Goal: Book appointment/travel/reservation

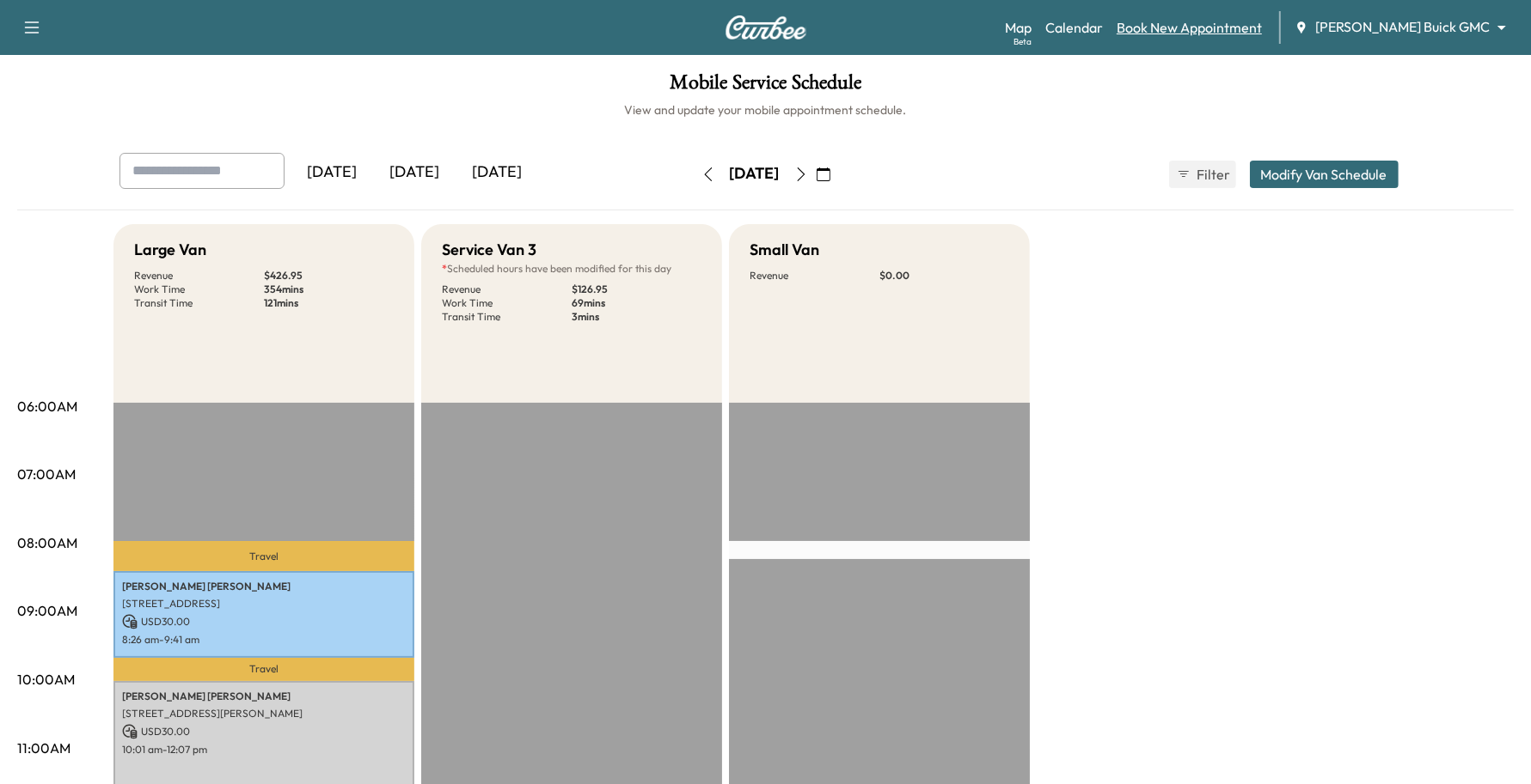
click at [1261, 34] on link "Book New Appointment" at bounding box center [1189, 27] width 145 height 21
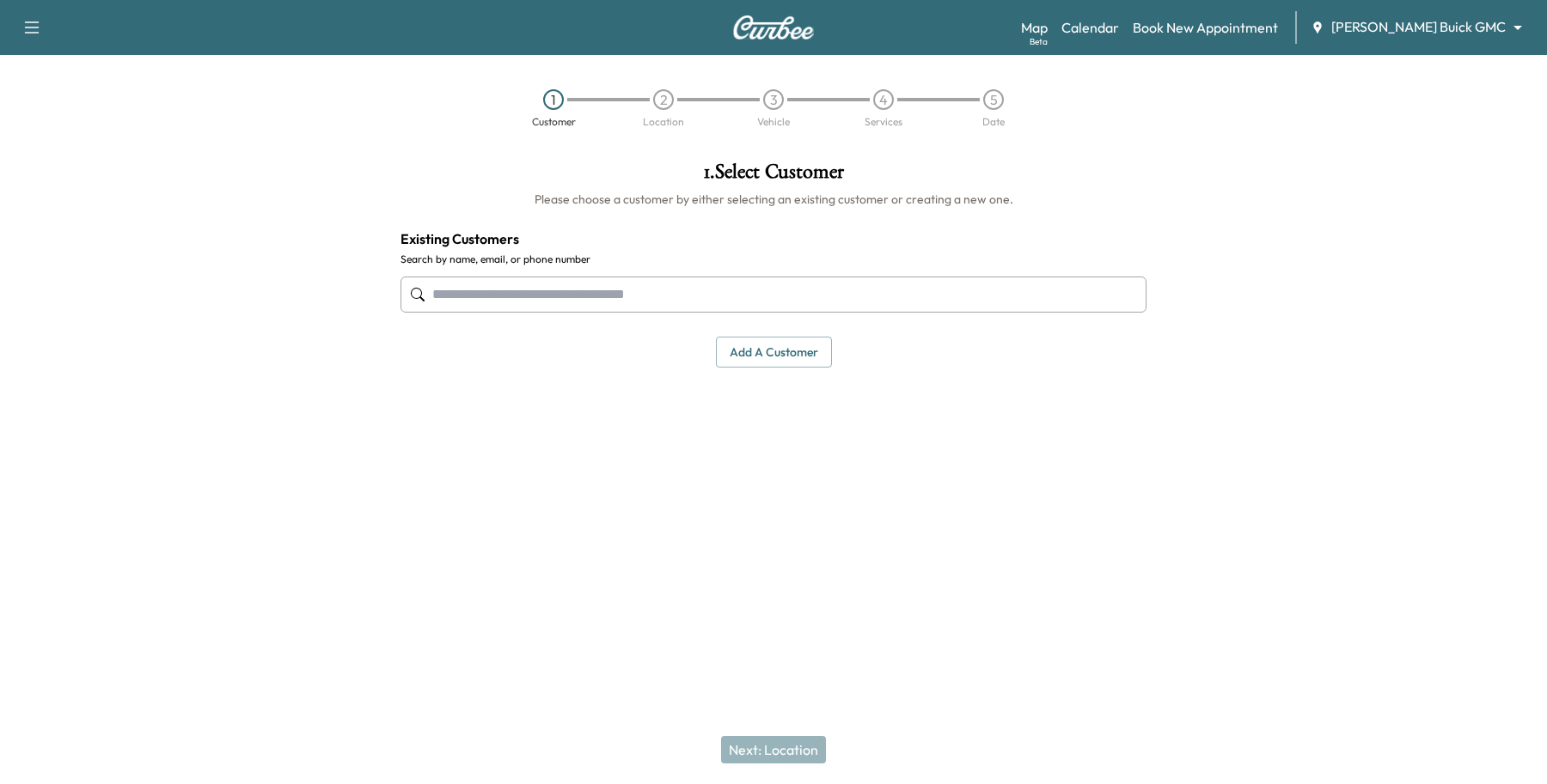
click at [1453, 25] on body "Support Log Out Map Beta Calendar Book New Appointment [PERSON_NAME] Buick GMC …" at bounding box center [773, 392] width 1547 height 784
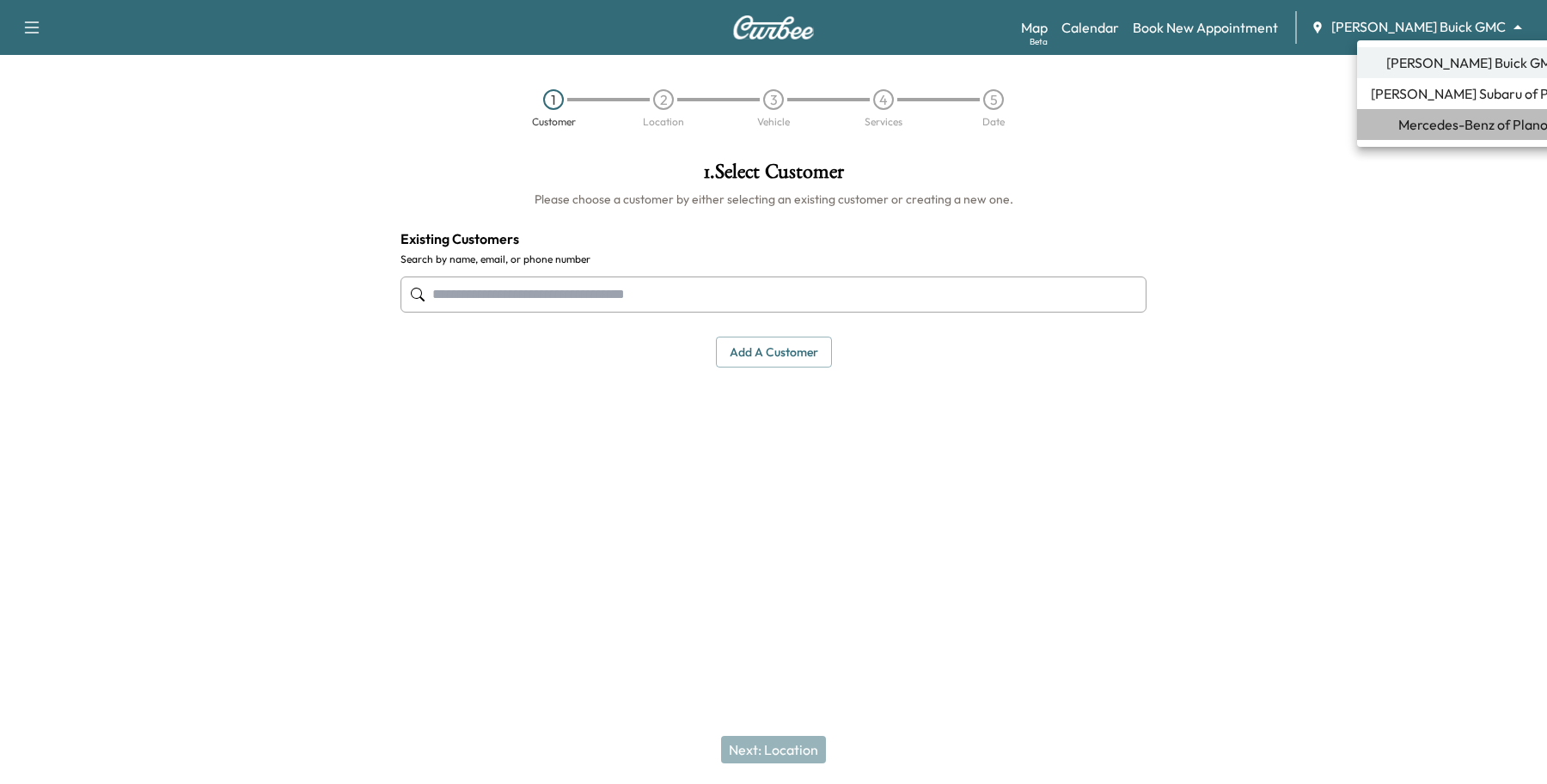
click at [1474, 130] on span "Mercedes-Benz of Plano" at bounding box center [1473, 124] width 150 height 21
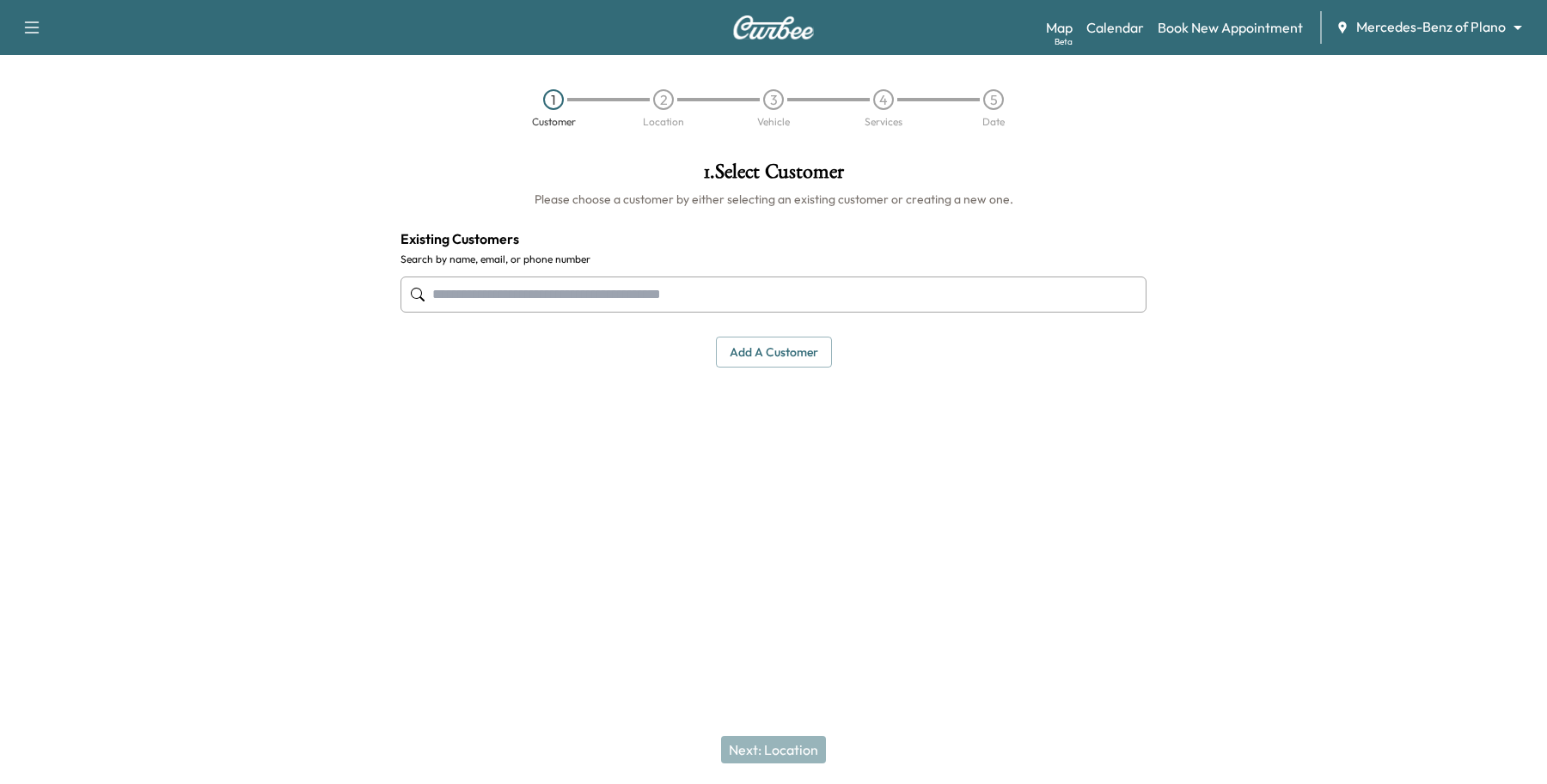
click at [602, 277] on input "text" at bounding box center [773, 295] width 746 height 36
drag, startPoint x: 638, startPoint y: 298, endPoint x: 7, endPoint y: 341, distance: 632.5
click at [48, 351] on div "**********" at bounding box center [773, 344] width 1547 height 393
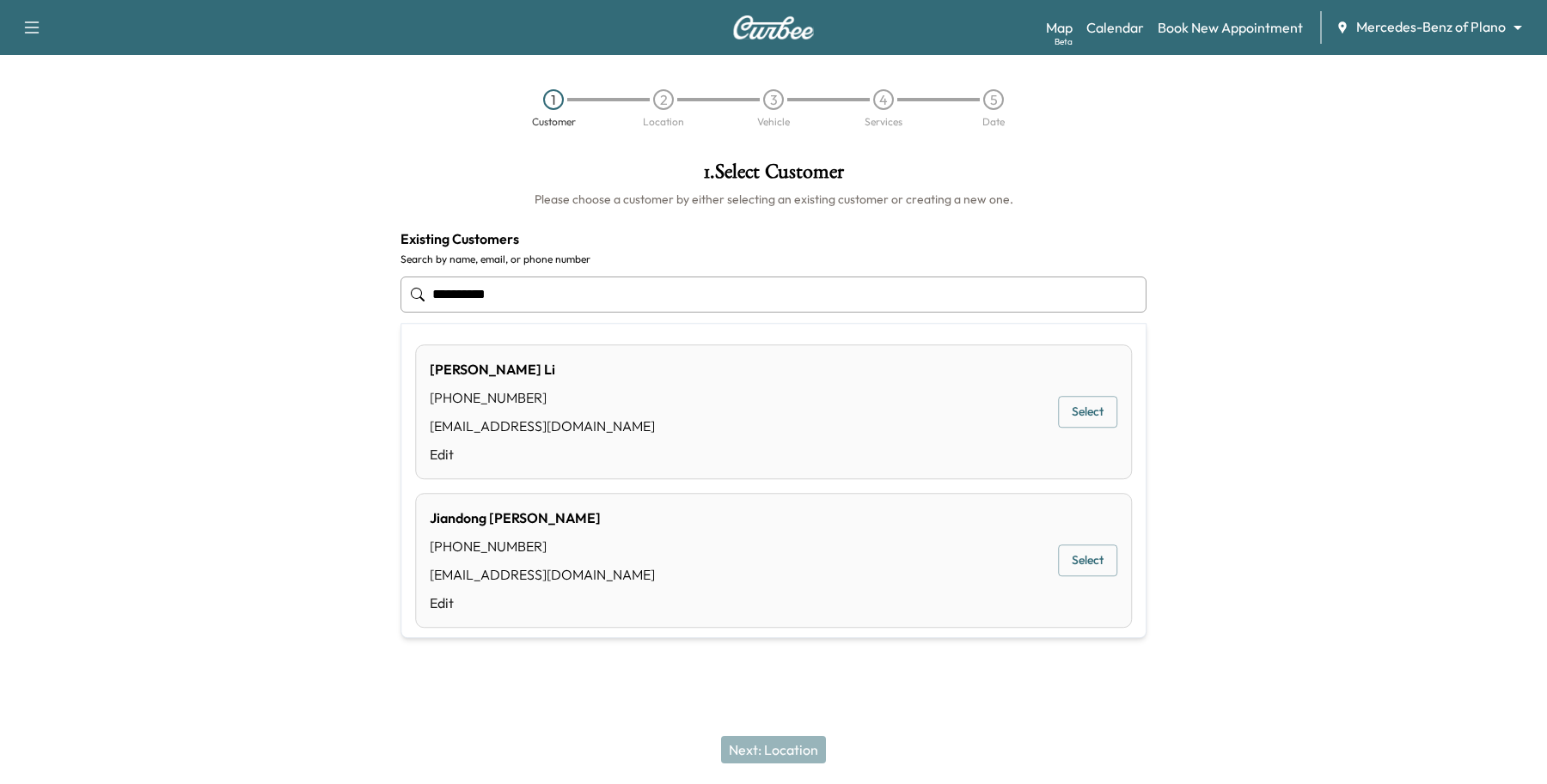
click at [1081, 415] on button "Select" at bounding box center [1087, 413] width 59 height 32
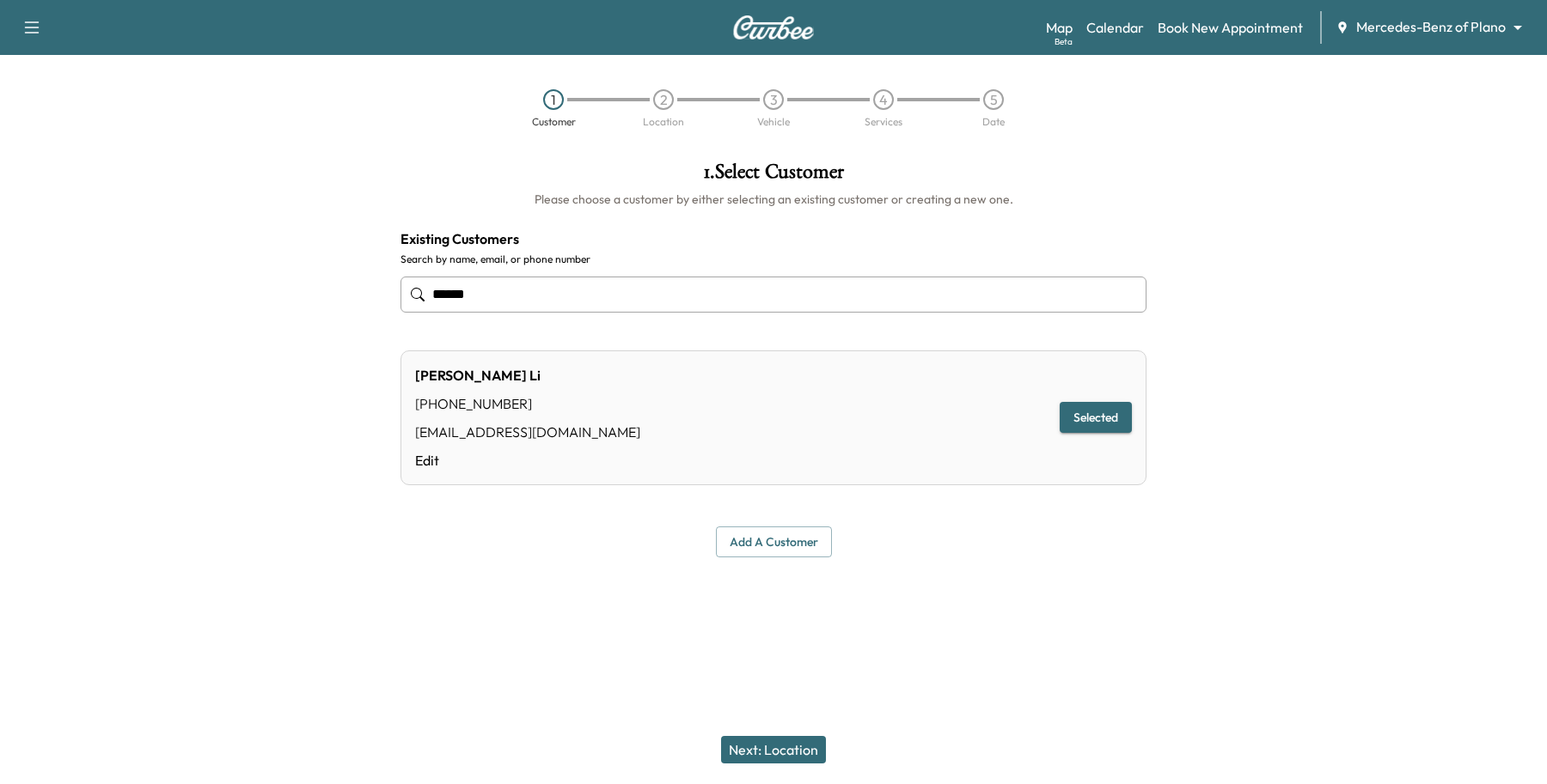
type input "******"
click at [796, 742] on button "Next: Location" at bounding box center [773, 749] width 105 height 27
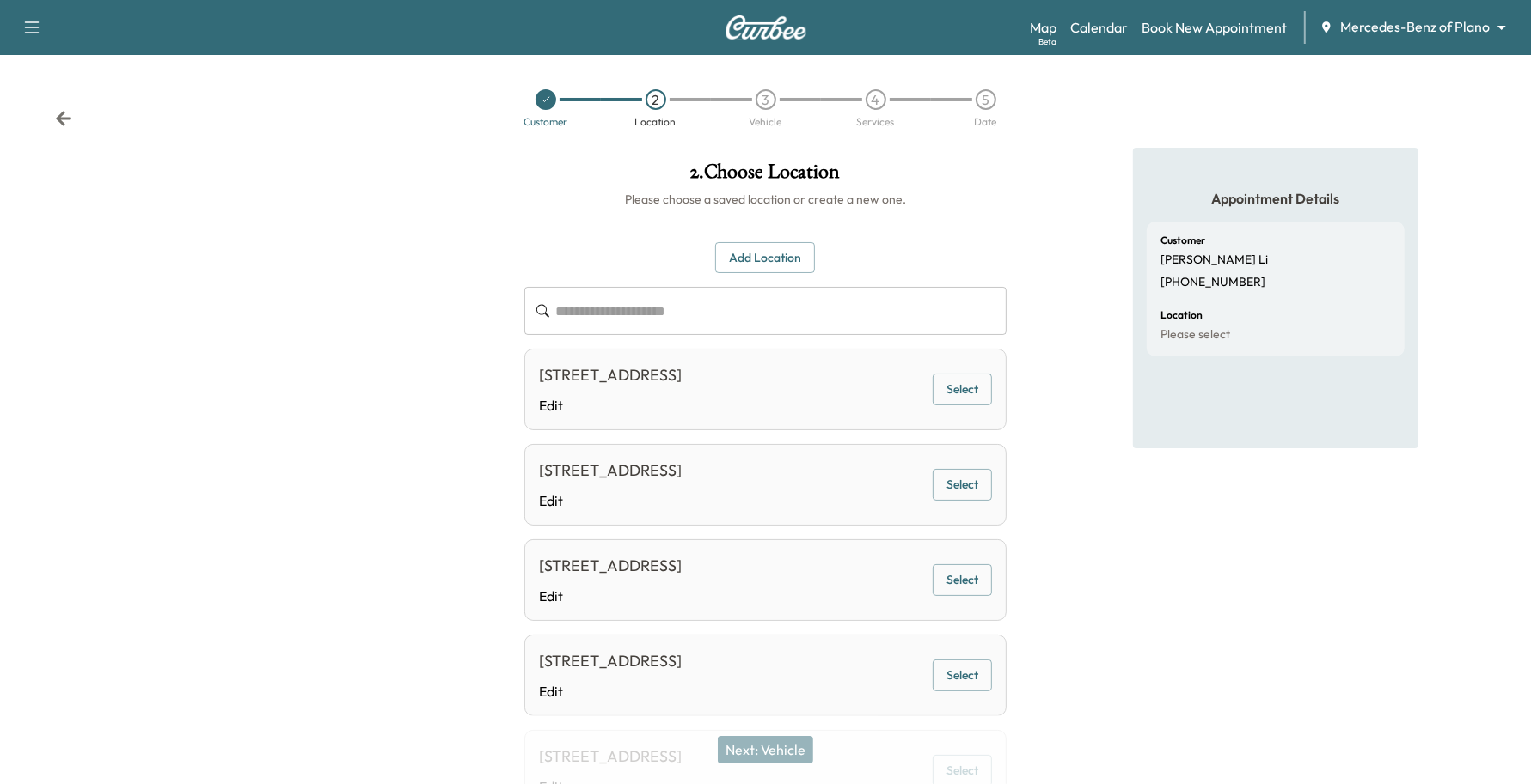
click at [941, 384] on button "Select" at bounding box center [962, 390] width 59 height 32
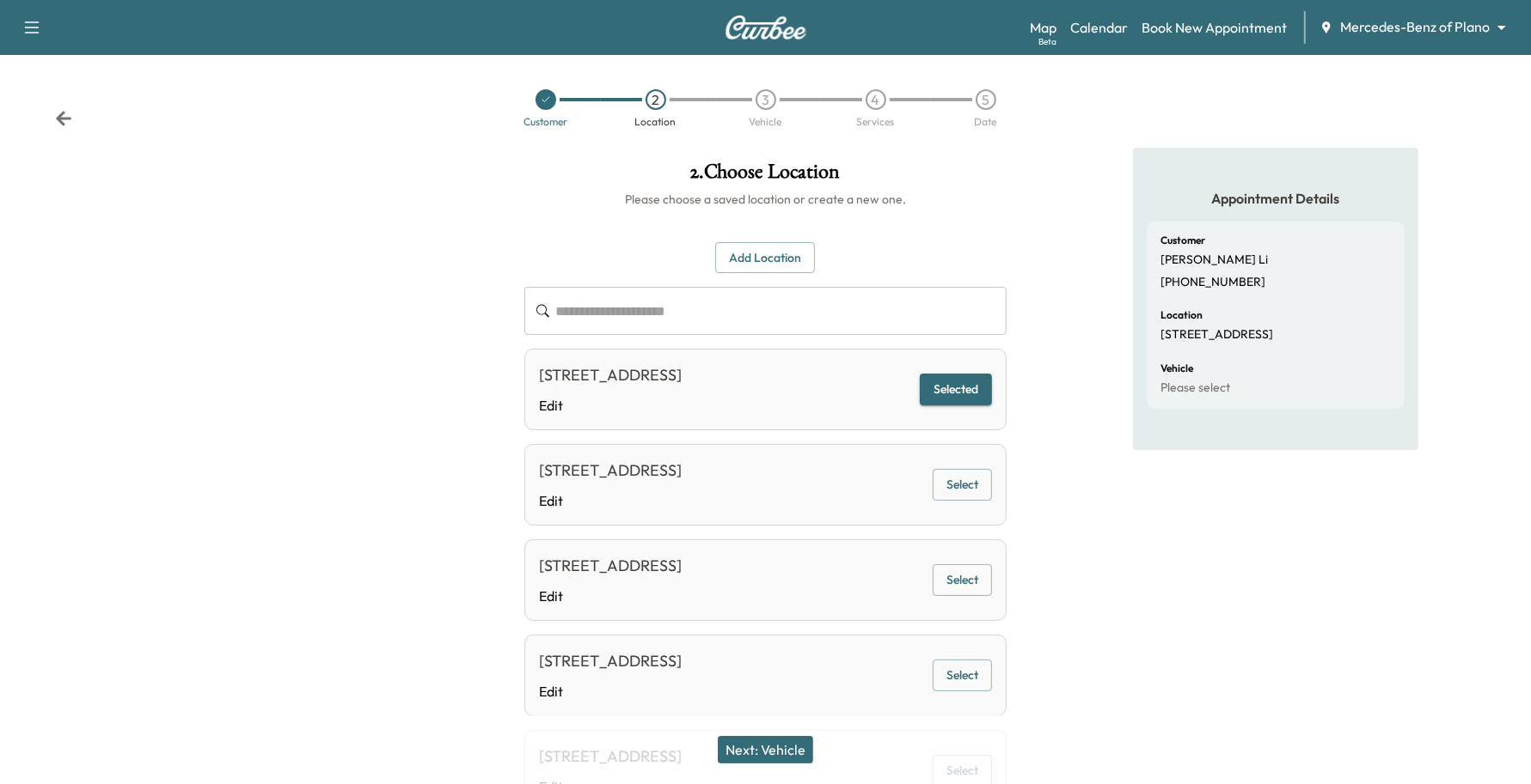
click at [770, 753] on button "Next: Vehicle" at bounding box center [765, 749] width 95 height 27
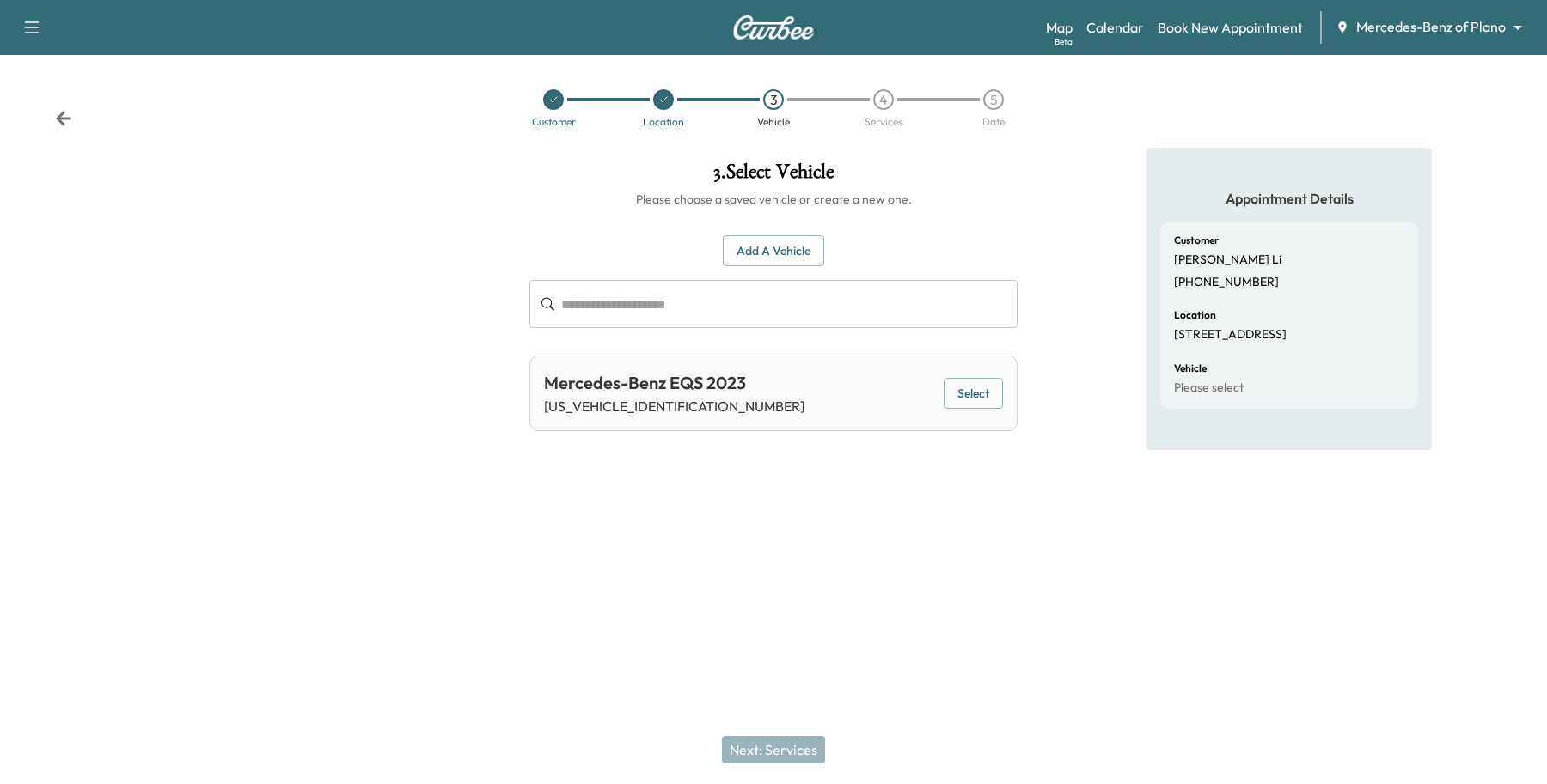
click at [967, 383] on button "Select" at bounding box center [973, 394] width 59 height 32
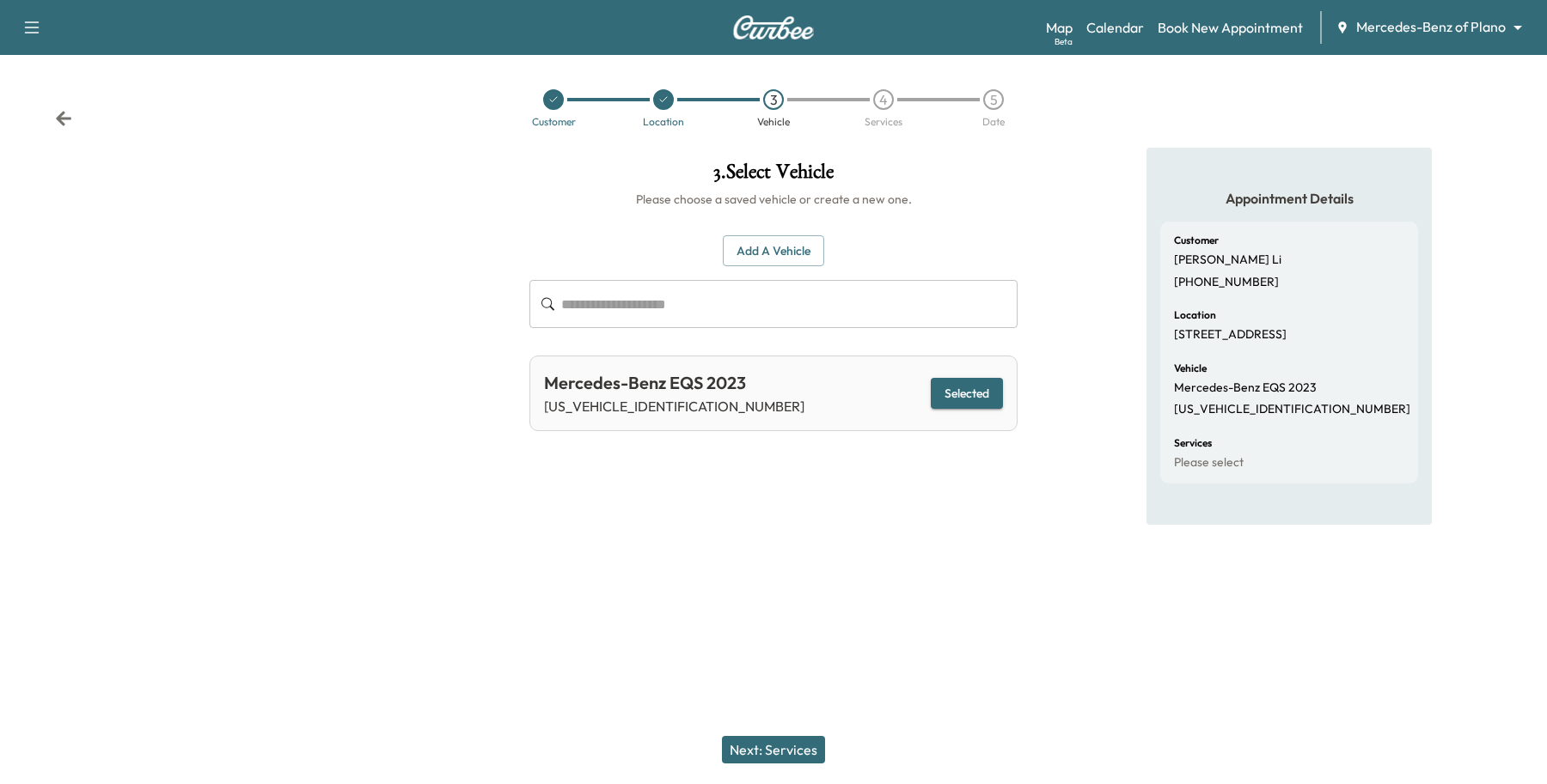
click at [749, 748] on button "Next: Services" at bounding box center [773, 749] width 103 height 27
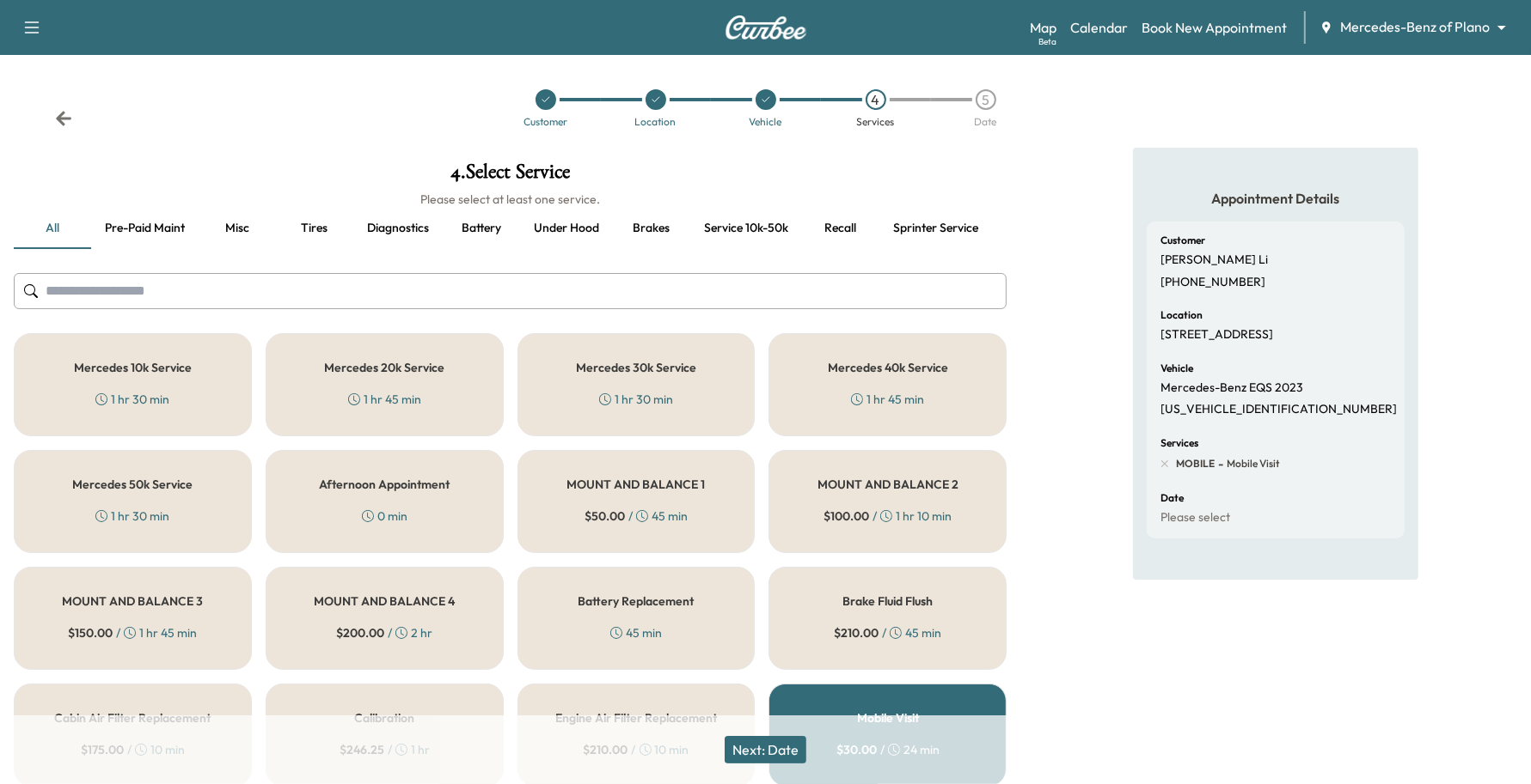
click at [541, 375] on div "Mercedes 30k Service 1 hr 30 min" at bounding box center [636, 384] width 239 height 103
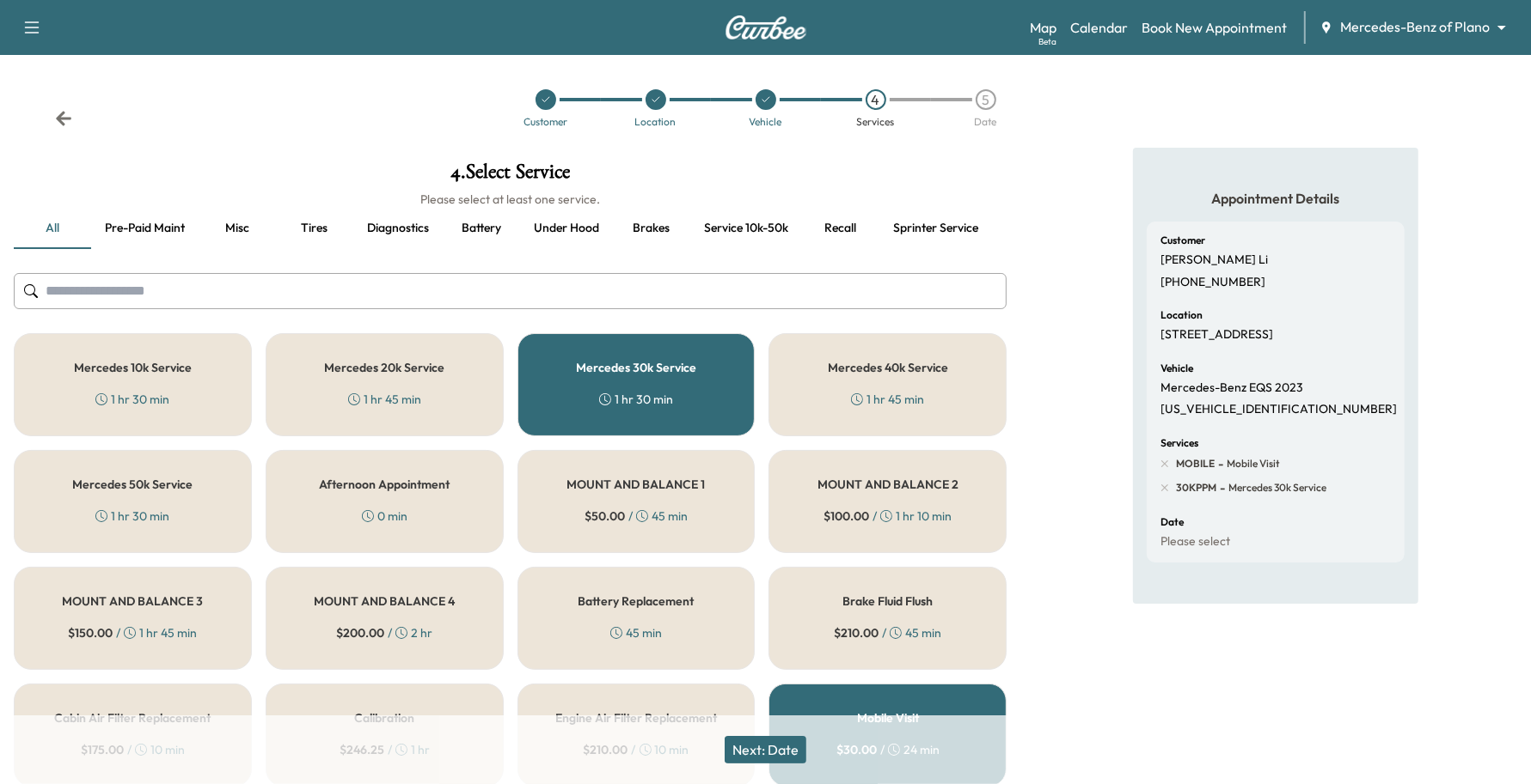
click at [800, 740] on button "Next: Date" at bounding box center [766, 749] width 82 height 27
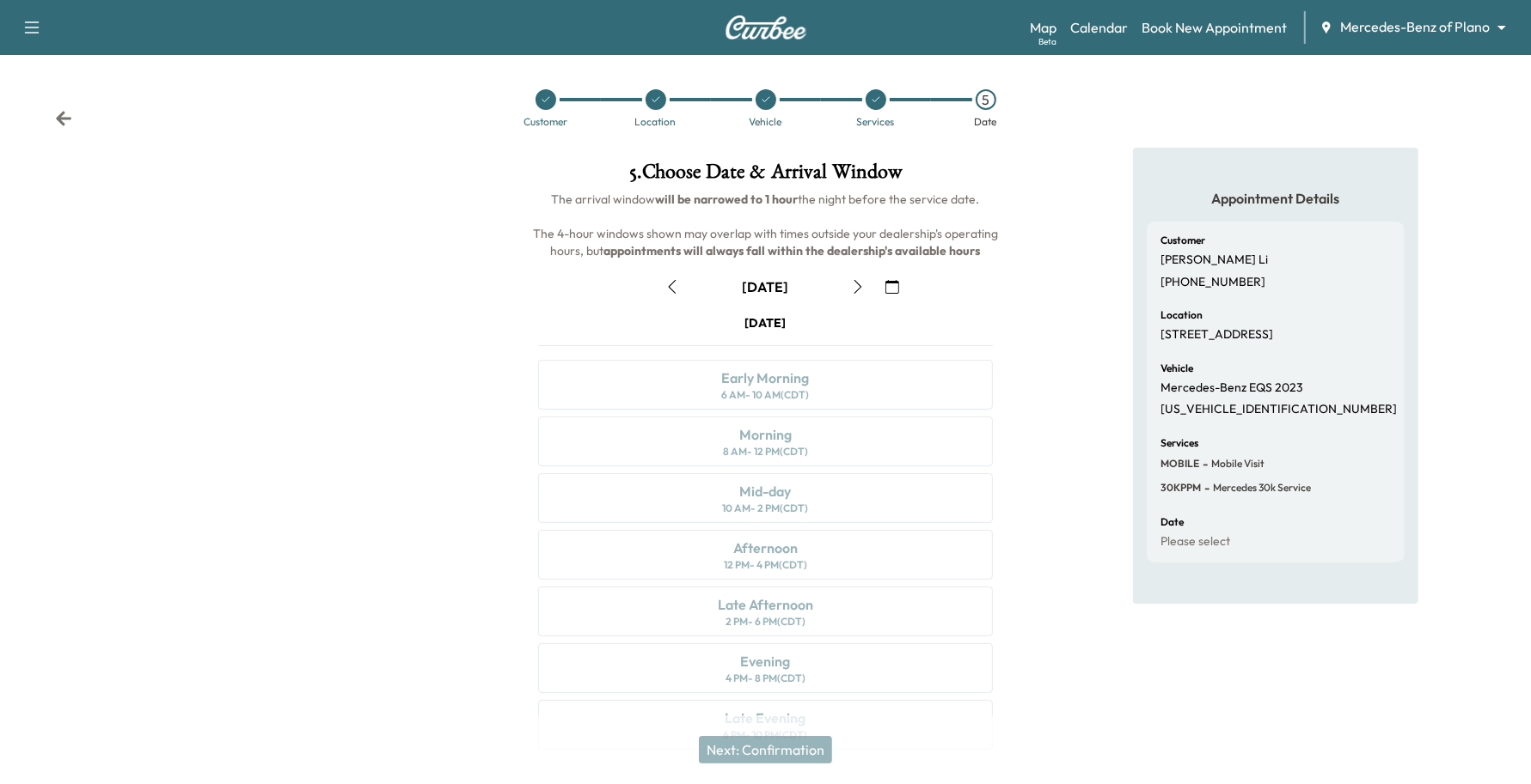
click at [891, 286] on icon "button" at bounding box center [892, 286] width 14 height 14
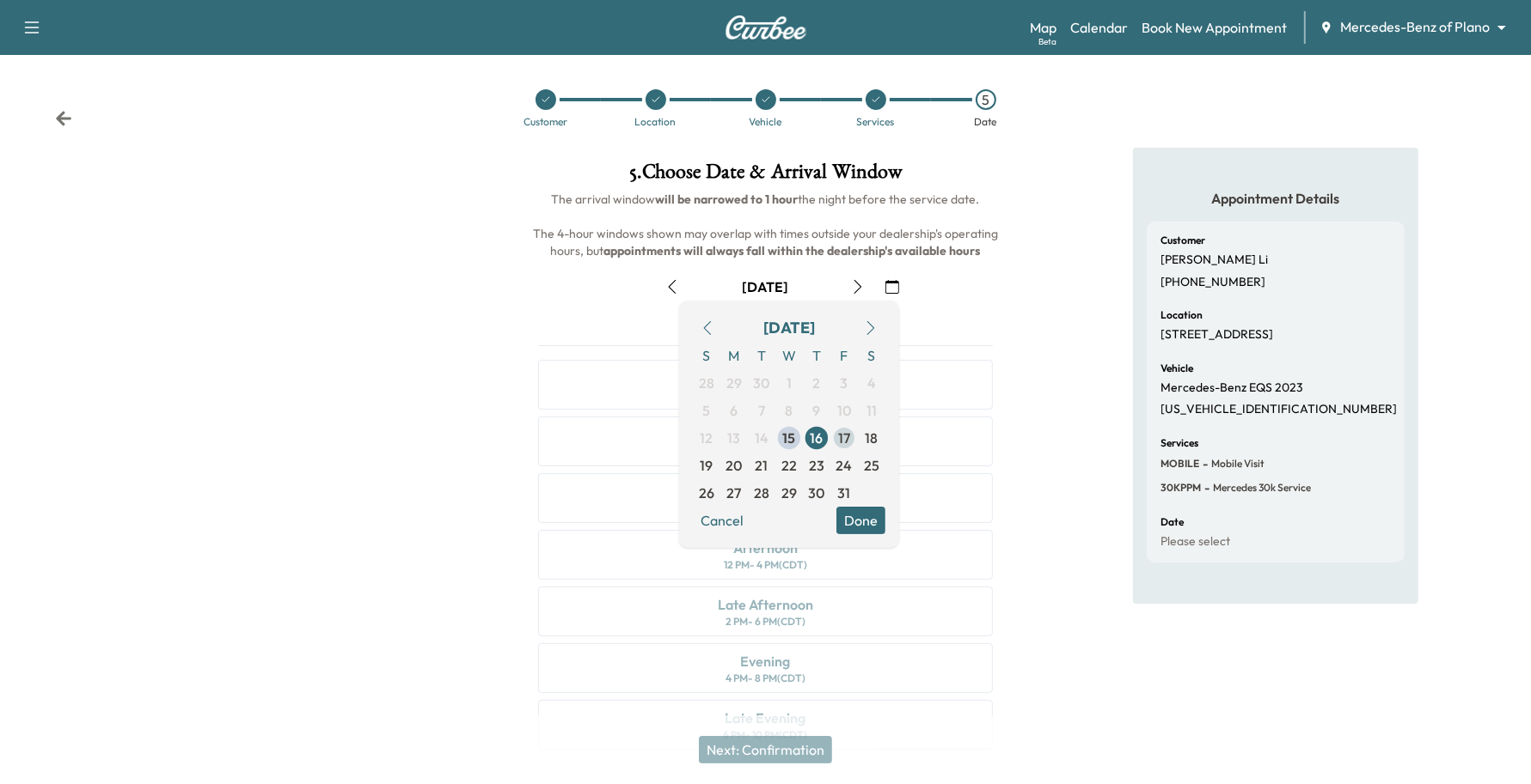
click at [845, 440] on span "17" at bounding box center [844, 438] width 12 height 21
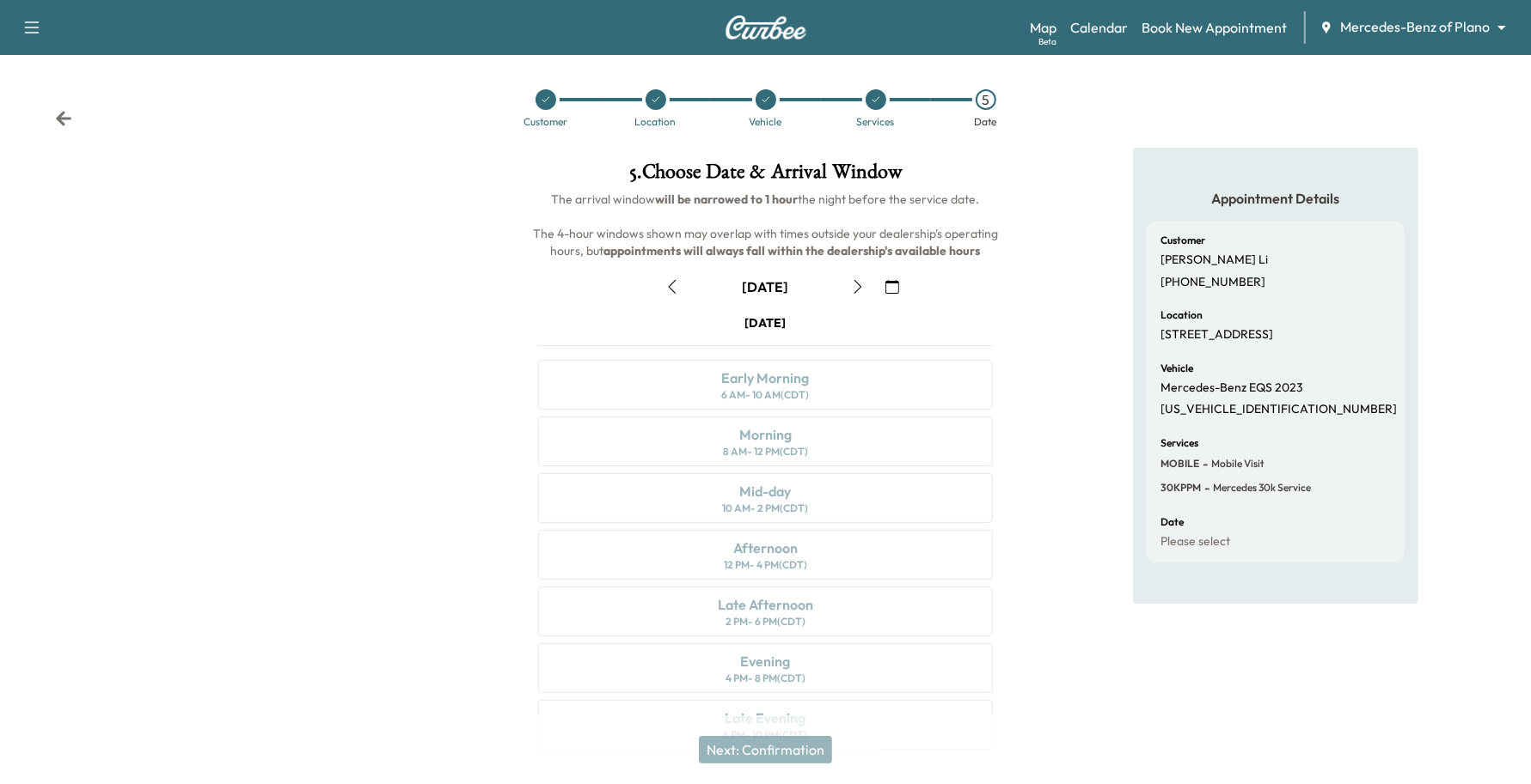
click at [895, 281] on icon "button" at bounding box center [892, 286] width 14 height 14
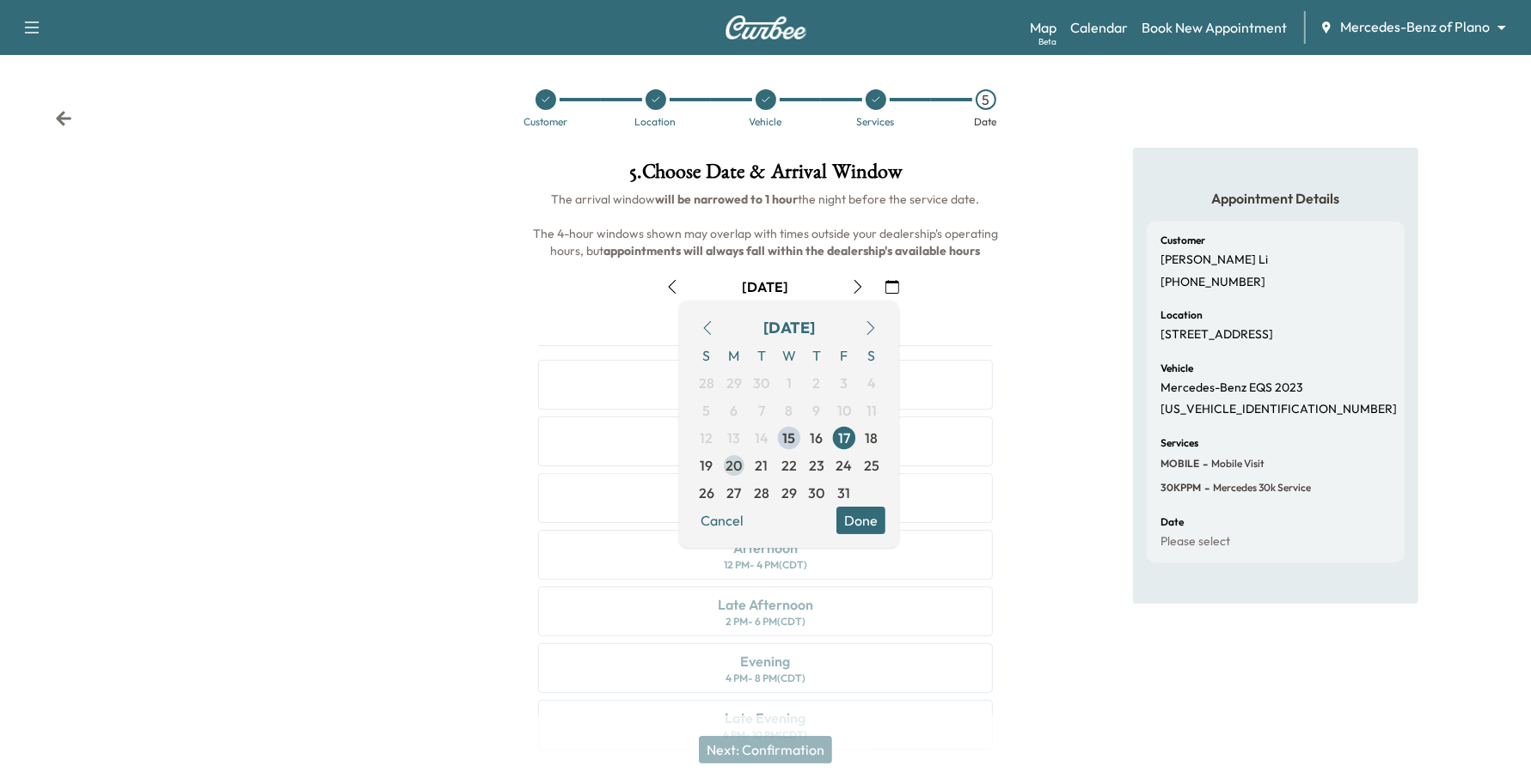
click at [739, 468] on span "20" at bounding box center [733, 466] width 16 height 21
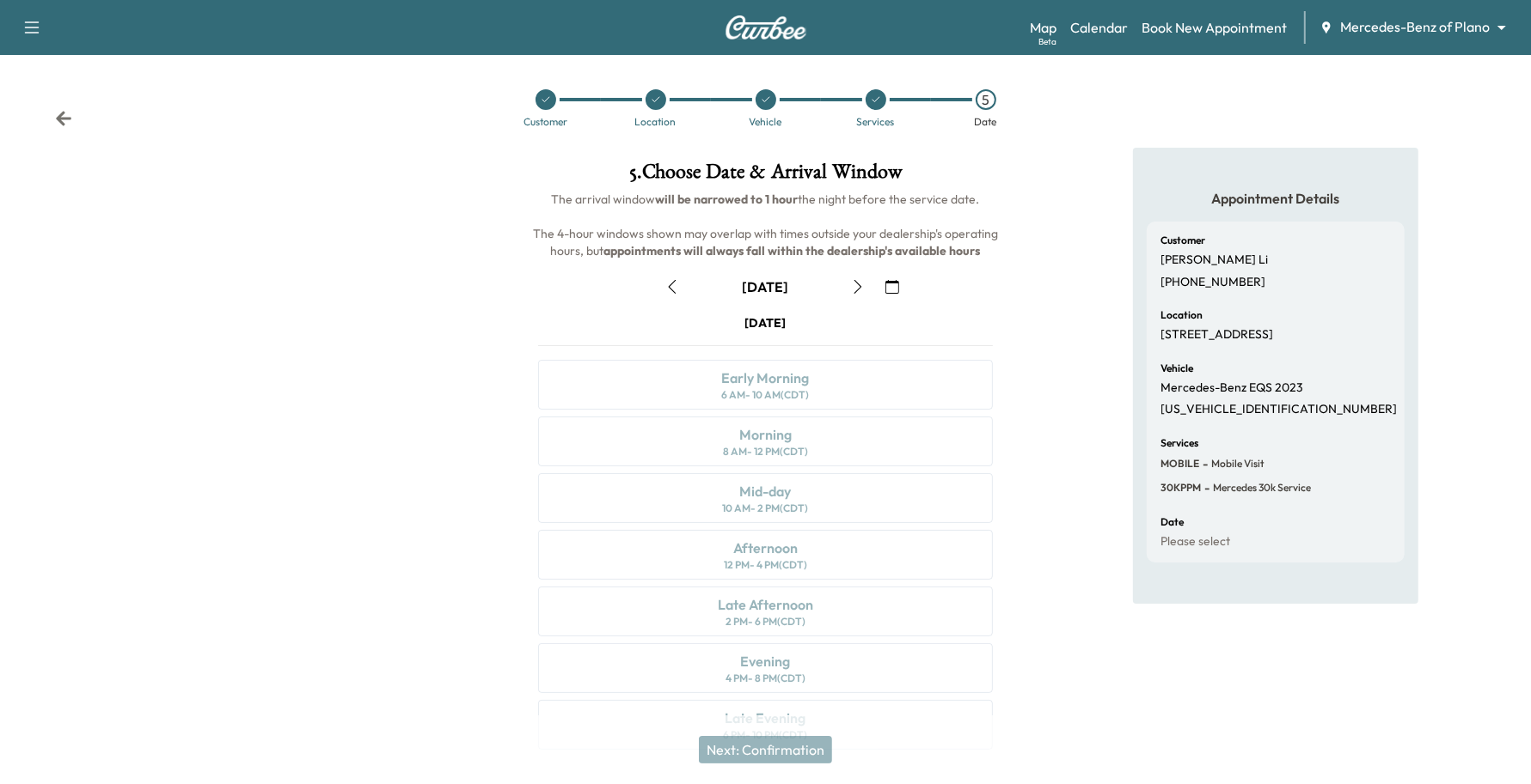
click at [858, 286] on icon "button" at bounding box center [858, 286] width 14 height 14
click at [861, 292] on icon "button" at bounding box center [858, 286] width 14 height 14
click at [862, 292] on icon "button" at bounding box center [858, 286] width 14 height 14
click at [677, 284] on icon "button" at bounding box center [672, 286] width 14 height 14
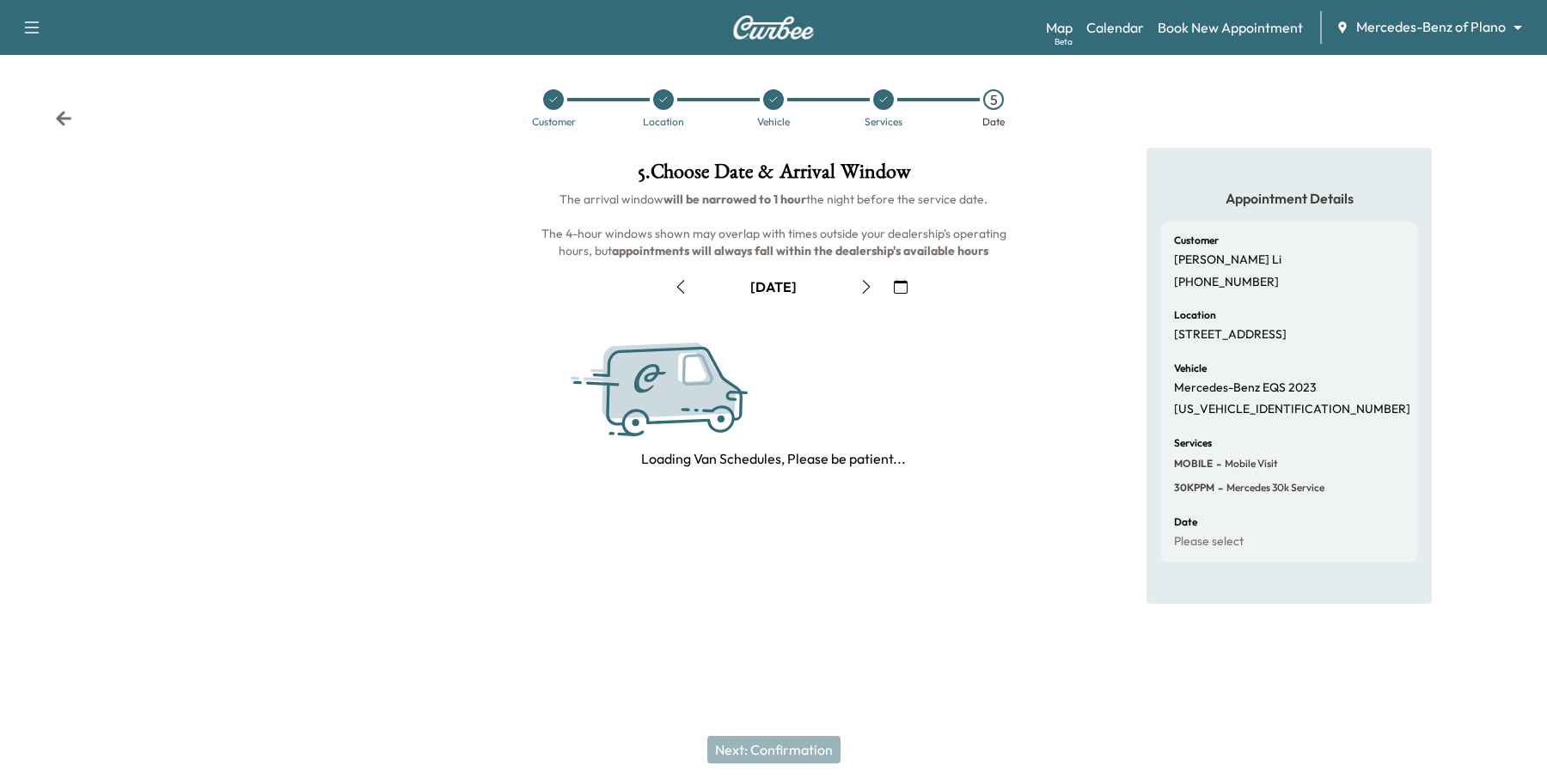
click at [870, 290] on icon "button" at bounding box center [866, 286] width 14 height 14
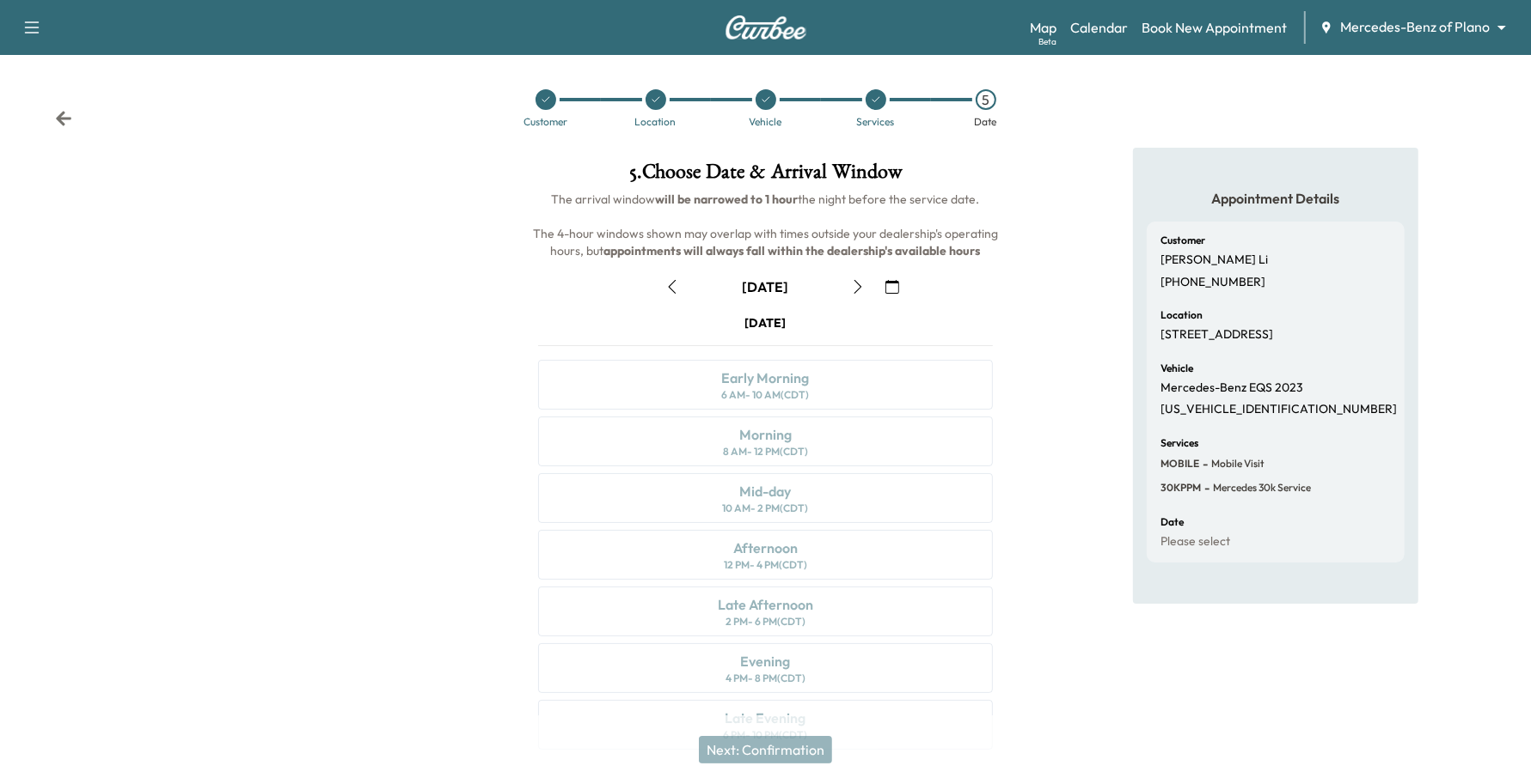
click at [870, 290] on button "button" at bounding box center [857, 286] width 29 height 27
click at [883, 285] on button "button" at bounding box center [892, 286] width 29 height 27
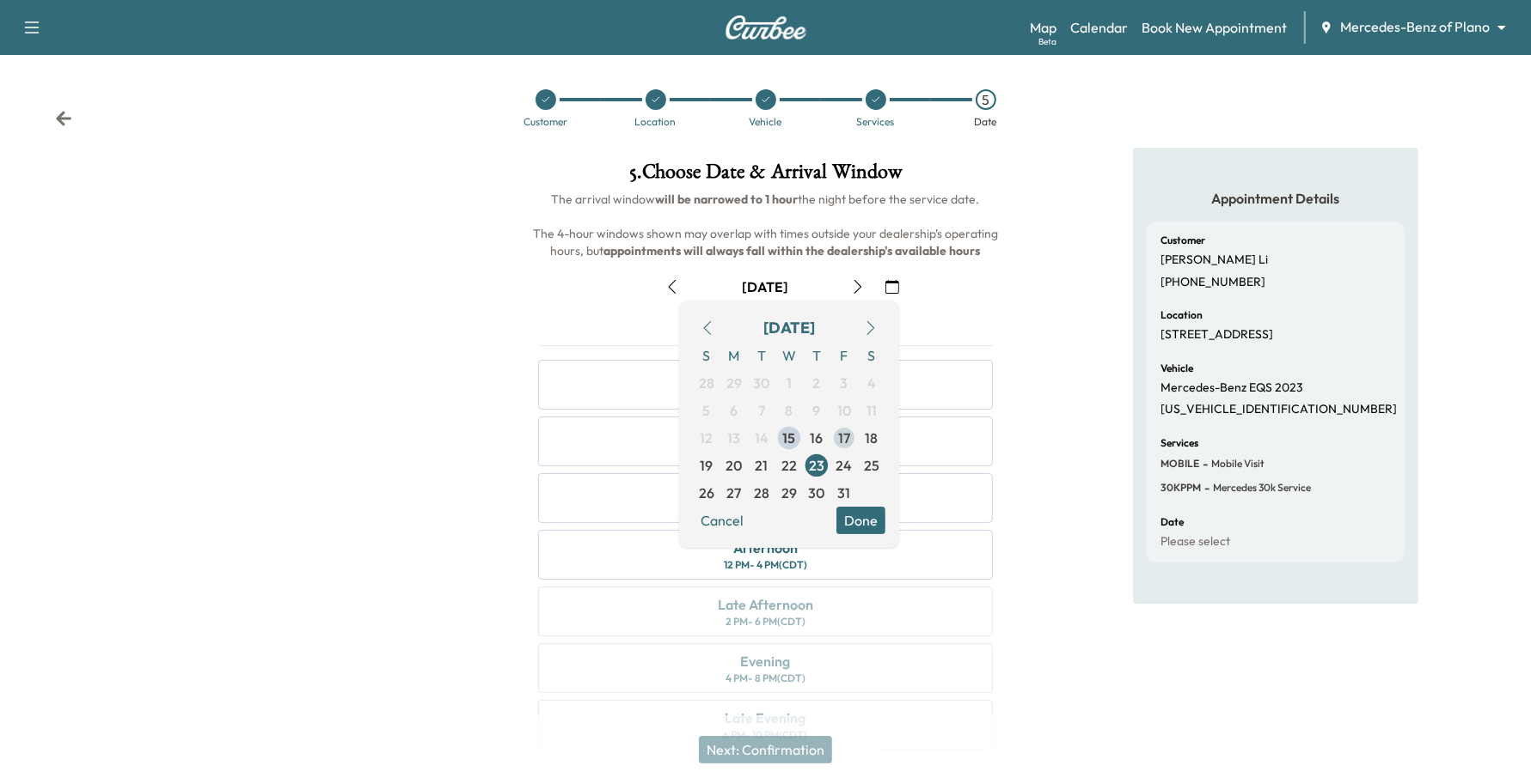
click at [848, 443] on span "17" at bounding box center [844, 438] width 12 height 21
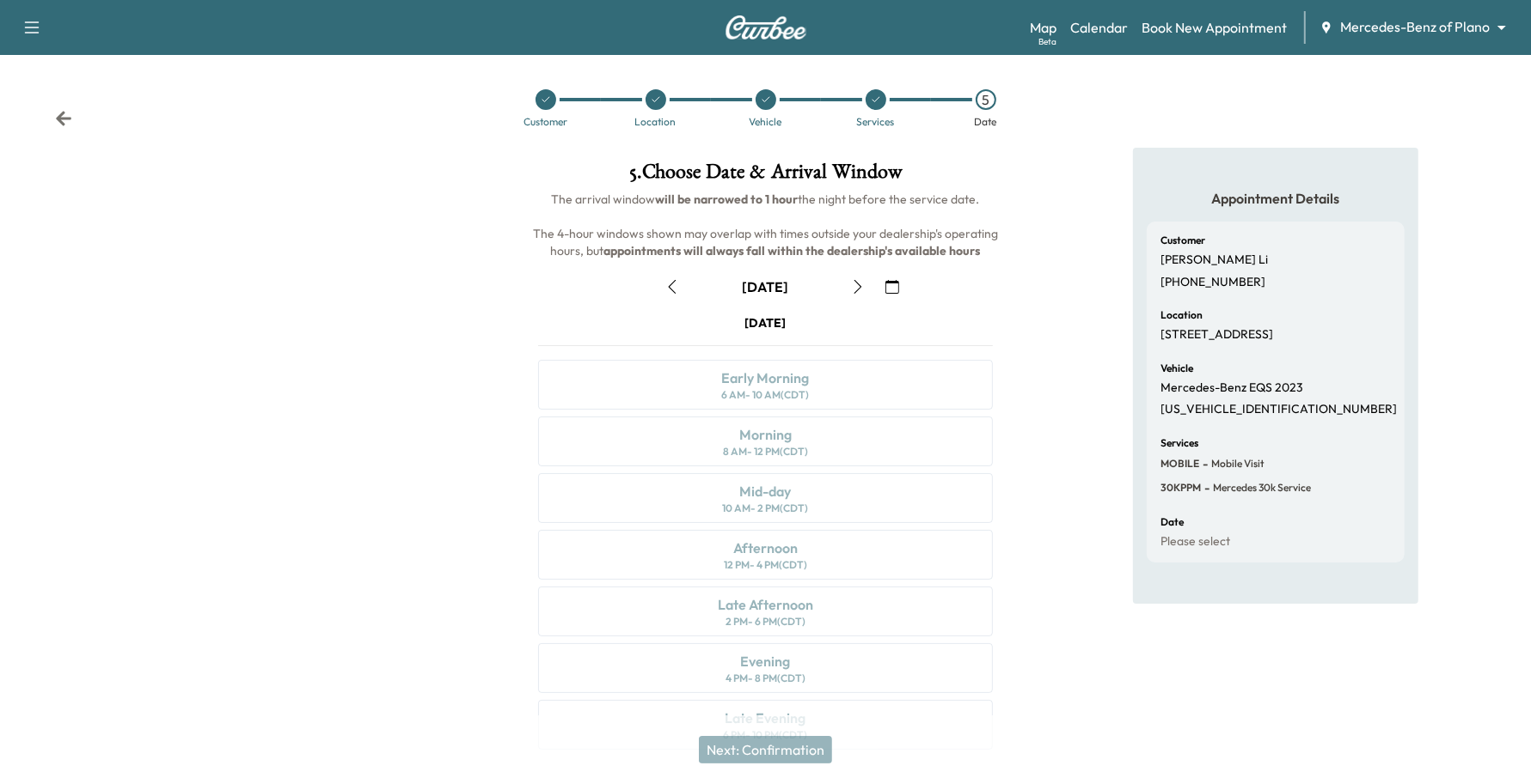
click at [866, 277] on button "button" at bounding box center [857, 286] width 29 height 27
click at [890, 282] on icon "button" at bounding box center [892, 286] width 14 height 14
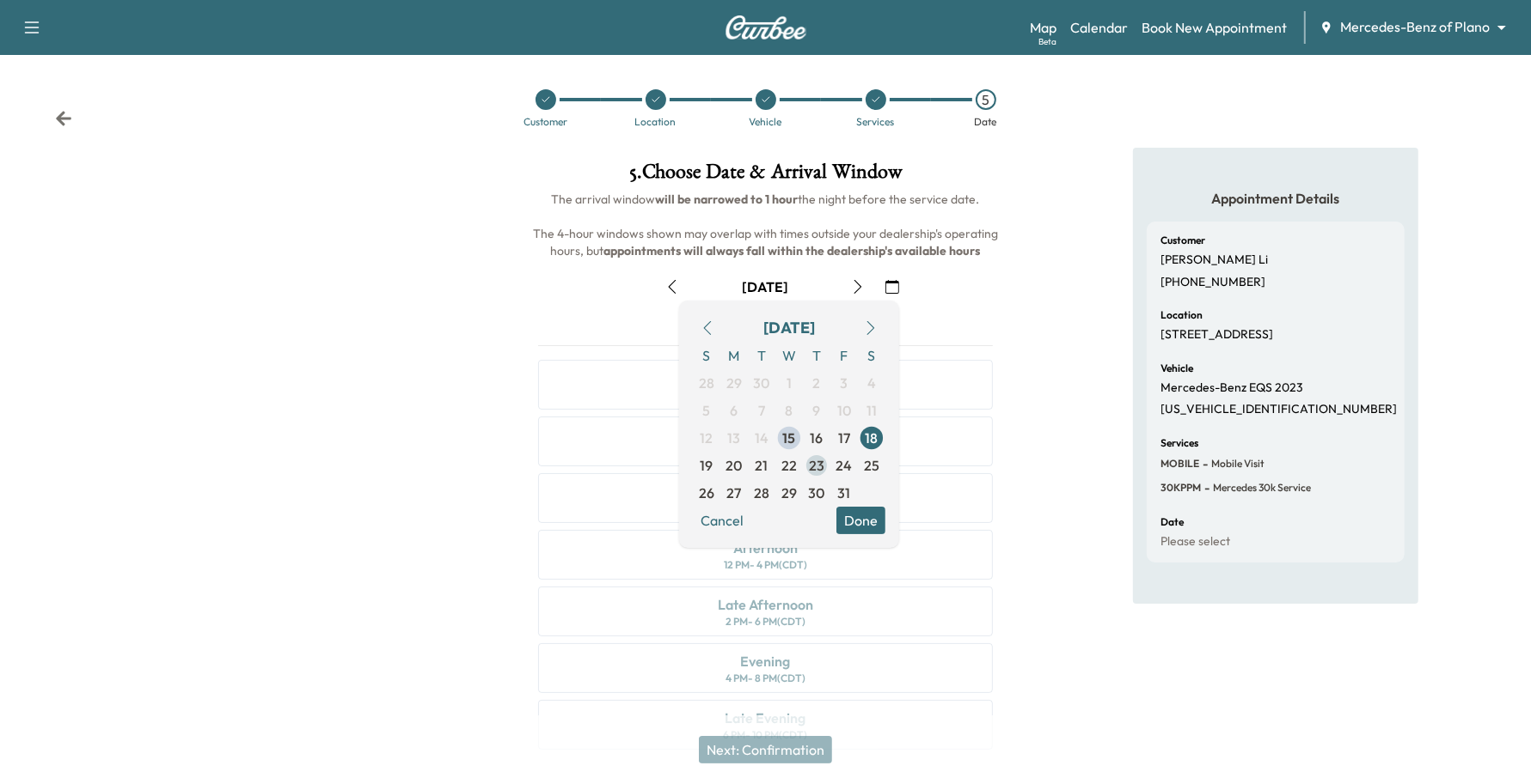
click at [822, 466] on span "23" at bounding box center [816, 466] width 15 height 21
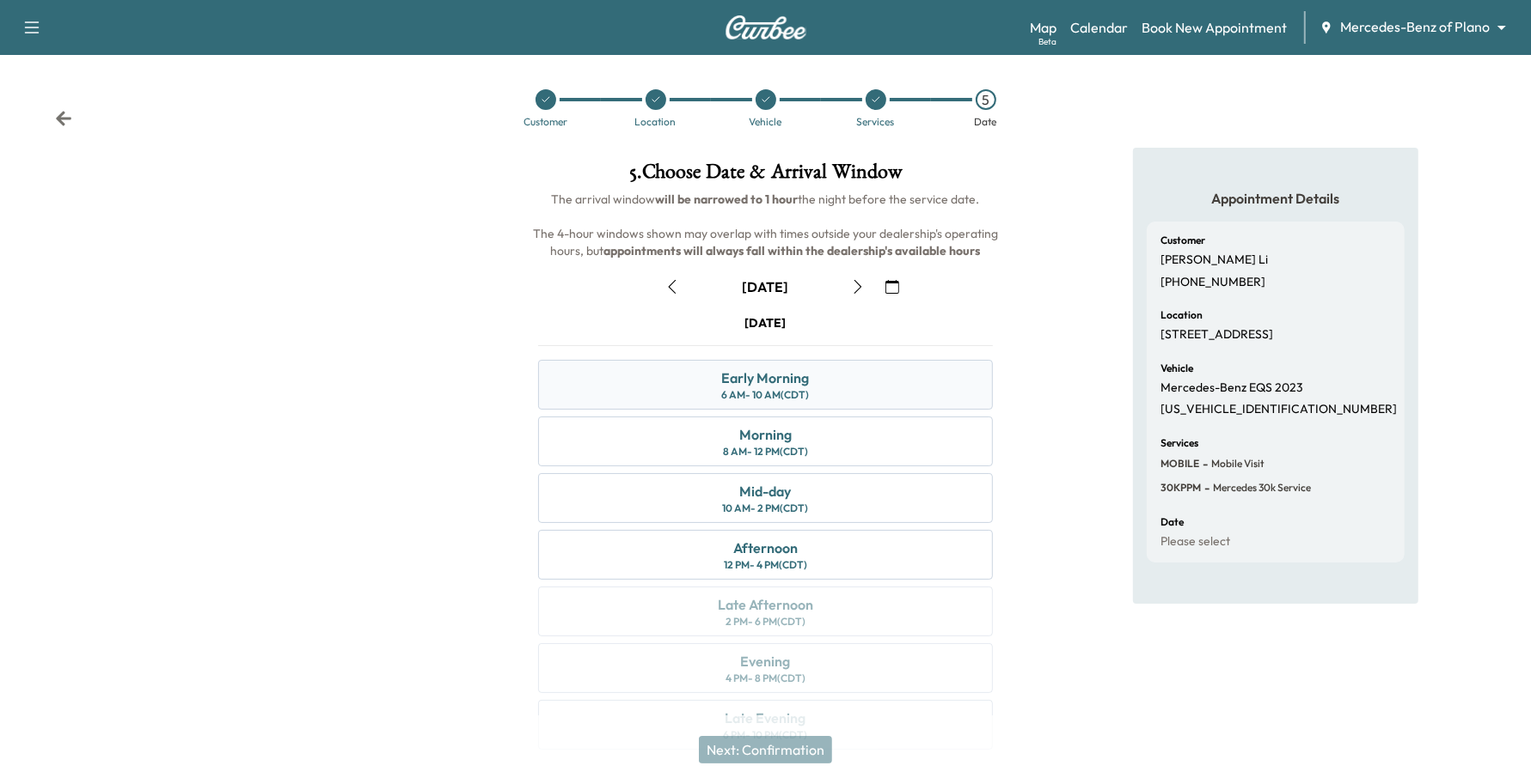
drag, startPoint x: 815, startPoint y: 375, endPoint x: 802, endPoint y: 379, distance: 13.6
click at [815, 381] on div "Early Morning 6 AM - 10 AM (CDT)" at bounding box center [766, 384] width 455 height 50
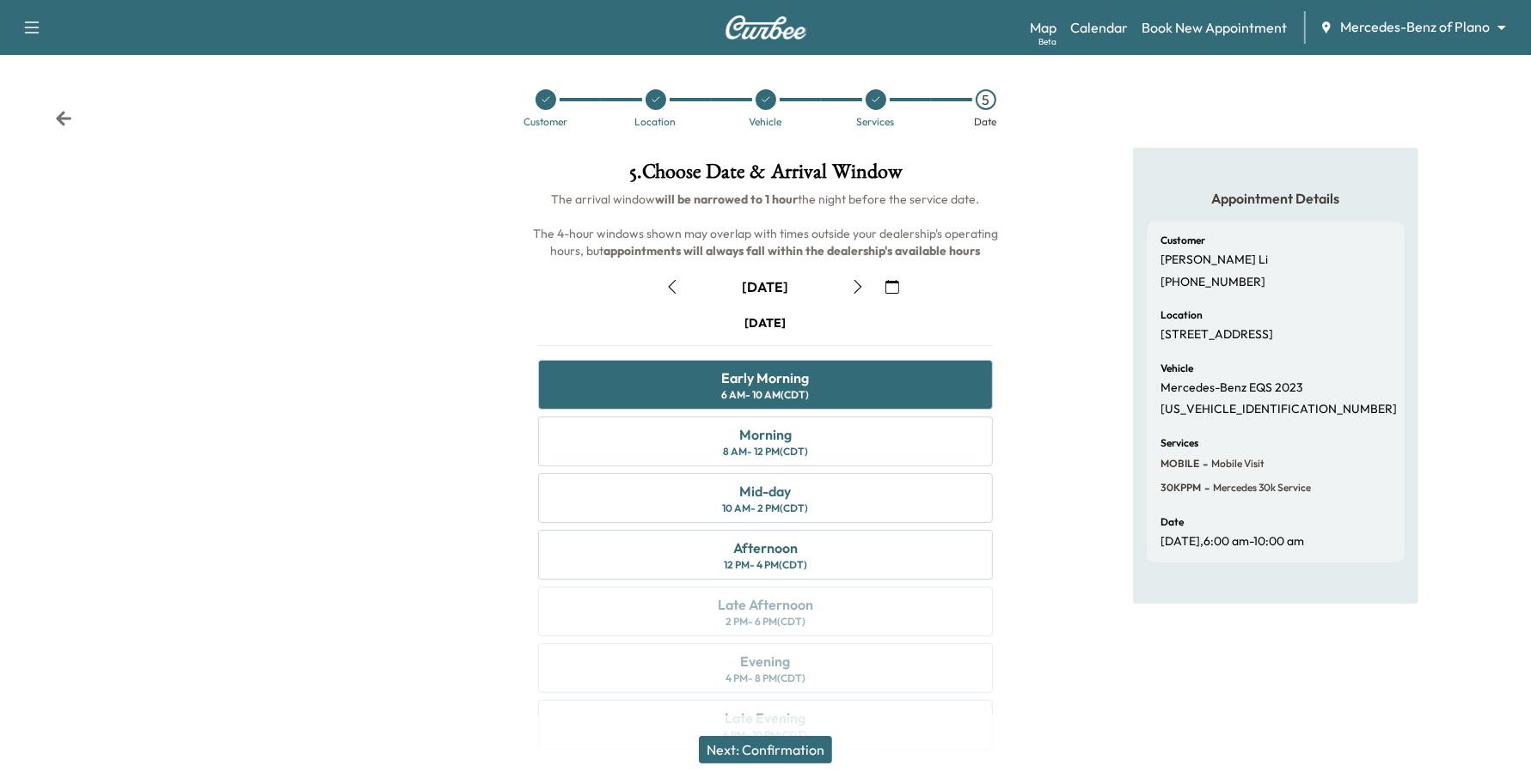
click at [786, 756] on button "Next: Confirmation" at bounding box center [765, 749] width 133 height 27
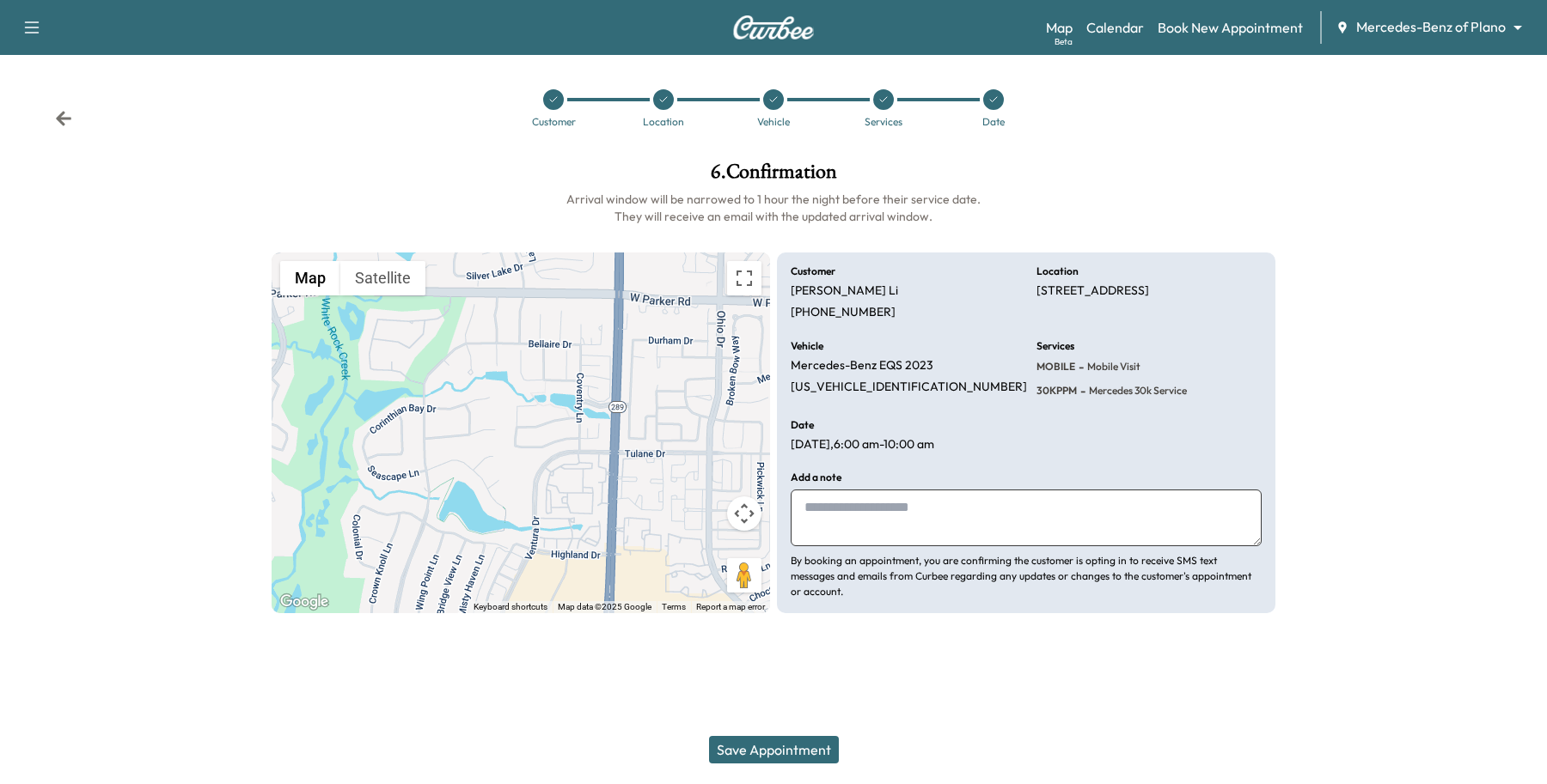
click at [786, 750] on button "Save Appointment" at bounding box center [774, 749] width 130 height 27
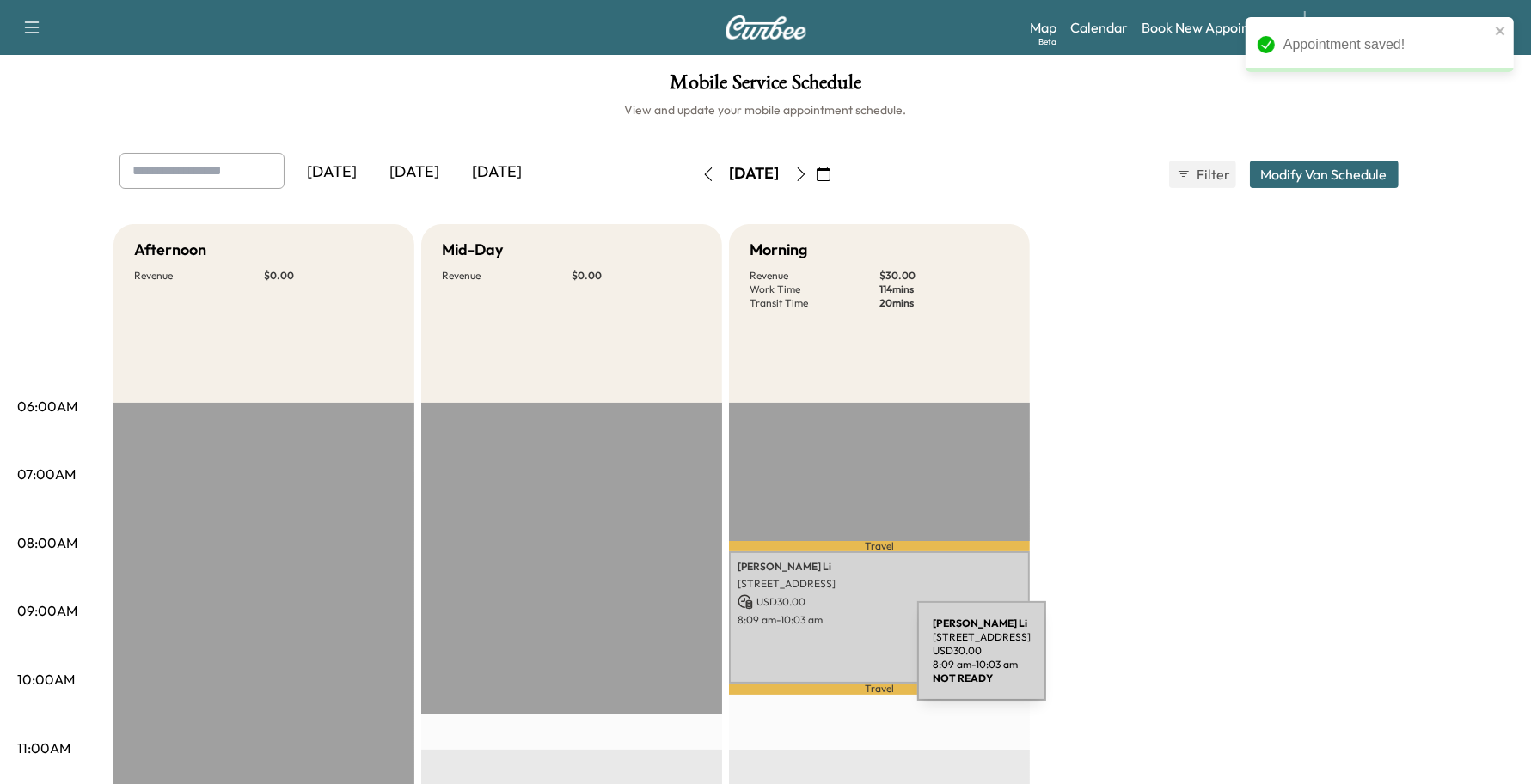
click at [788, 662] on div "[PERSON_NAME] [STREET_ADDRESS] USD 30.00 8:09 am - 10:03 am" at bounding box center [879, 616] width 301 height 131
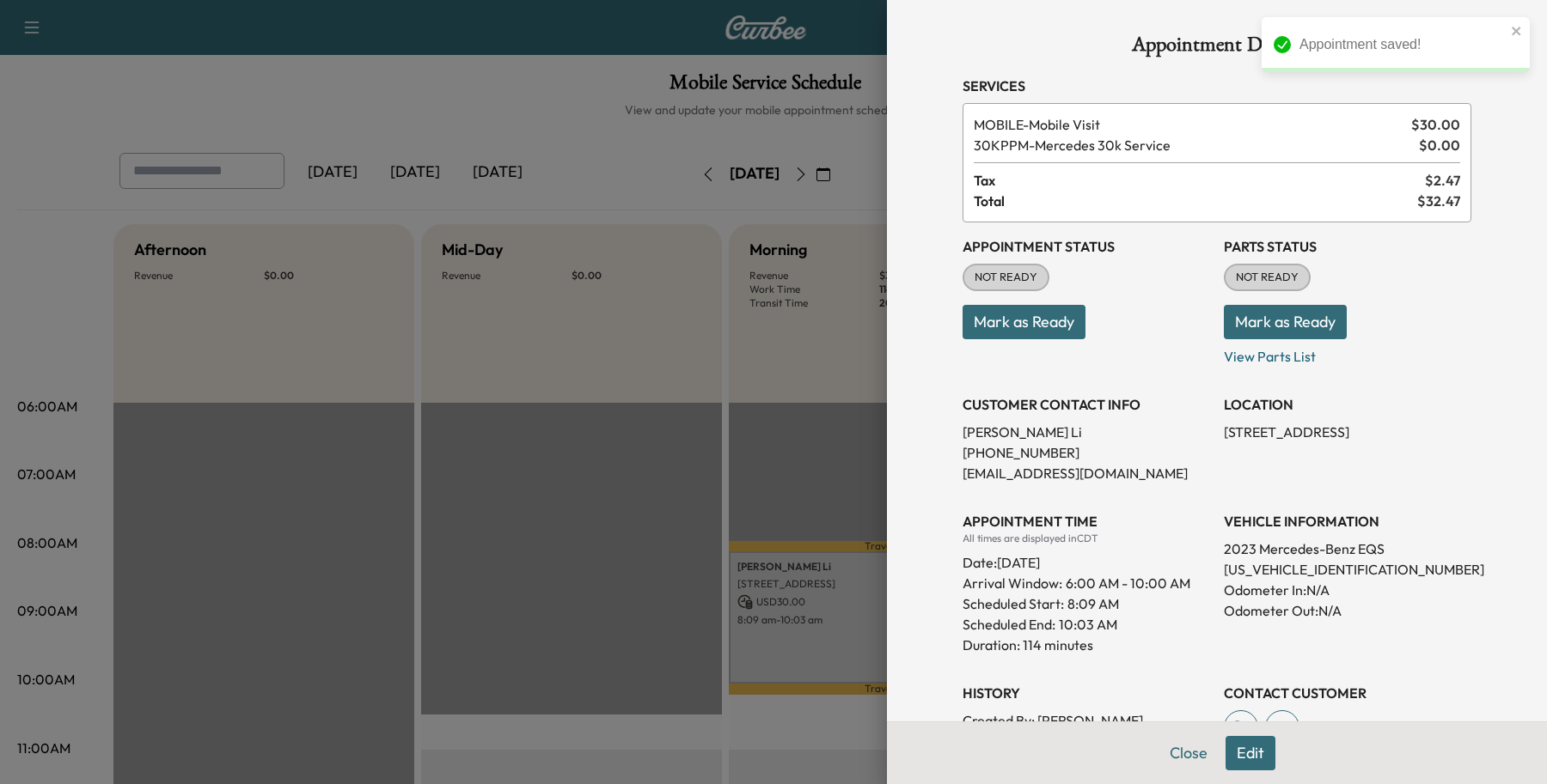
click at [1164, 744] on button "Close" at bounding box center [1189, 753] width 60 height 34
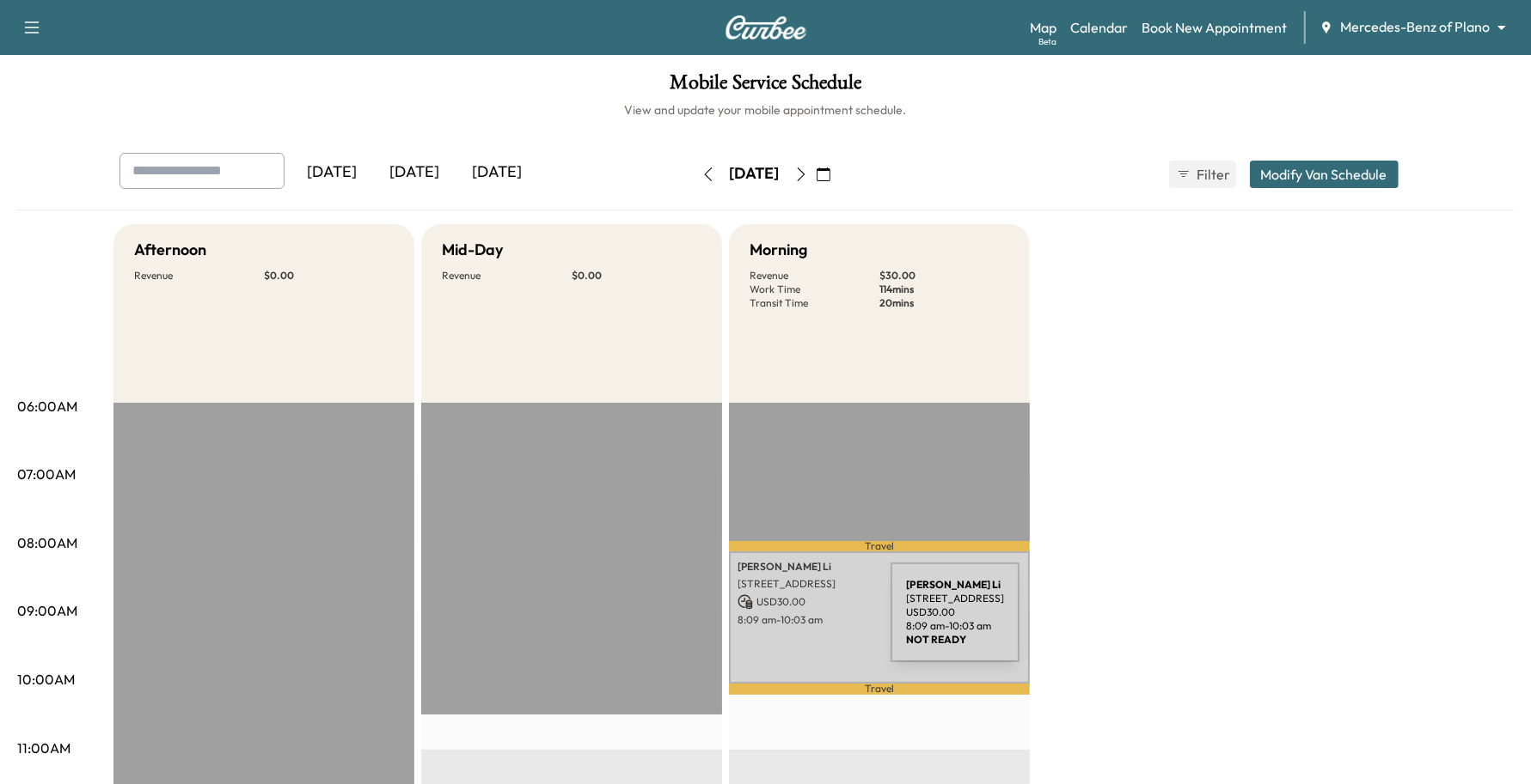
scroll to position [215, 0]
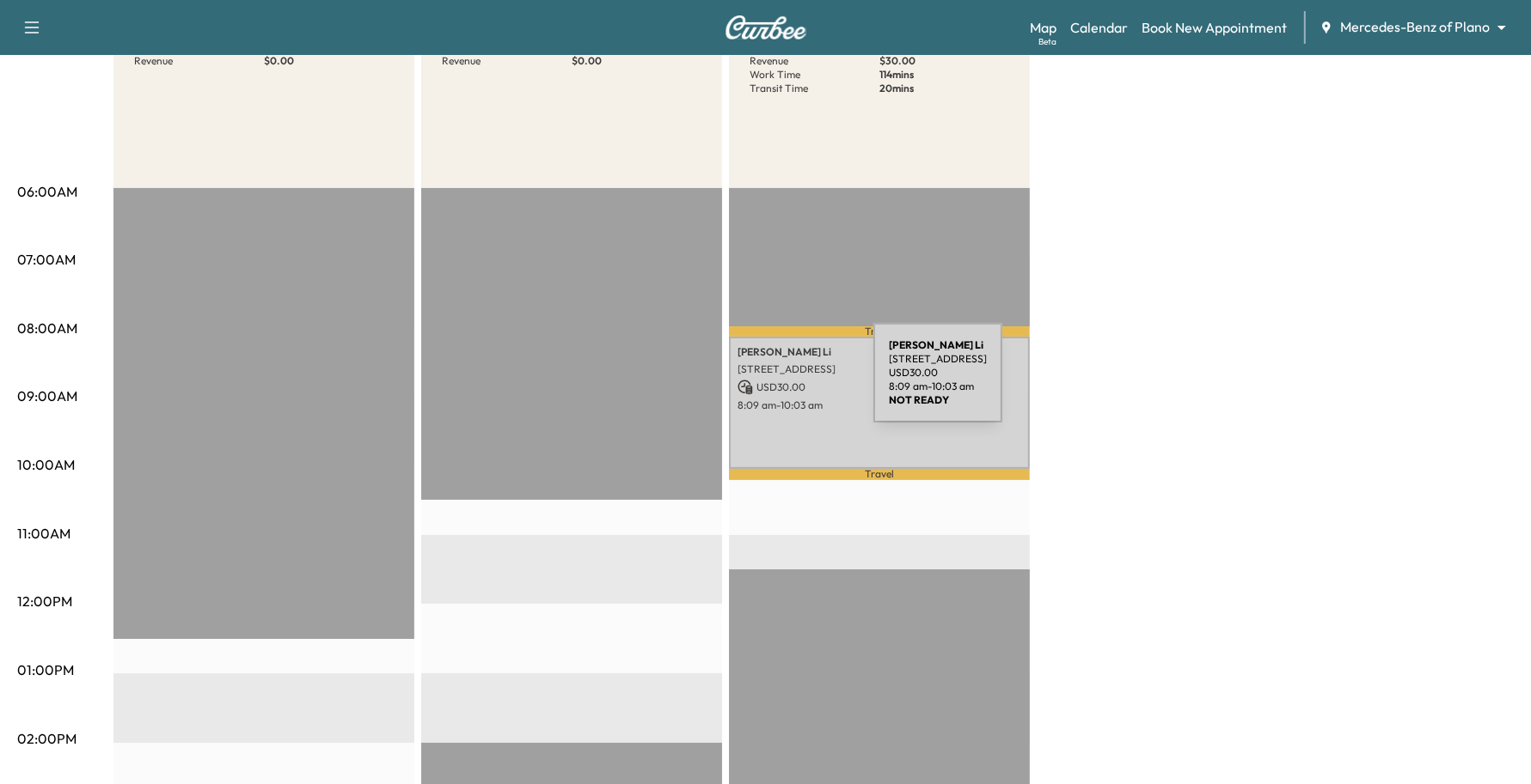
click at [745, 384] on icon at bounding box center [745, 387] width 14 height 14
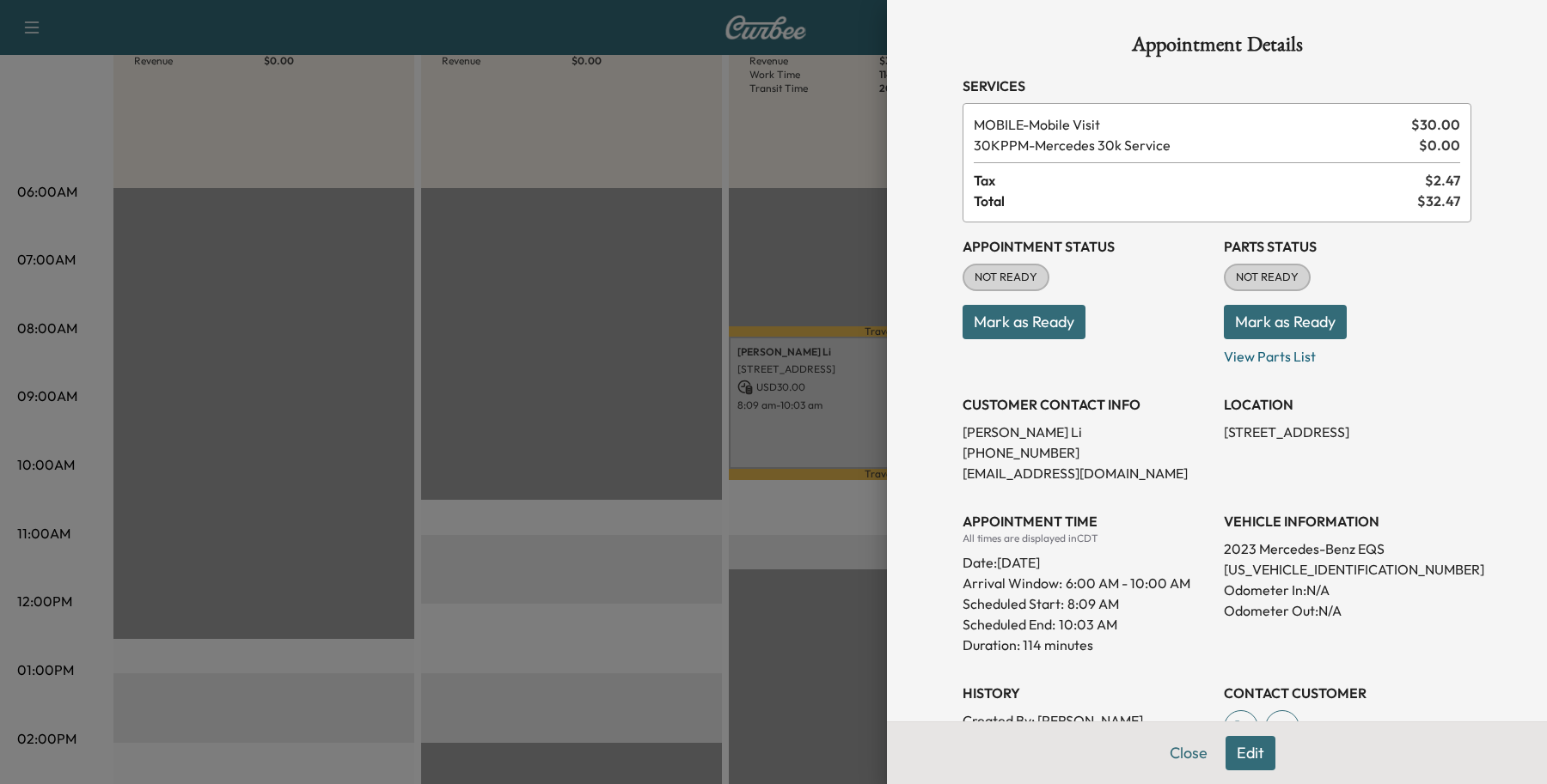
click at [1051, 449] on p "[PHONE_NUMBER]" at bounding box center [1086, 453] width 248 height 21
drag, startPoint x: 999, startPoint y: 427, endPoint x: 921, endPoint y: 443, distance: 79.6
click at [921, 443] on div "Appointment Details Services MOBILE - Mobile Visit $ 30.00 30KPPM - Mercedes 30…" at bounding box center [1217, 392] width 660 height 784
copy p "[PERSON_NAME]"
click at [1031, 456] on p "[PHONE_NUMBER]" at bounding box center [1086, 453] width 248 height 21
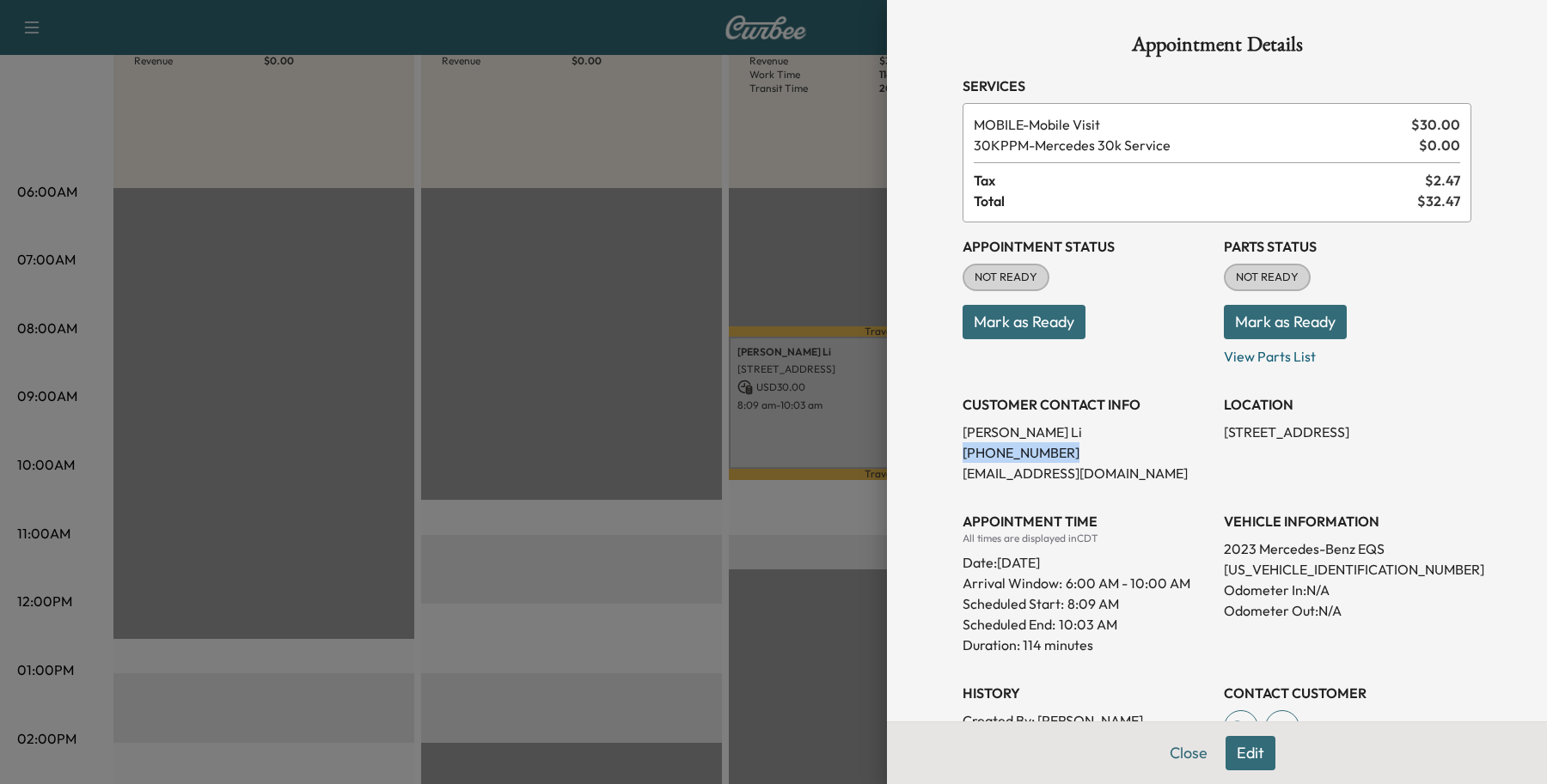
drag, startPoint x: 1045, startPoint y: 451, endPoint x: 930, endPoint y: 457, distance: 115.2
click at [942, 457] on div "Appointment Details Services MOBILE - Mobile Visit $ 30.00 30KPPM - Mercedes 30…" at bounding box center [1217, 466] width 551 height 934
copy p "[PHONE_NUMBER]"
click at [1170, 761] on button "Close" at bounding box center [1189, 753] width 60 height 34
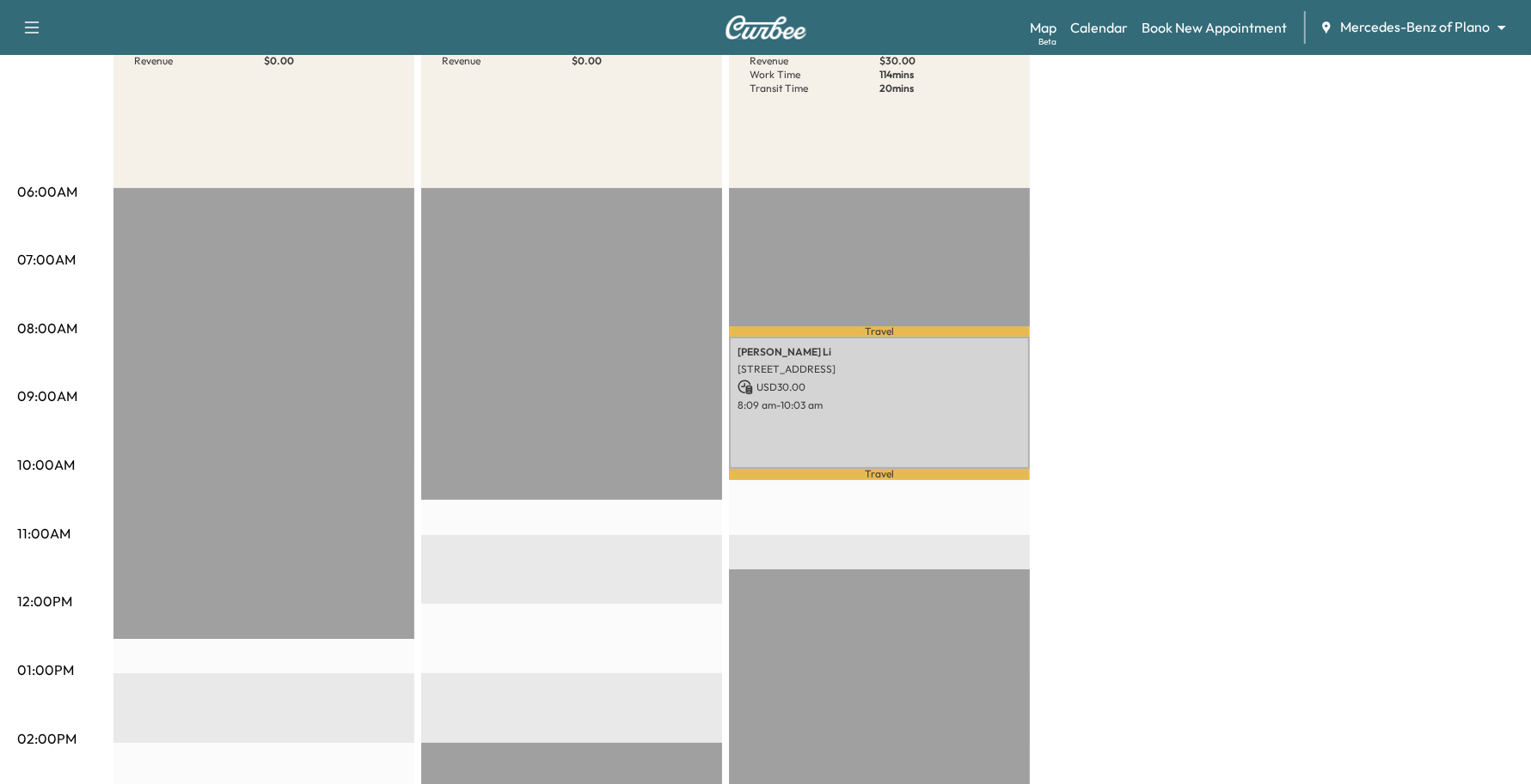
click at [1193, 45] on div "Support Log Out Map Beta Calendar Book New Appointment Mercedes-Benz of Plano *…" at bounding box center [766, 27] width 1531 height 55
click at [1199, 34] on link "Book New Appointment" at bounding box center [1214, 27] width 145 height 21
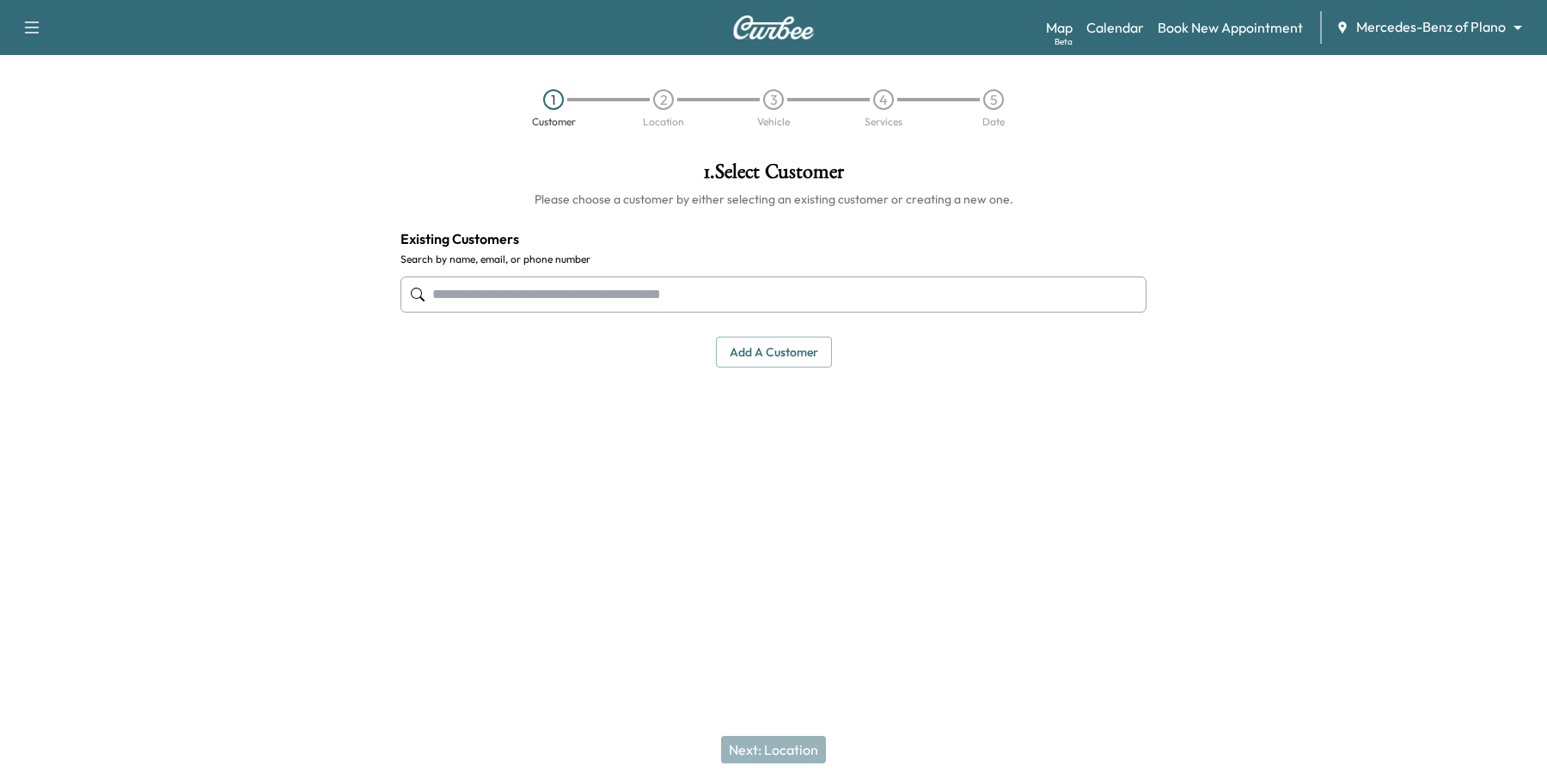
click at [578, 294] on input "text" at bounding box center [773, 295] width 746 height 36
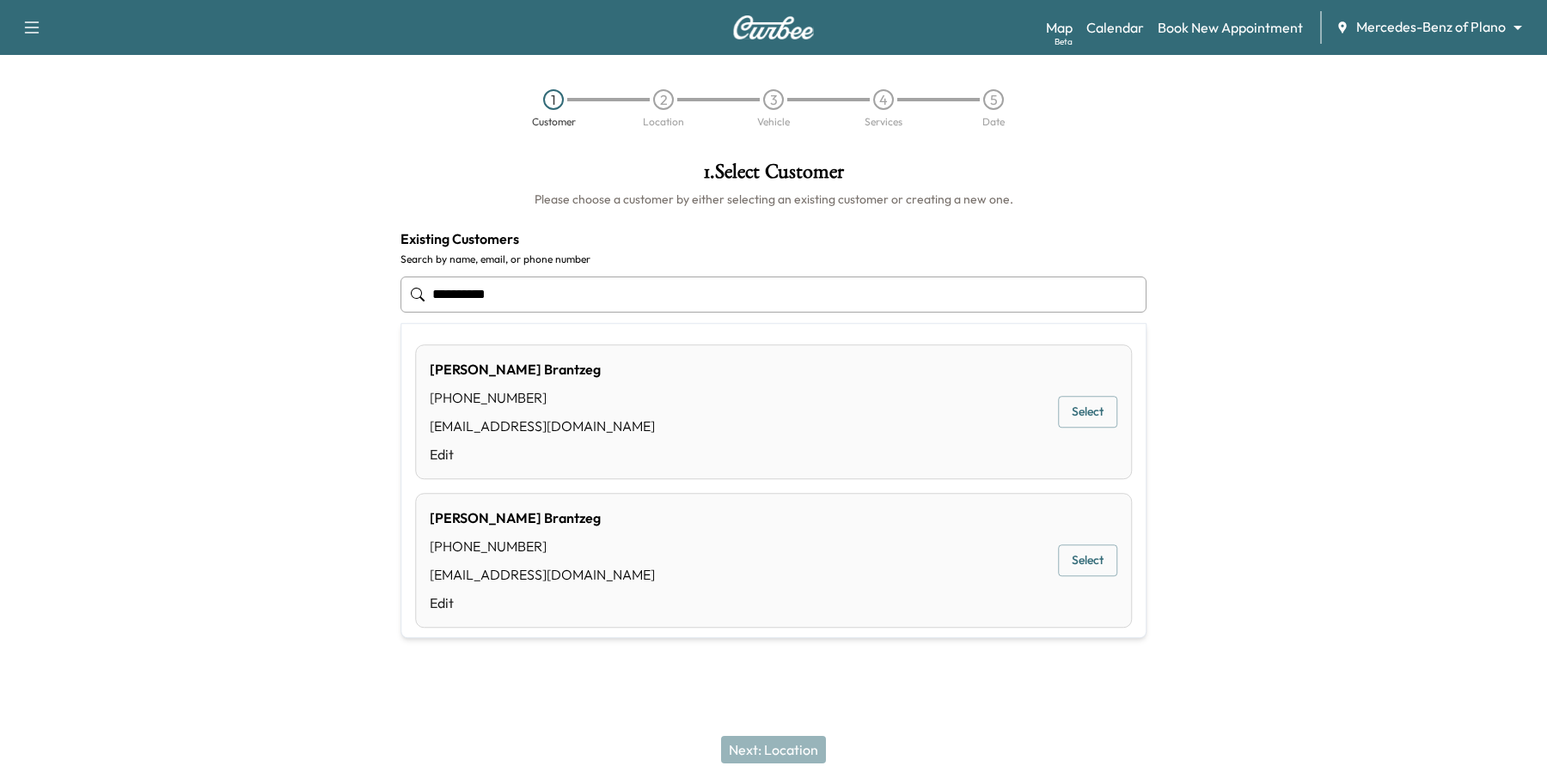
click at [1077, 413] on button "Select" at bounding box center [1087, 413] width 59 height 32
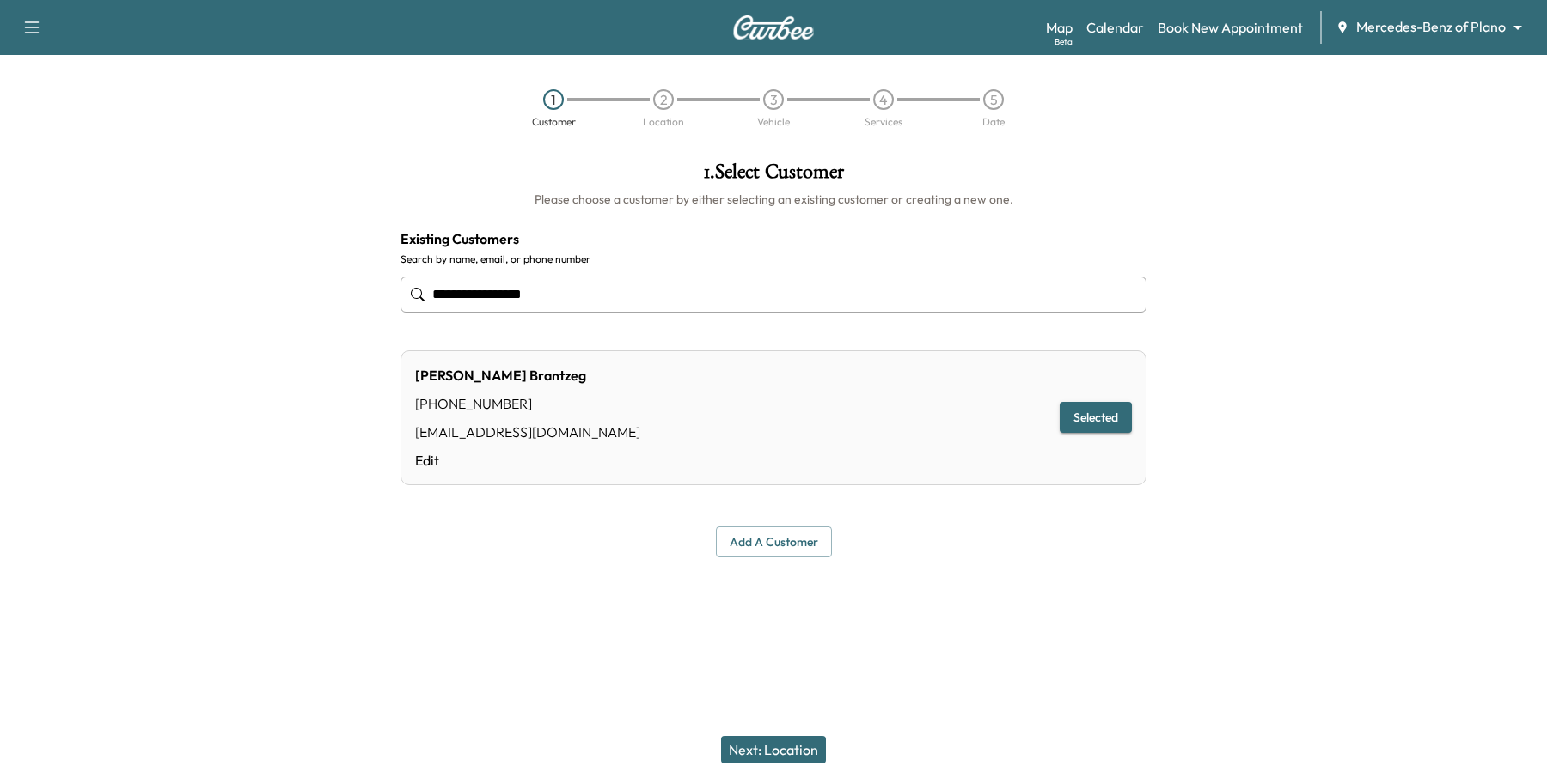
type input "**********"
click at [798, 756] on button "Next: Location" at bounding box center [773, 749] width 105 height 27
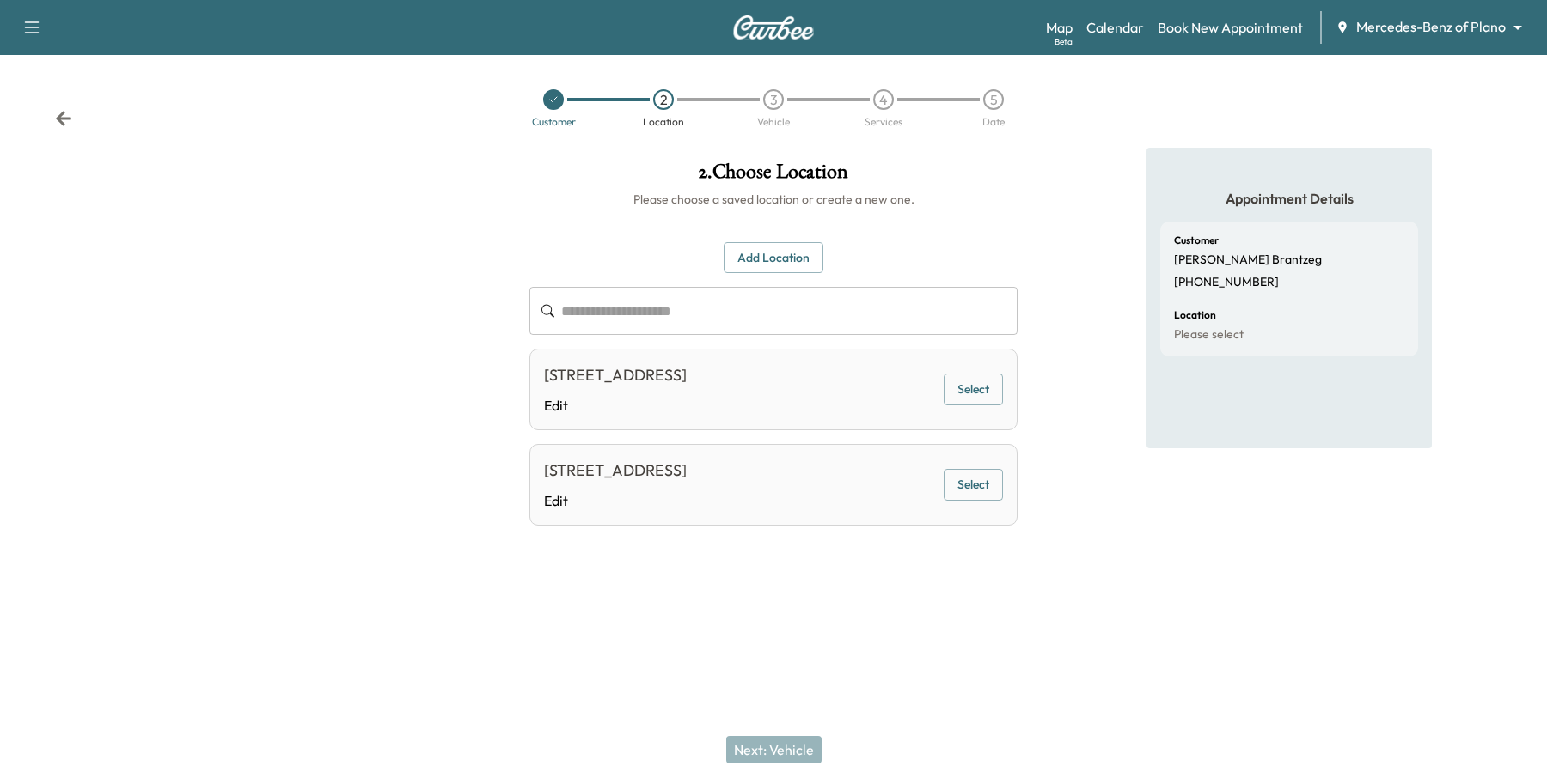
click at [979, 396] on button "Select" at bounding box center [973, 390] width 59 height 32
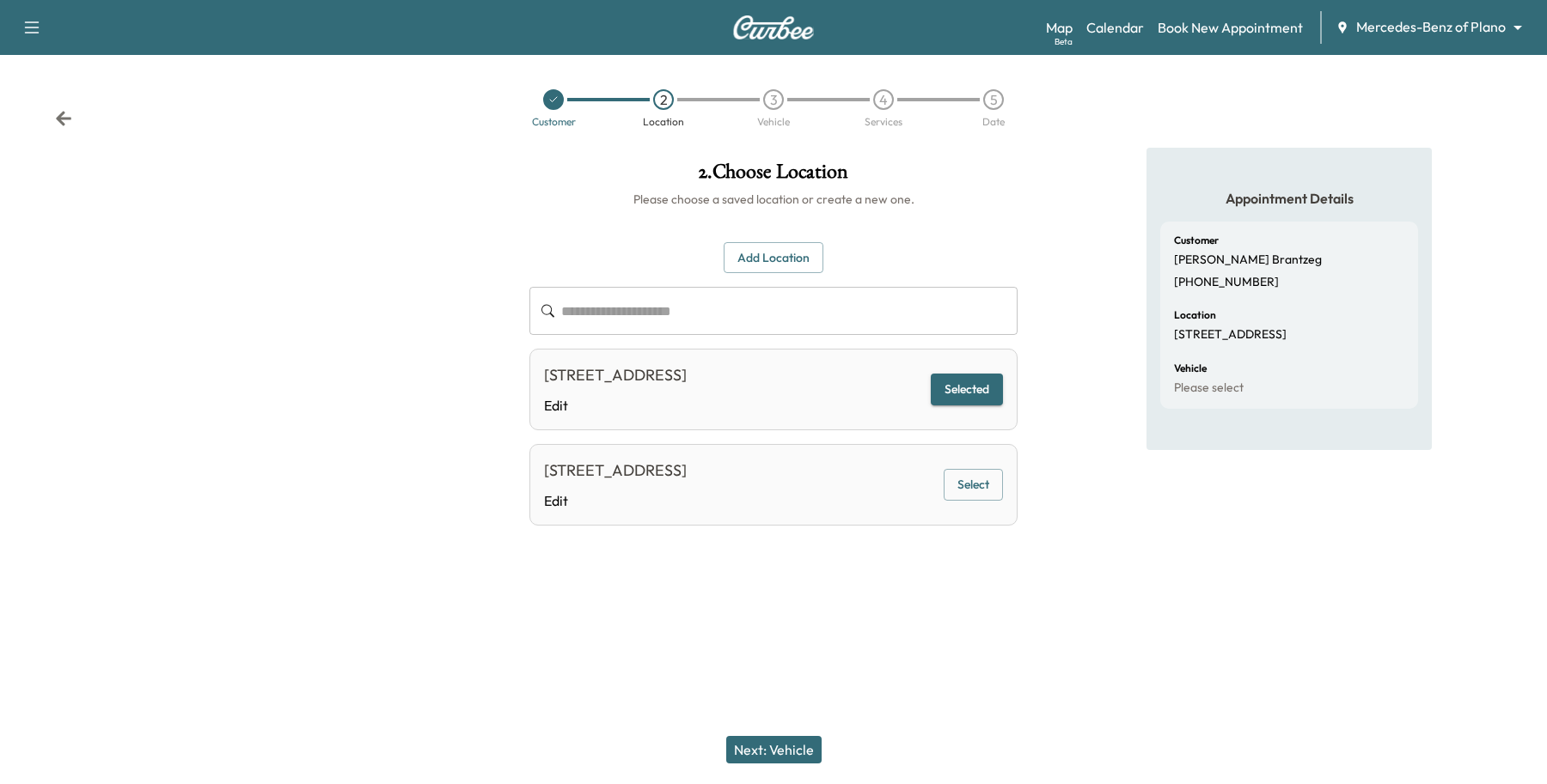
click at [808, 758] on button "Next: Vehicle" at bounding box center [773, 749] width 95 height 27
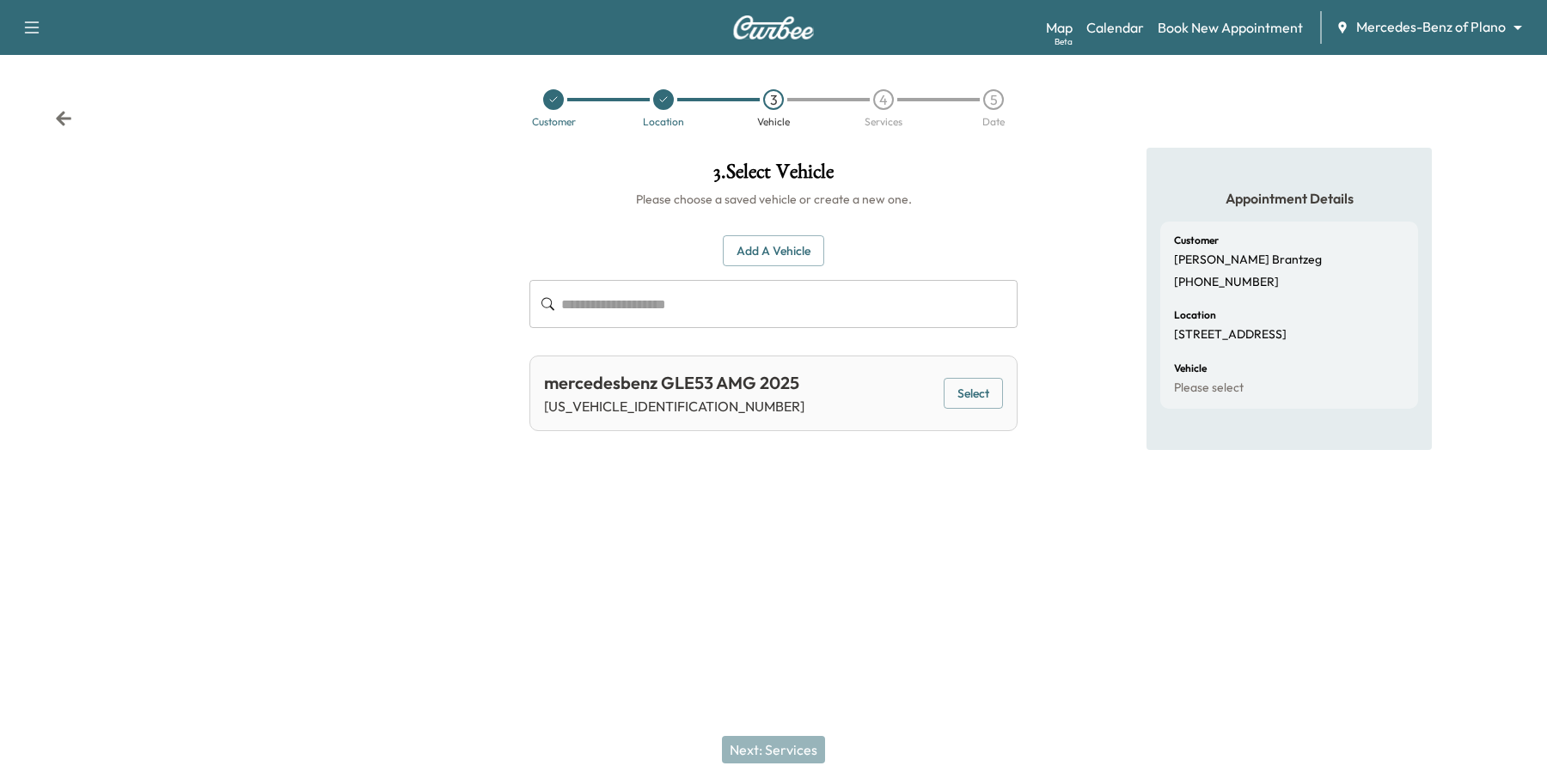
click at [1001, 378] on button "Select" at bounding box center [973, 394] width 59 height 32
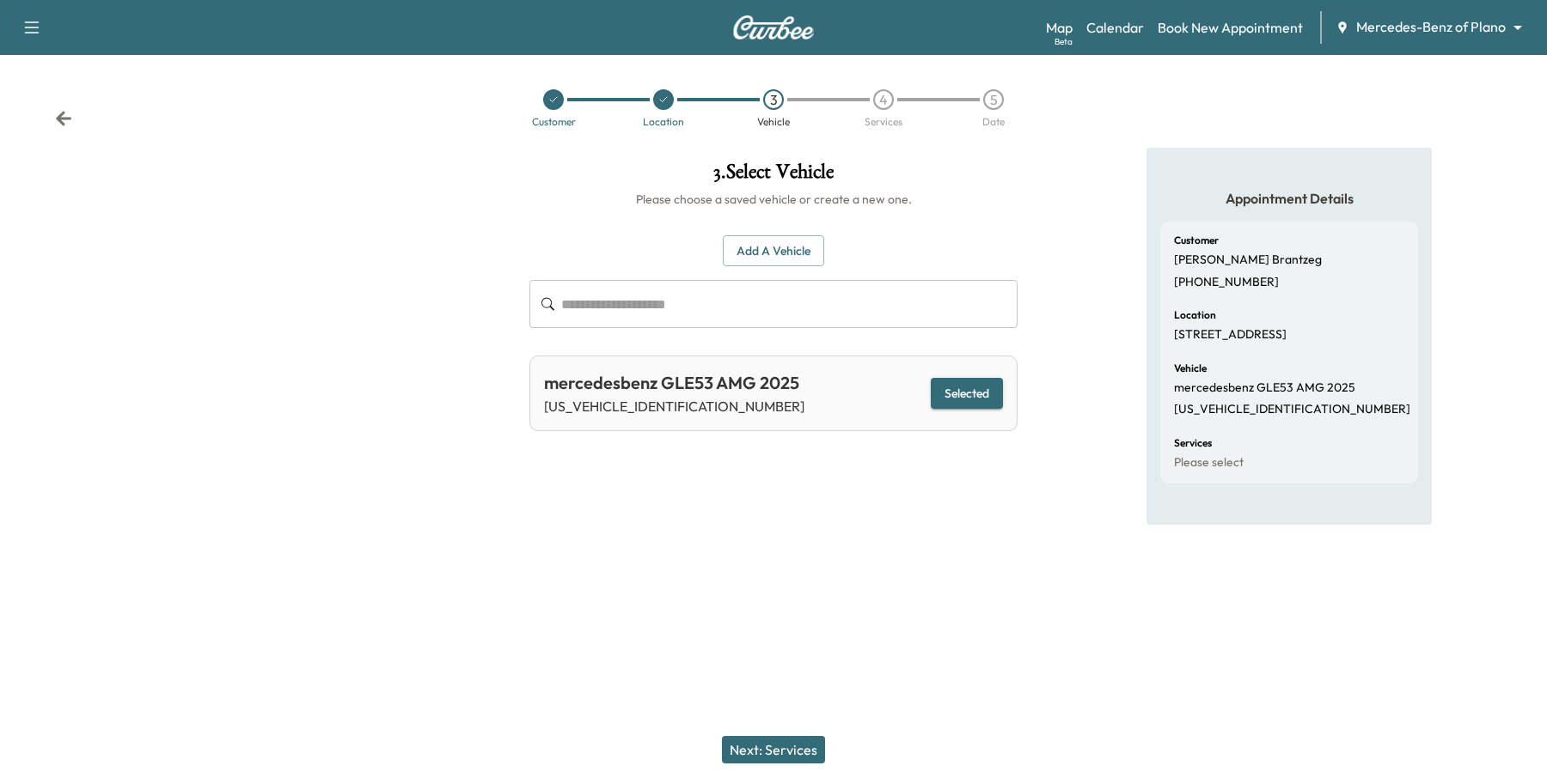
click at [740, 749] on button "Next: Services" at bounding box center [773, 749] width 103 height 27
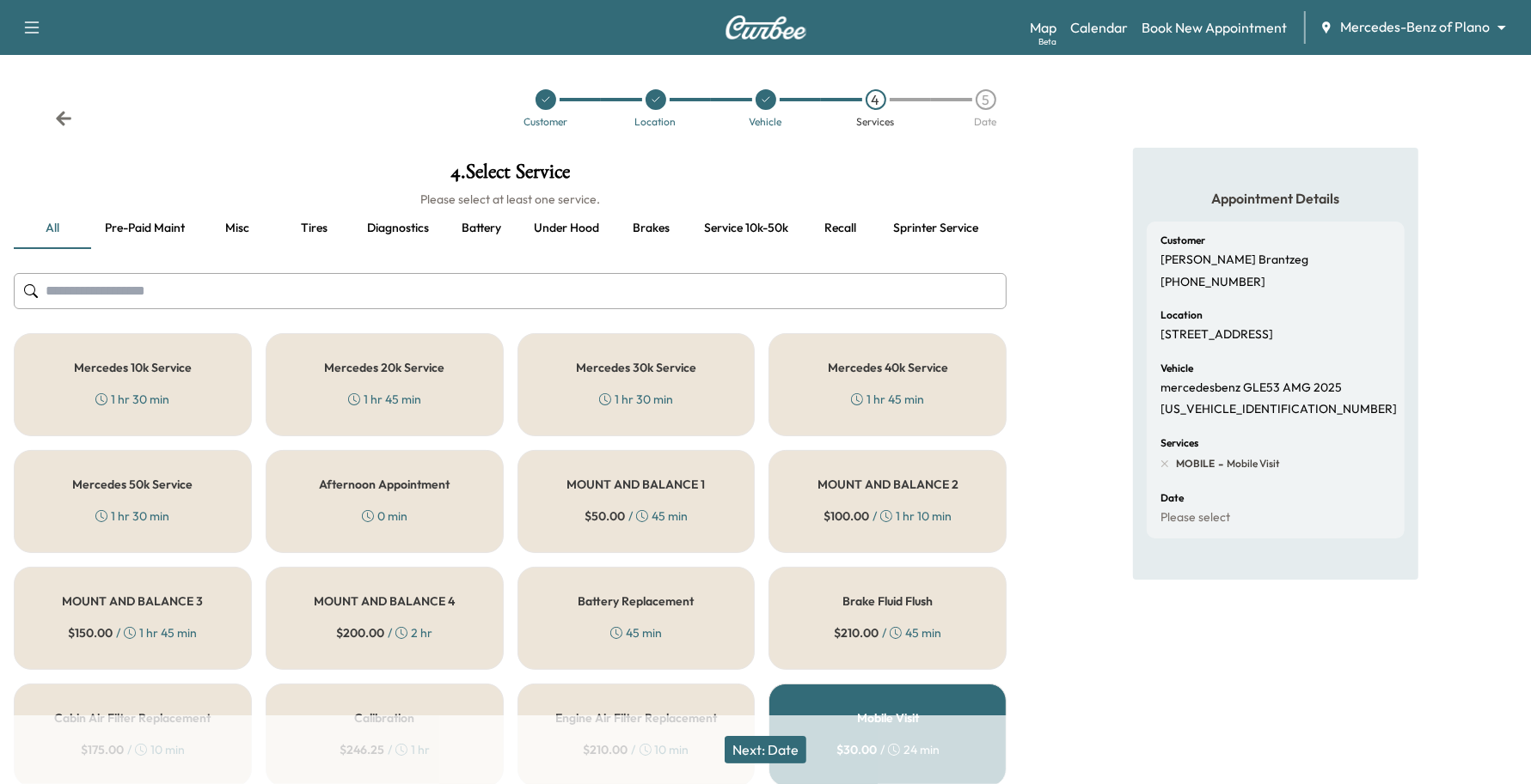
click at [67, 393] on div "Mercedes 10k Service 1 hr 30 min" at bounding box center [133, 384] width 239 height 103
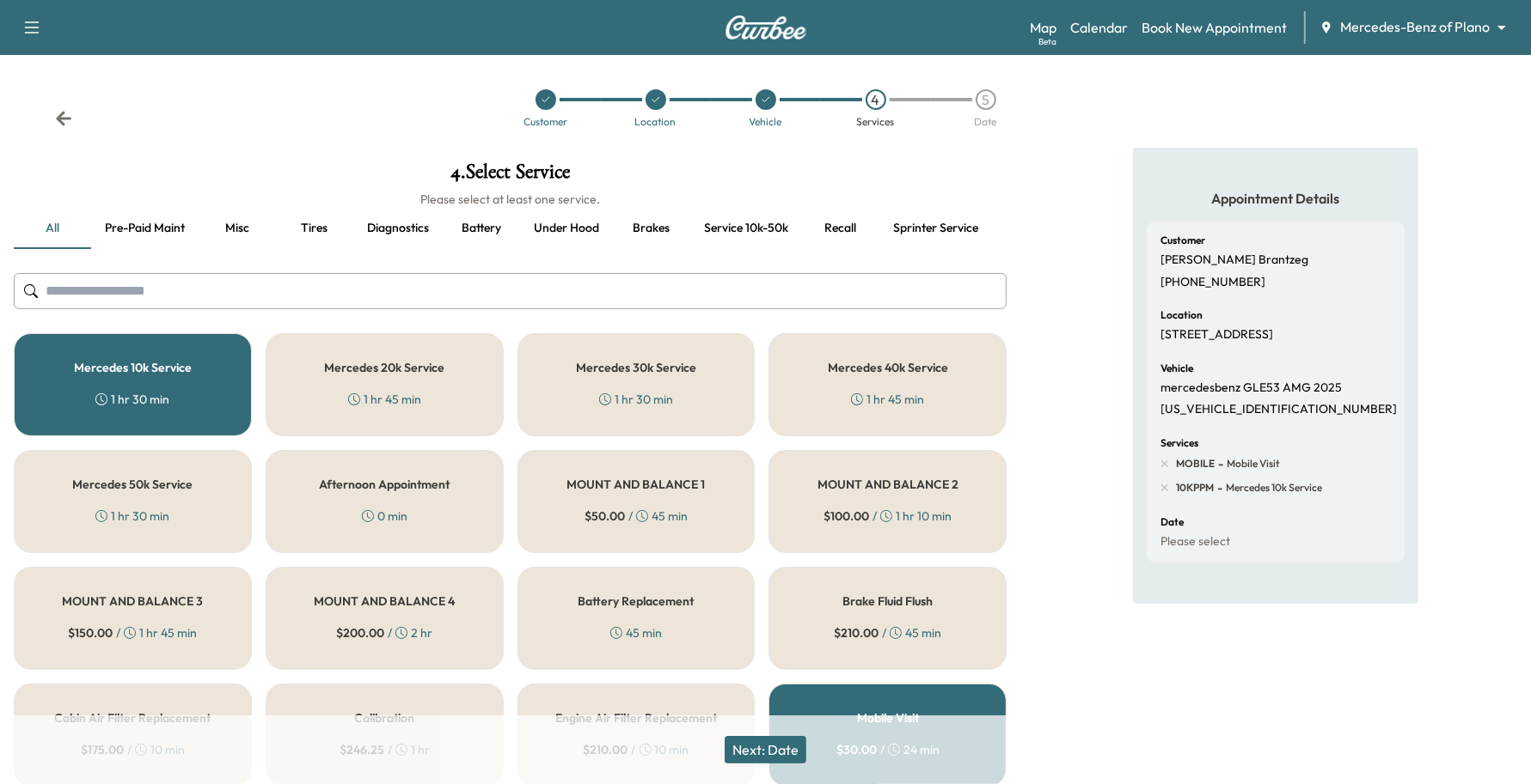
click at [752, 731] on div "Next: Date" at bounding box center [766, 749] width 1531 height 69
click at [764, 741] on button "Next: Date" at bounding box center [766, 749] width 82 height 27
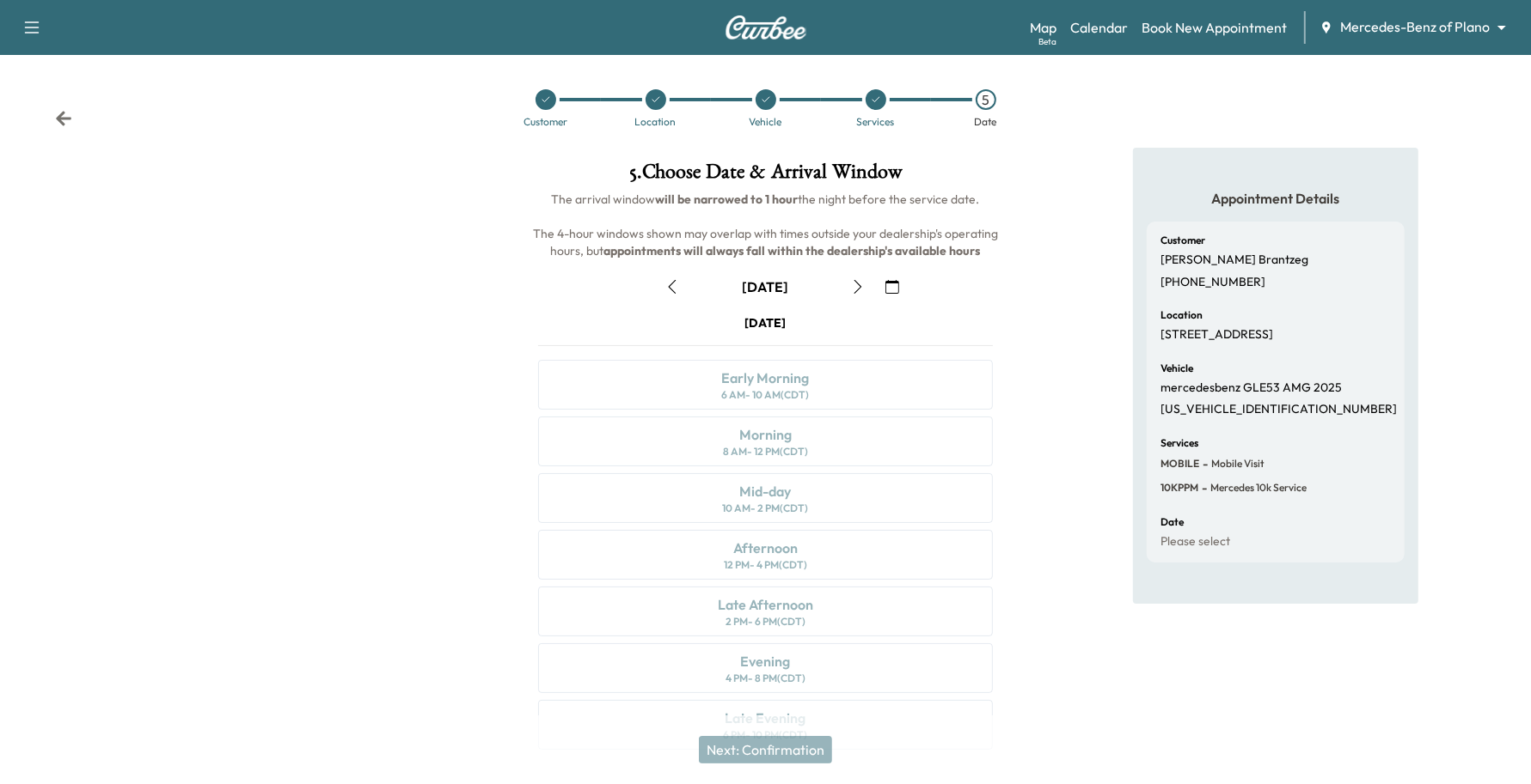
click at [897, 285] on icon "button" at bounding box center [892, 286] width 14 height 14
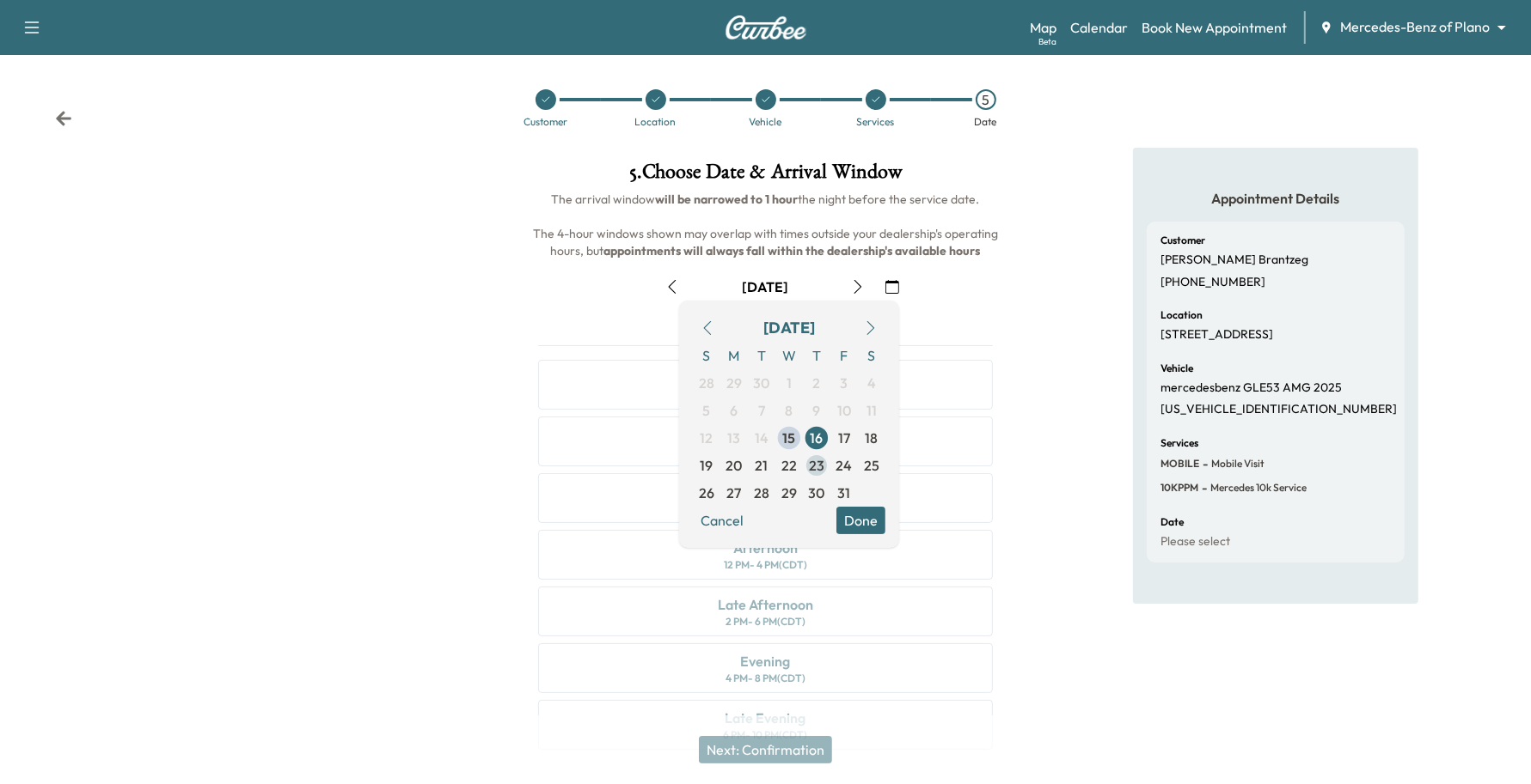
click at [804, 469] on span "23" at bounding box center [816, 466] width 27 height 27
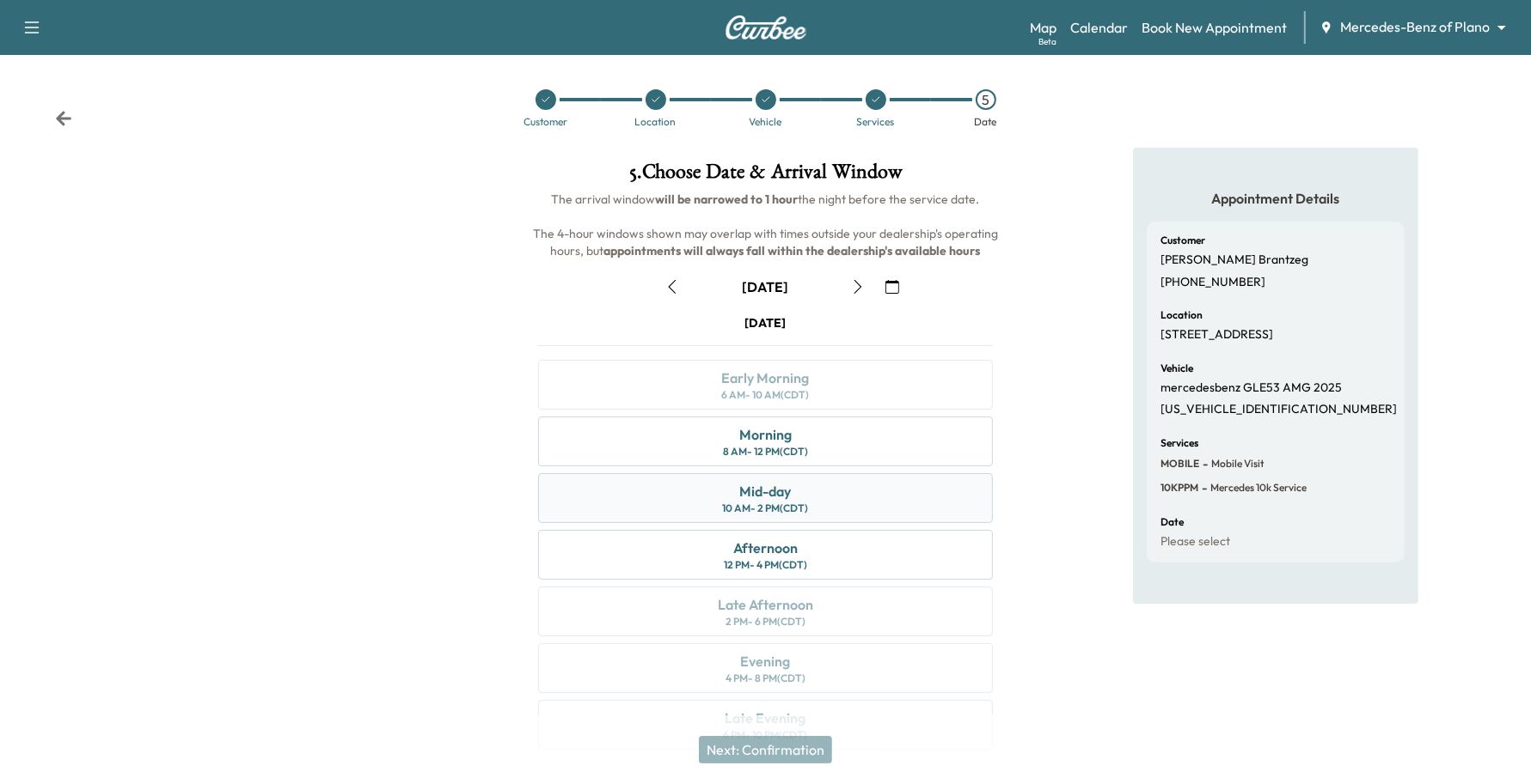
click at [776, 504] on div "10 AM - 2 PM (CDT)" at bounding box center [765, 508] width 86 height 14
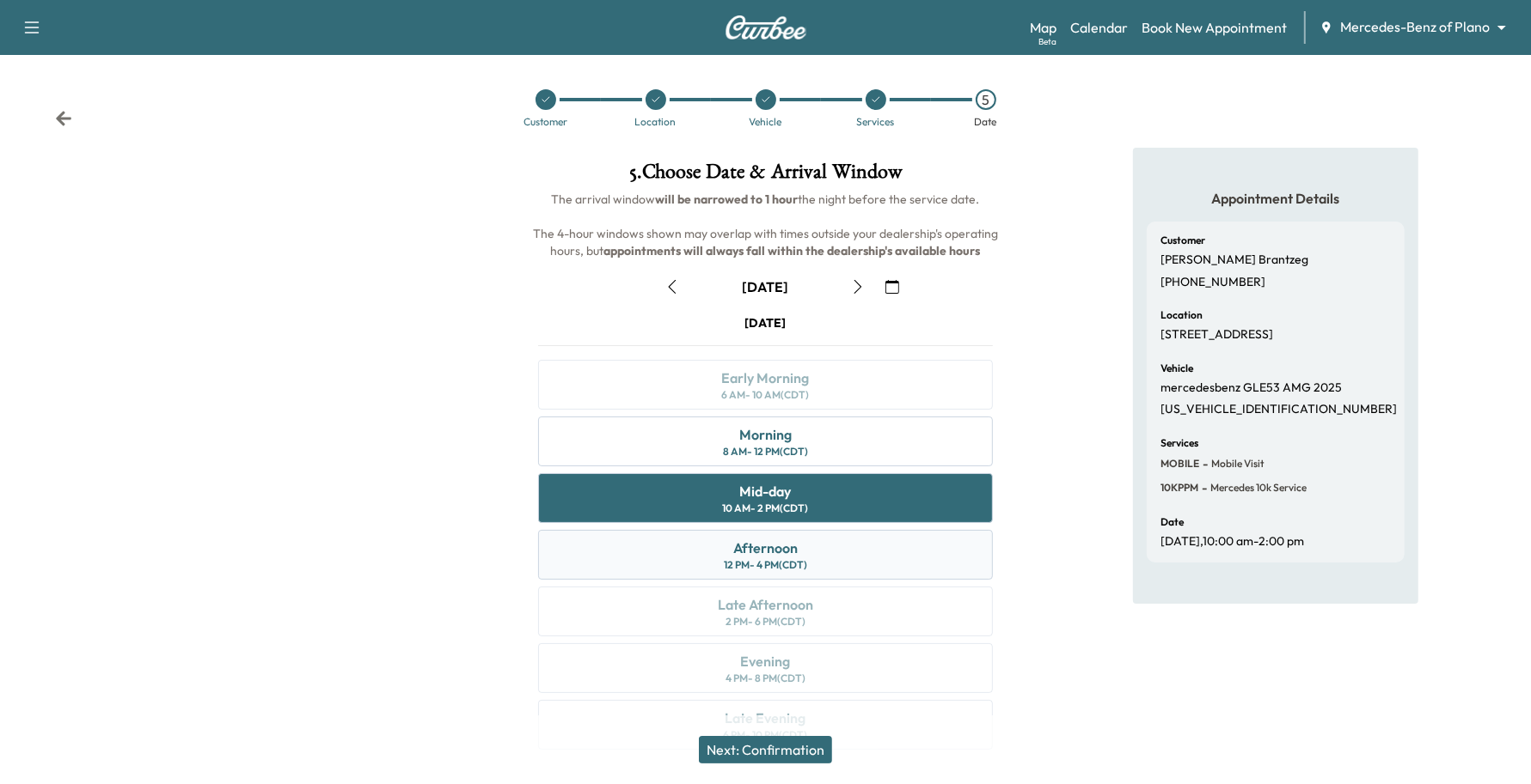
click at [798, 543] on div "Afternoon 12 PM - 4 PM (CDT)" at bounding box center [766, 555] width 455 height 50
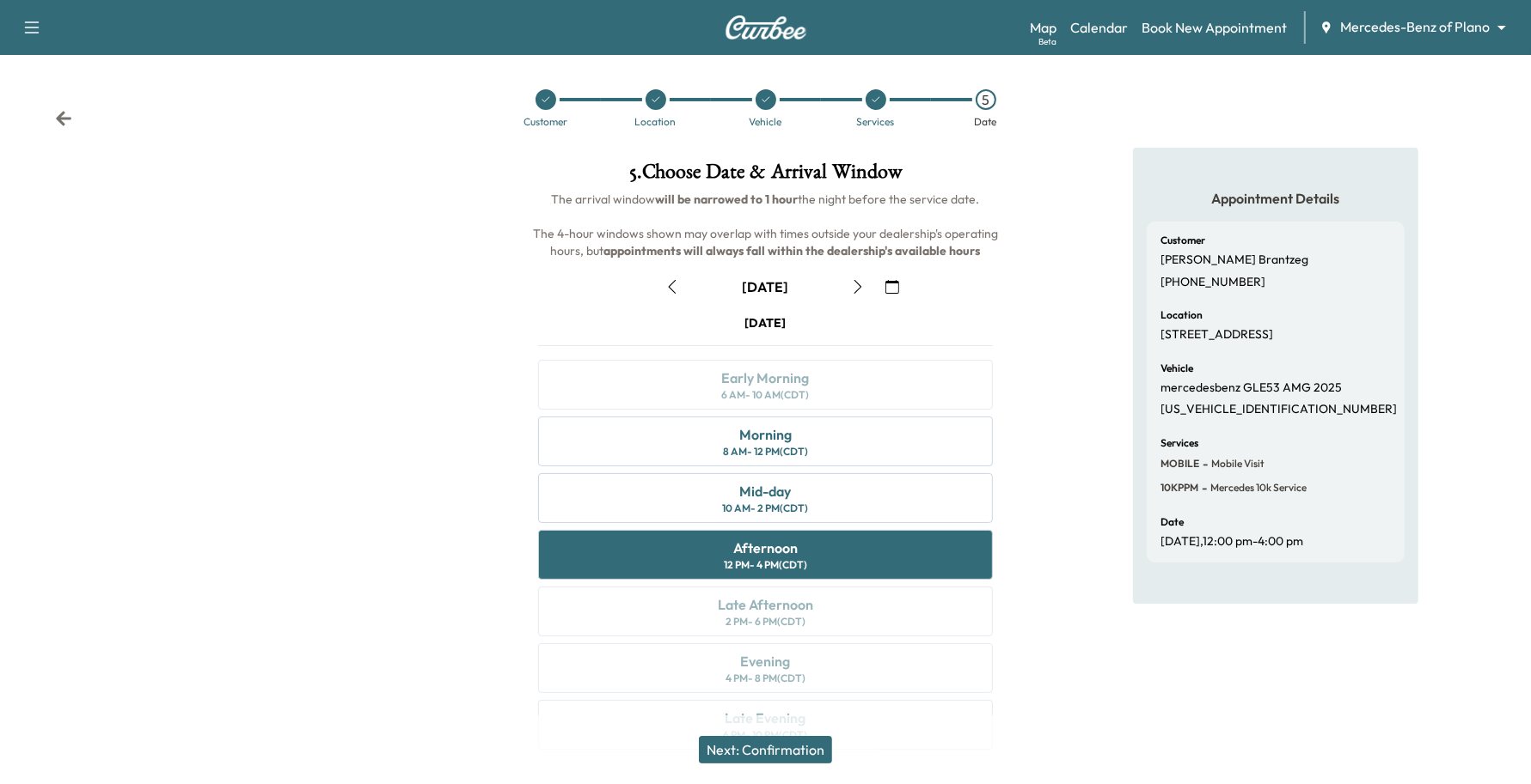
click at [758, 755] on button "Next: Confirmation" at bounding box center [765, 749] width 133 height 27
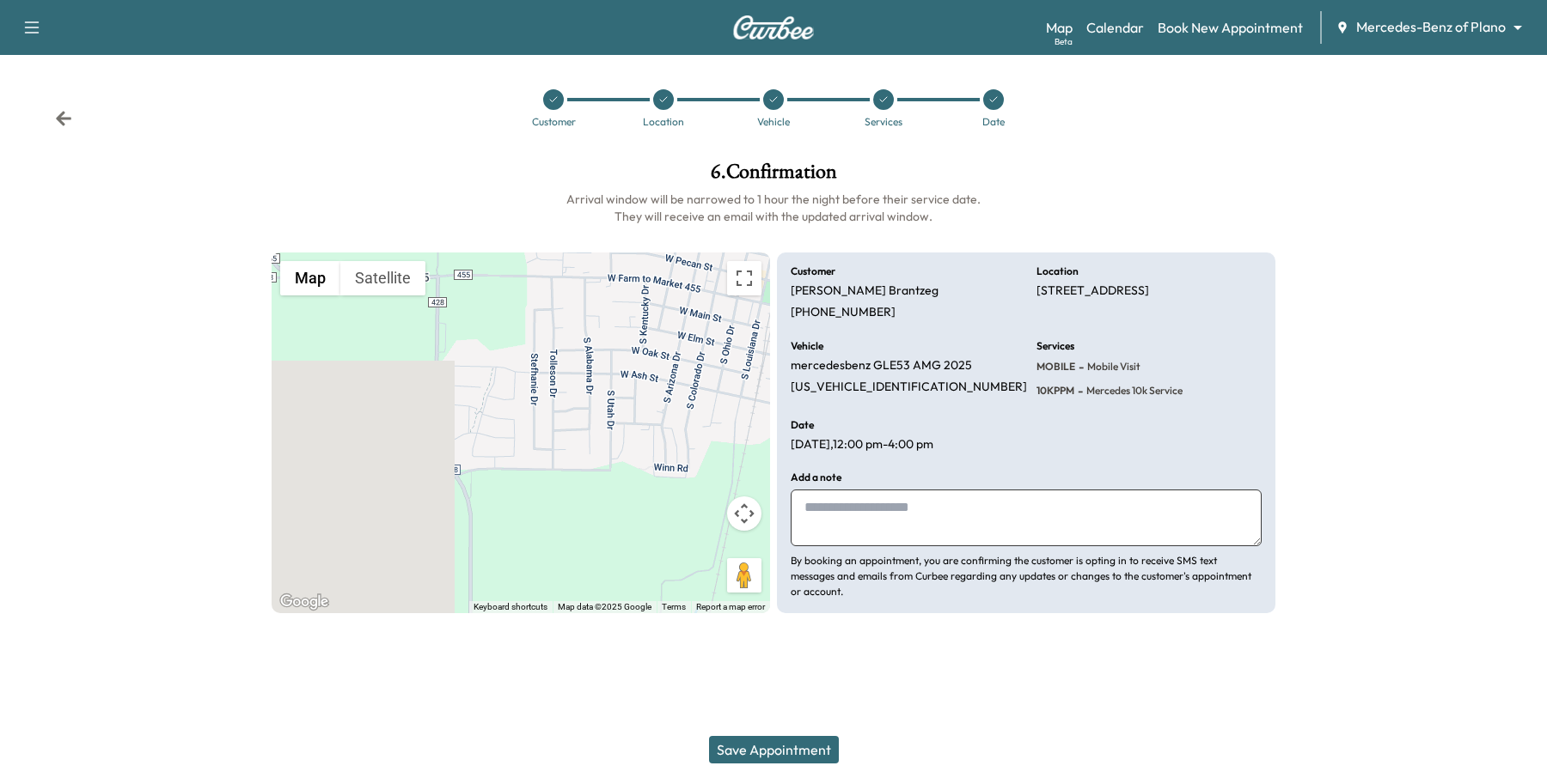
click at [757, 752] on button "Save Appointment" at bounding box center [774, 749] width 130 height 27
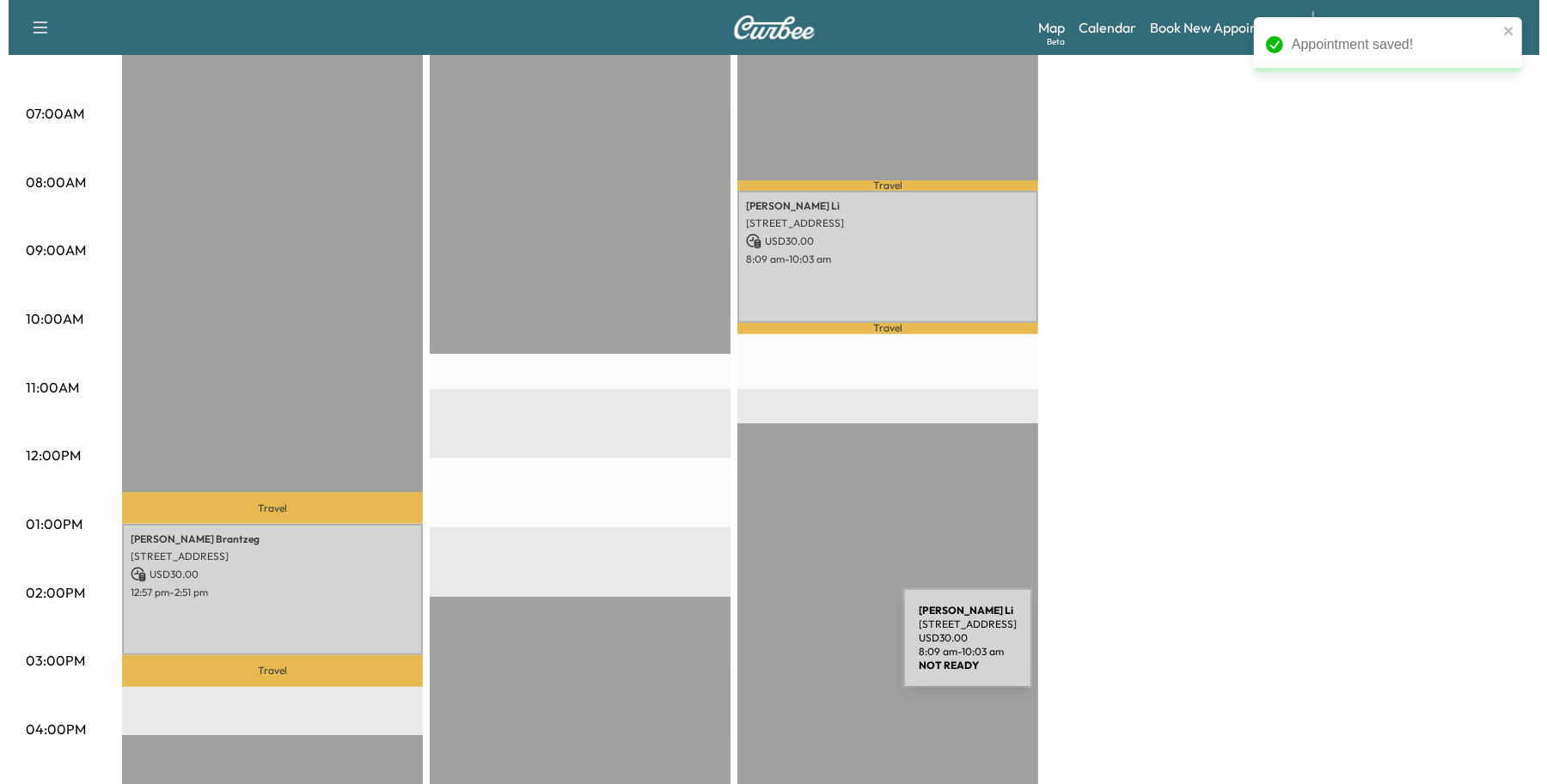
scroll to position [430, 0]
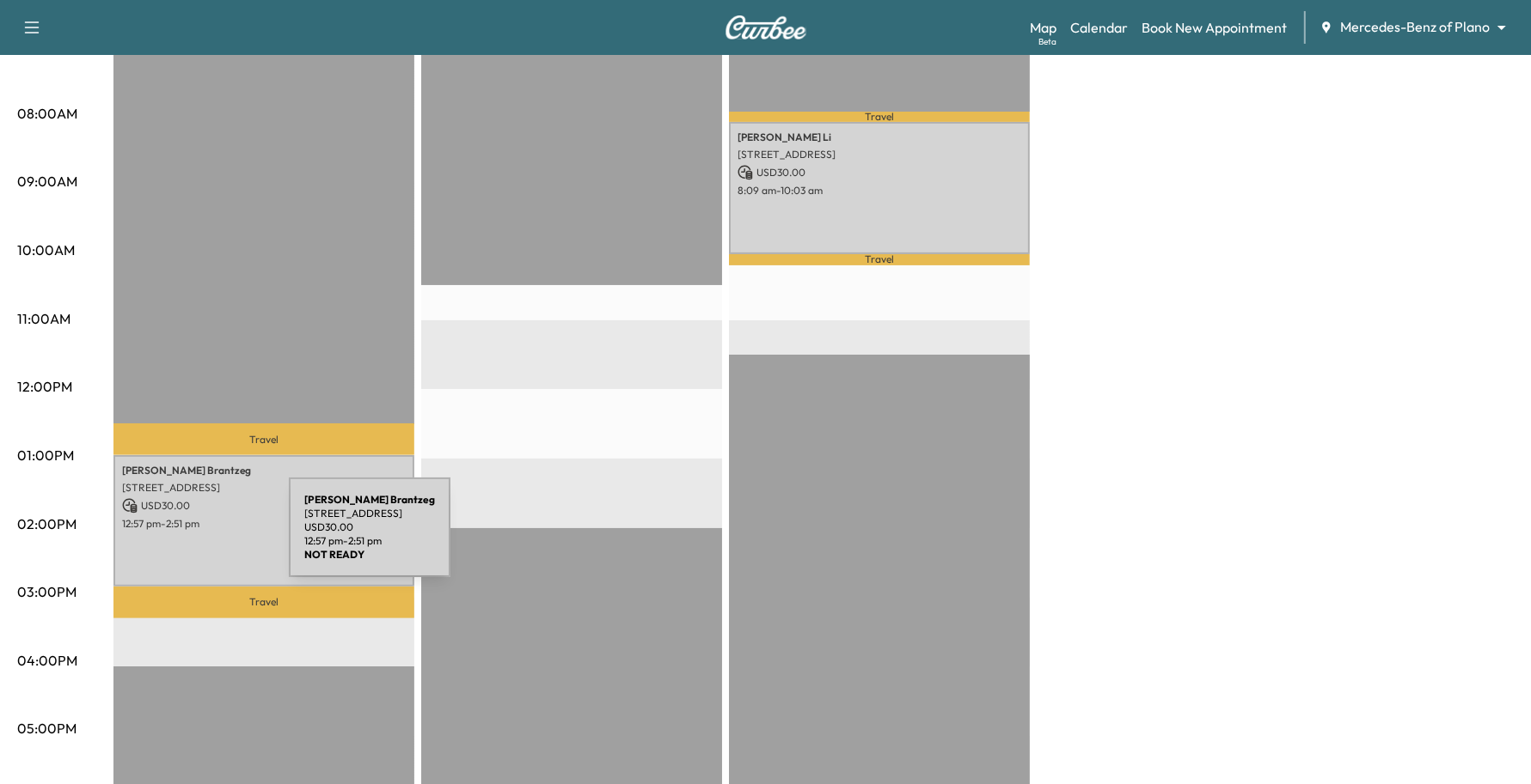
click at [160, 538] on div "[PERSON_NAME] [STREET_ADDRESS] USD 30.00 12:57 pm - 2:51 pm" at bounding box center [263, 520] width 301 height 131
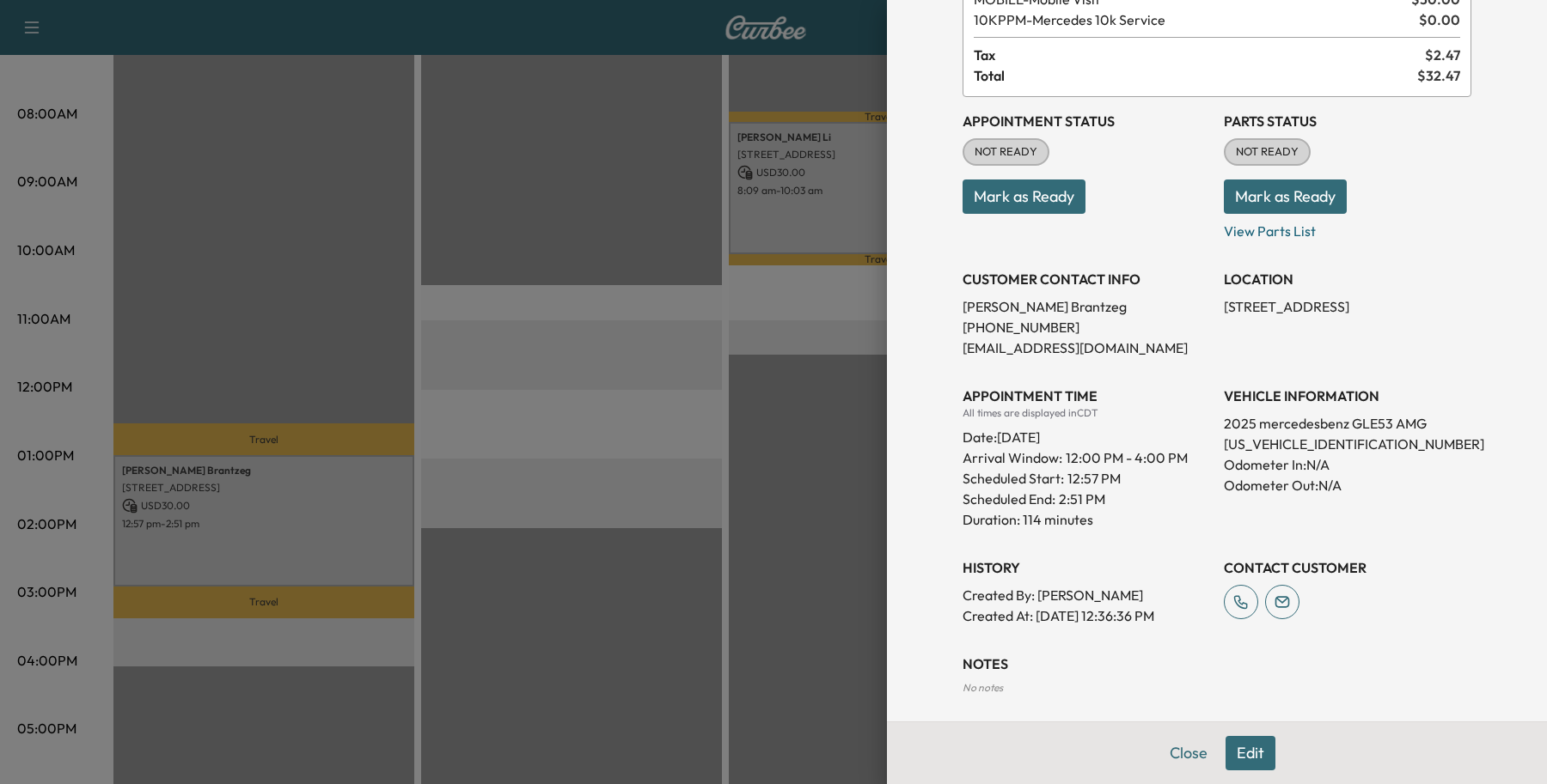
scroll to position [211, 0]
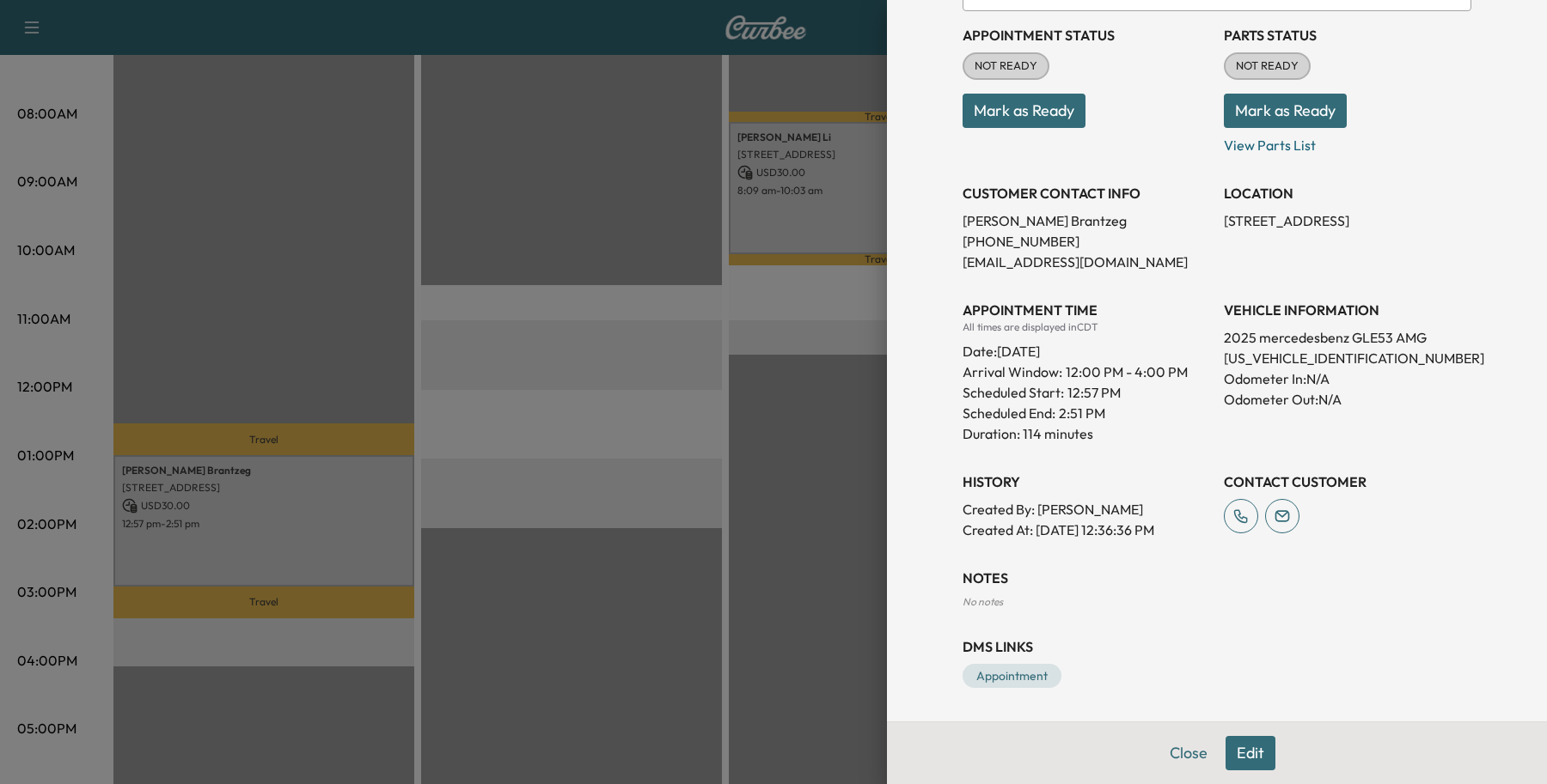
click at [1258, 743] on button "Edit" at bounding box center [1250, 753] width 50 height 34
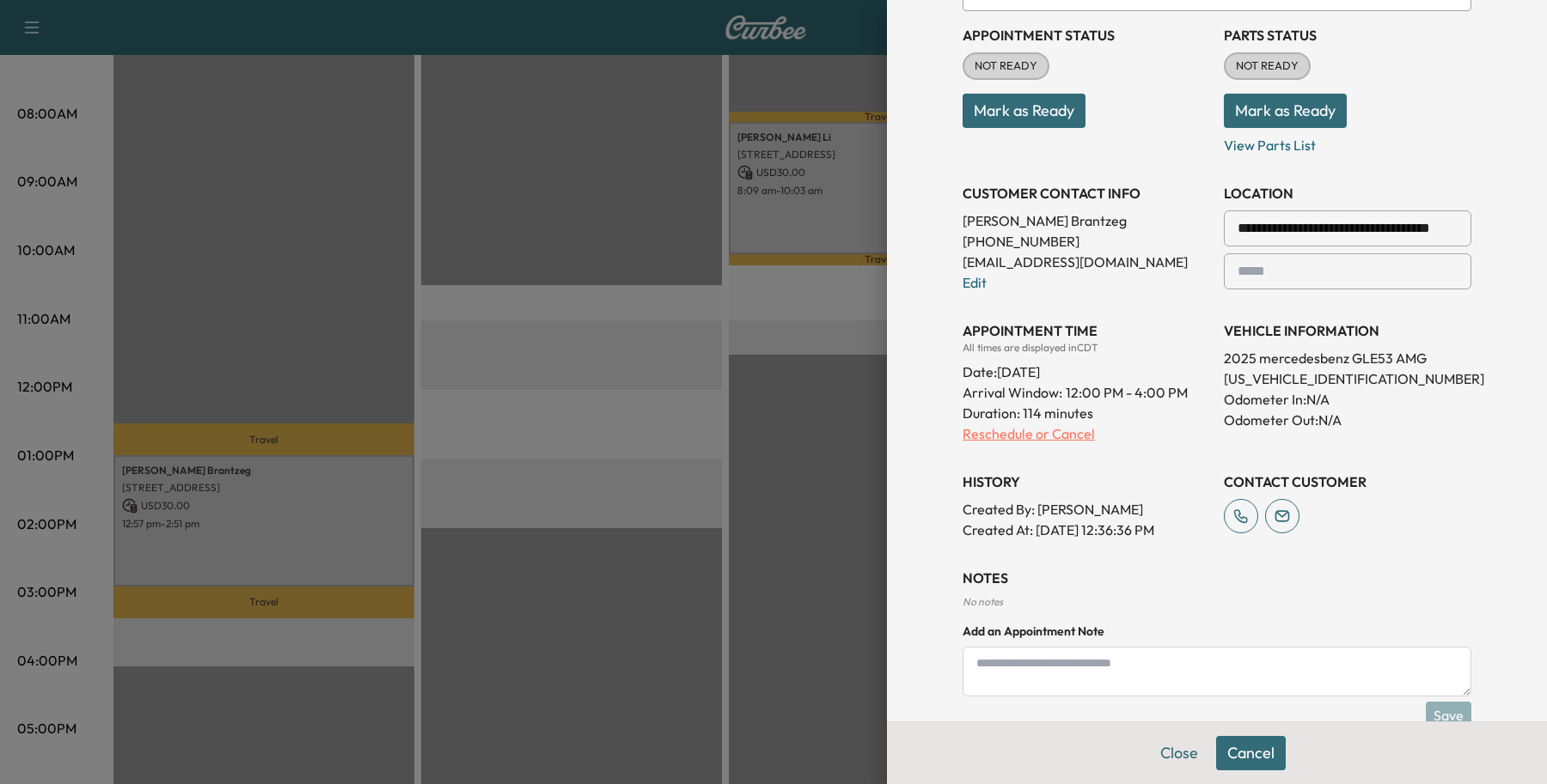
click at [1016, 432] on p "Reschedule or Cancel" at bounding box center [1086, 433] width 248 height 21
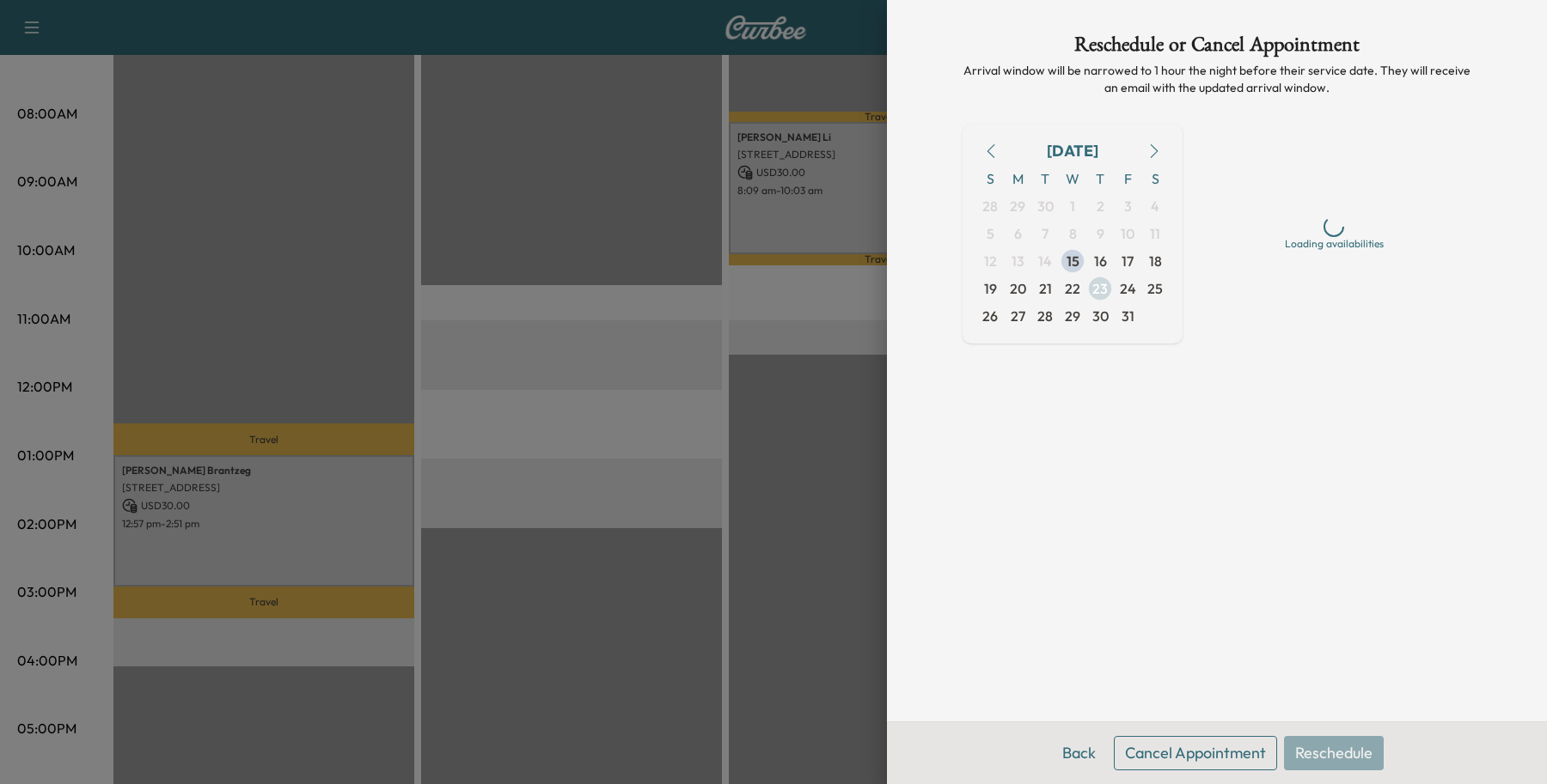
click at [1103, 287] on span "23" at bounding box center [1100, 288] width 15 height 21
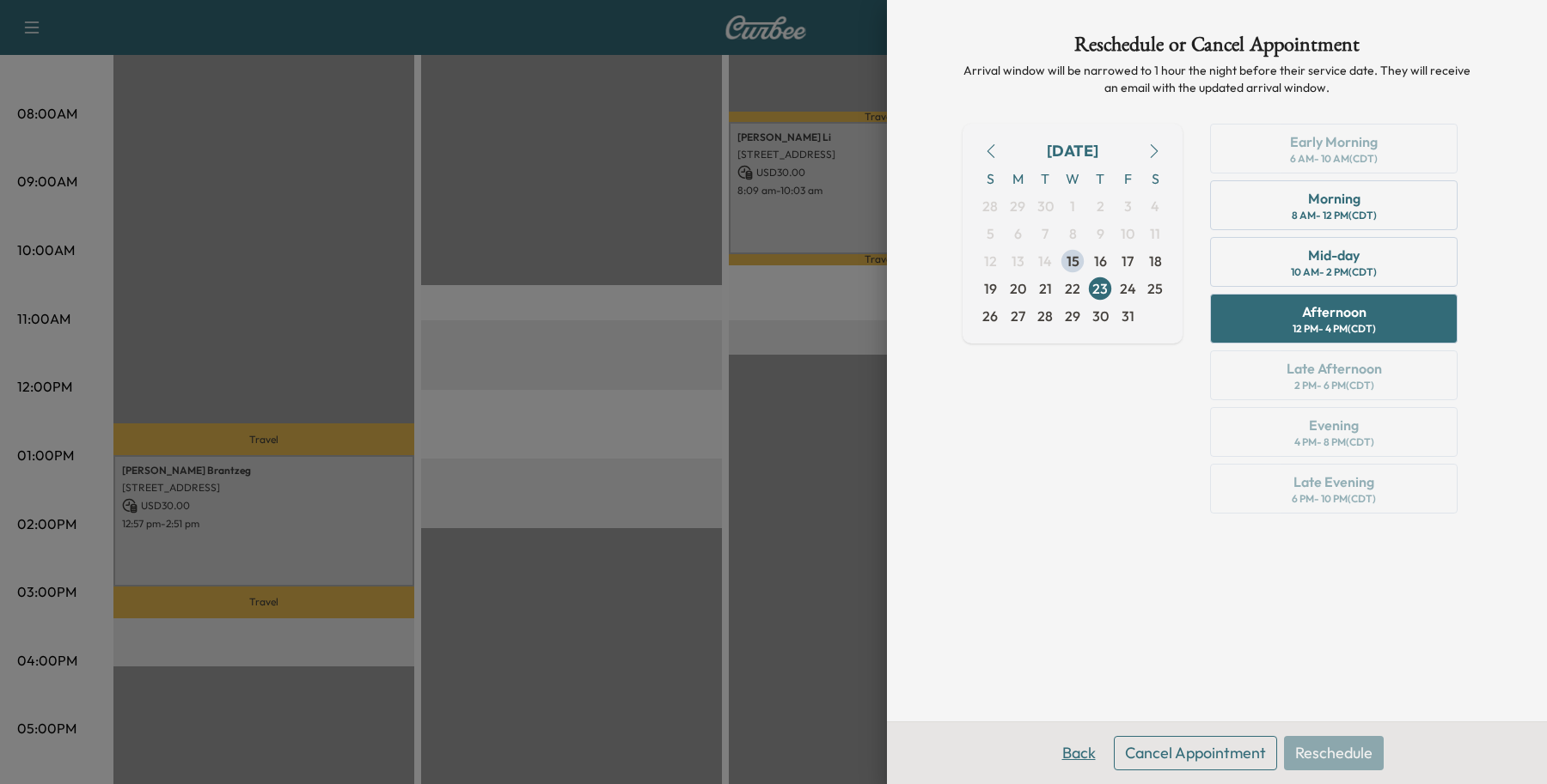
click at [1094, 758] on button "Back" at bounding box center [1078, 753] width 56 height 34
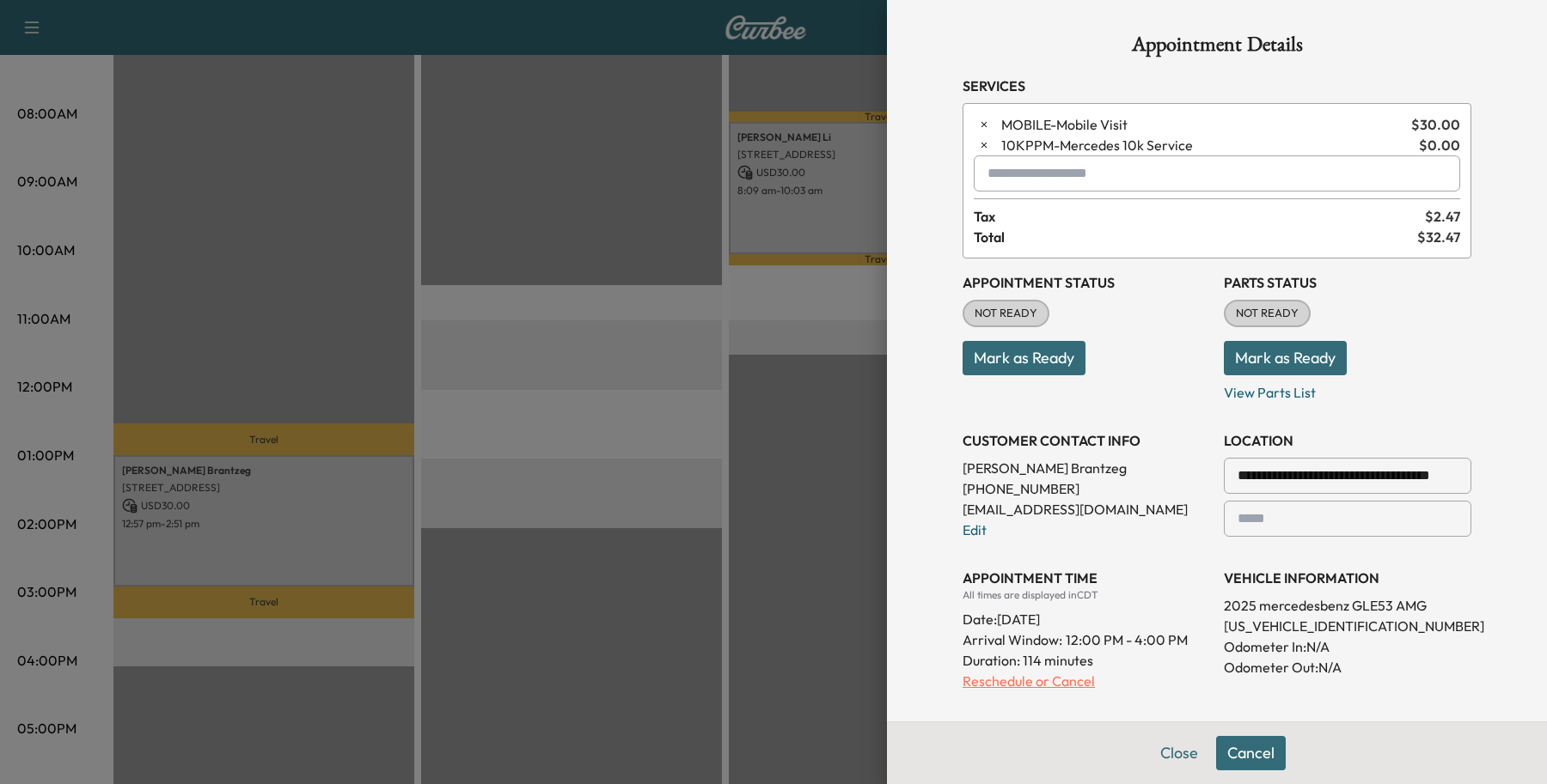
click at [998, 686] on p "Reschedule or Cancel" at bounding box center [1086, 681] width 248 height 21
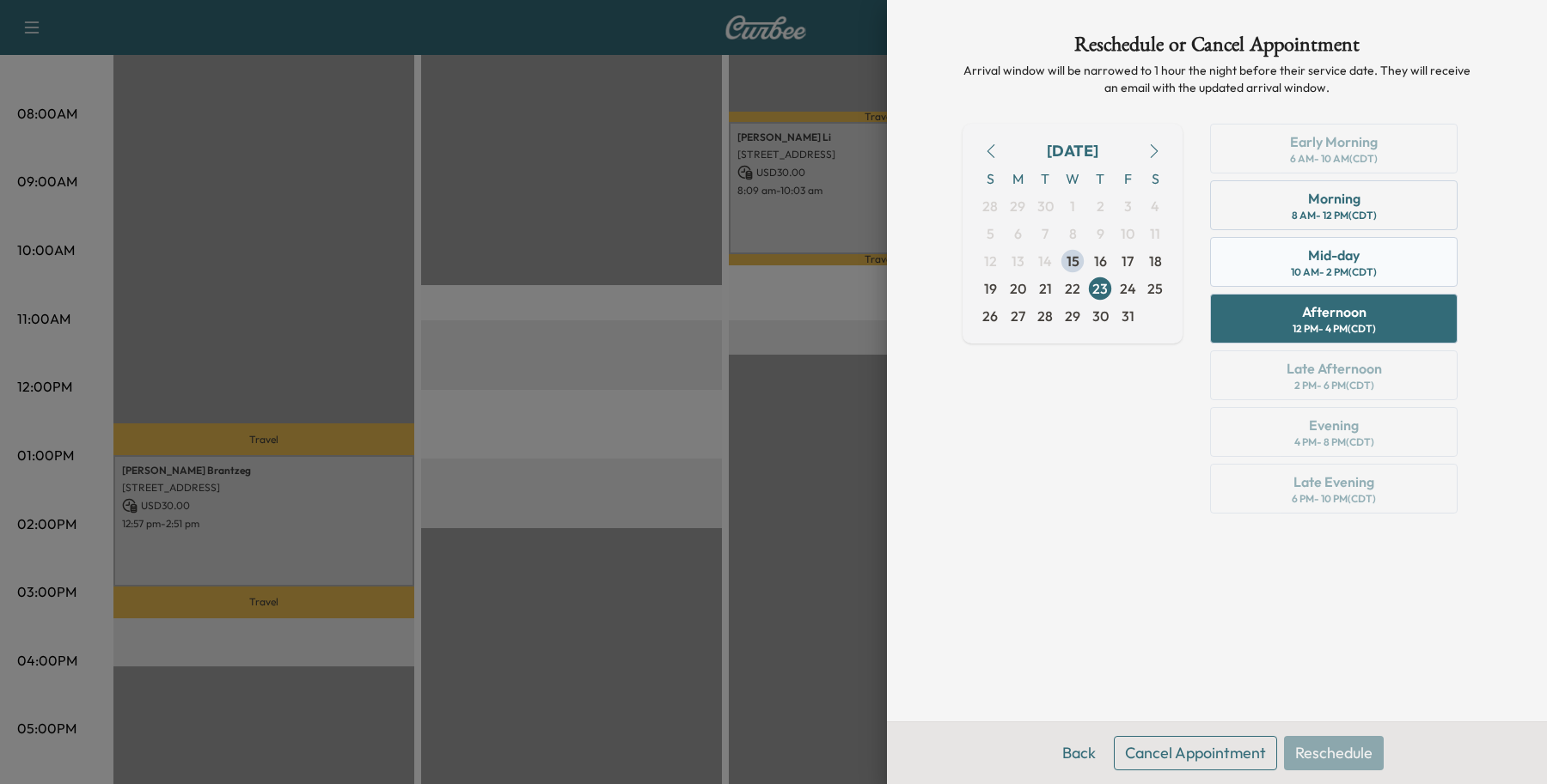
click at [1357, 262] on div "Mid-day" at bounding box center [1334, 255] width 52 height 21
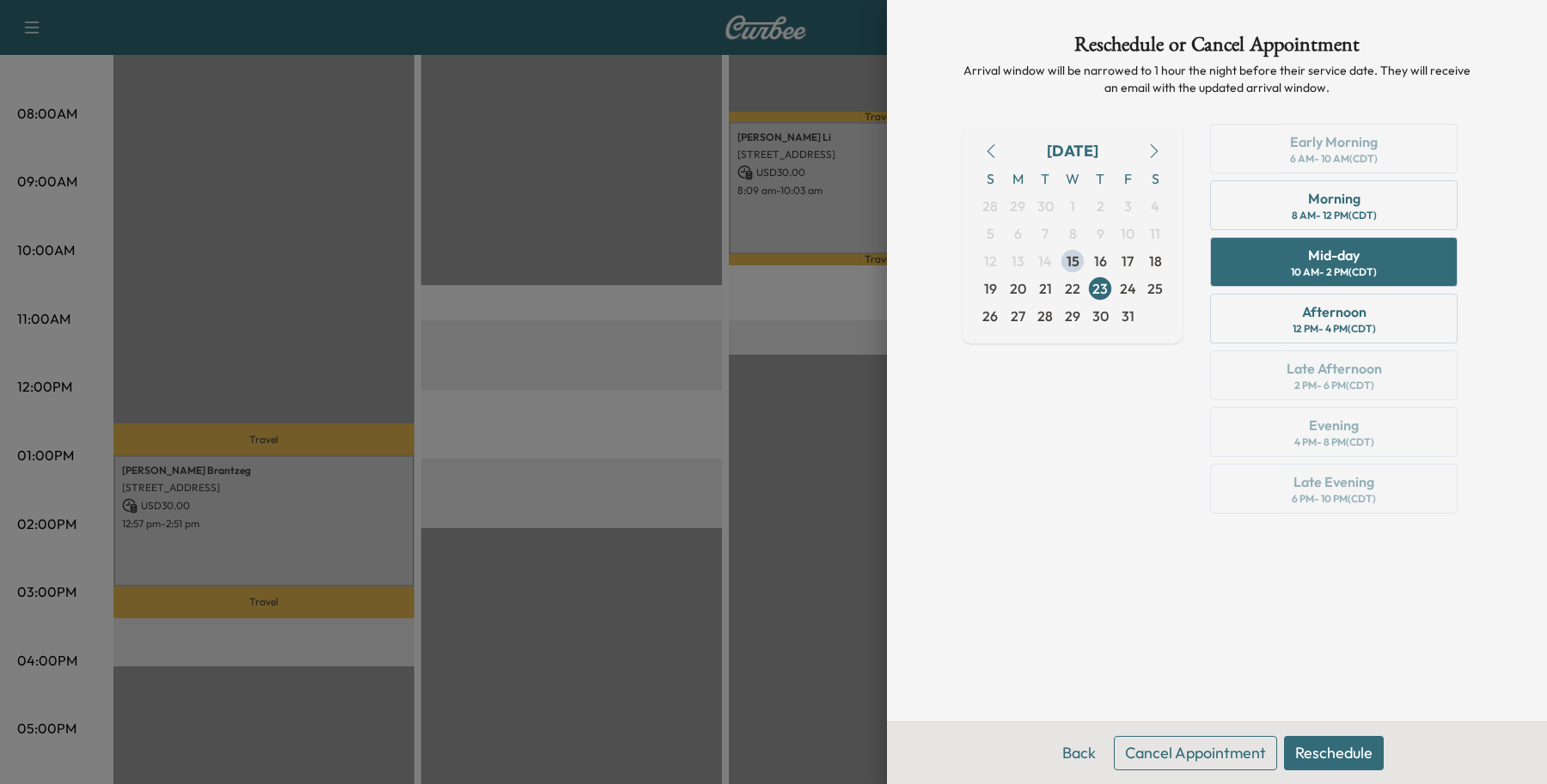
click at [1316, 743] on button "Reschedule" at bounding box center [1334, 753] width 100 height 34
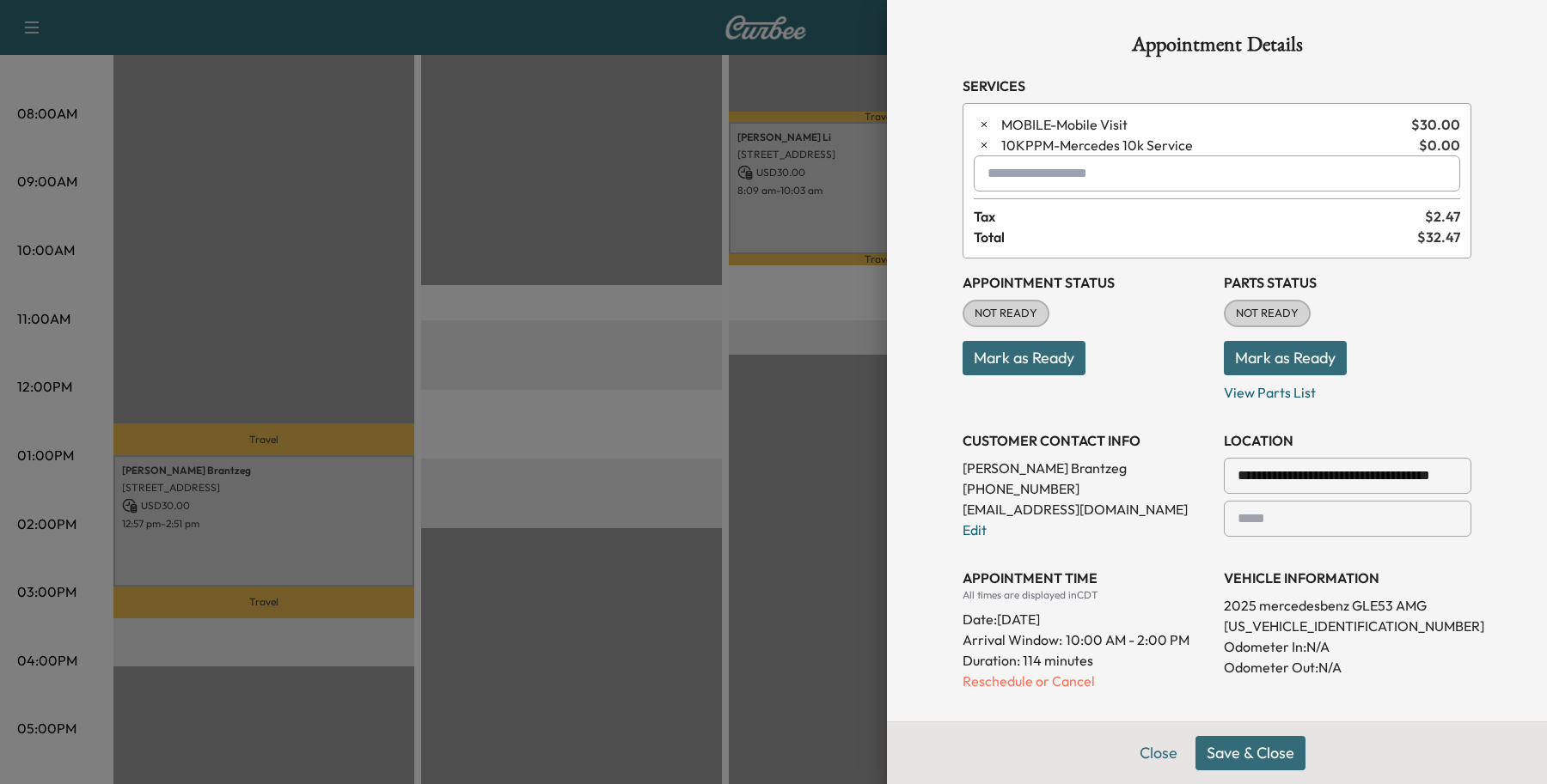
click at [1261, 757] on button "Save & Close" at bounding box center [1250, 753] width 110 height 34
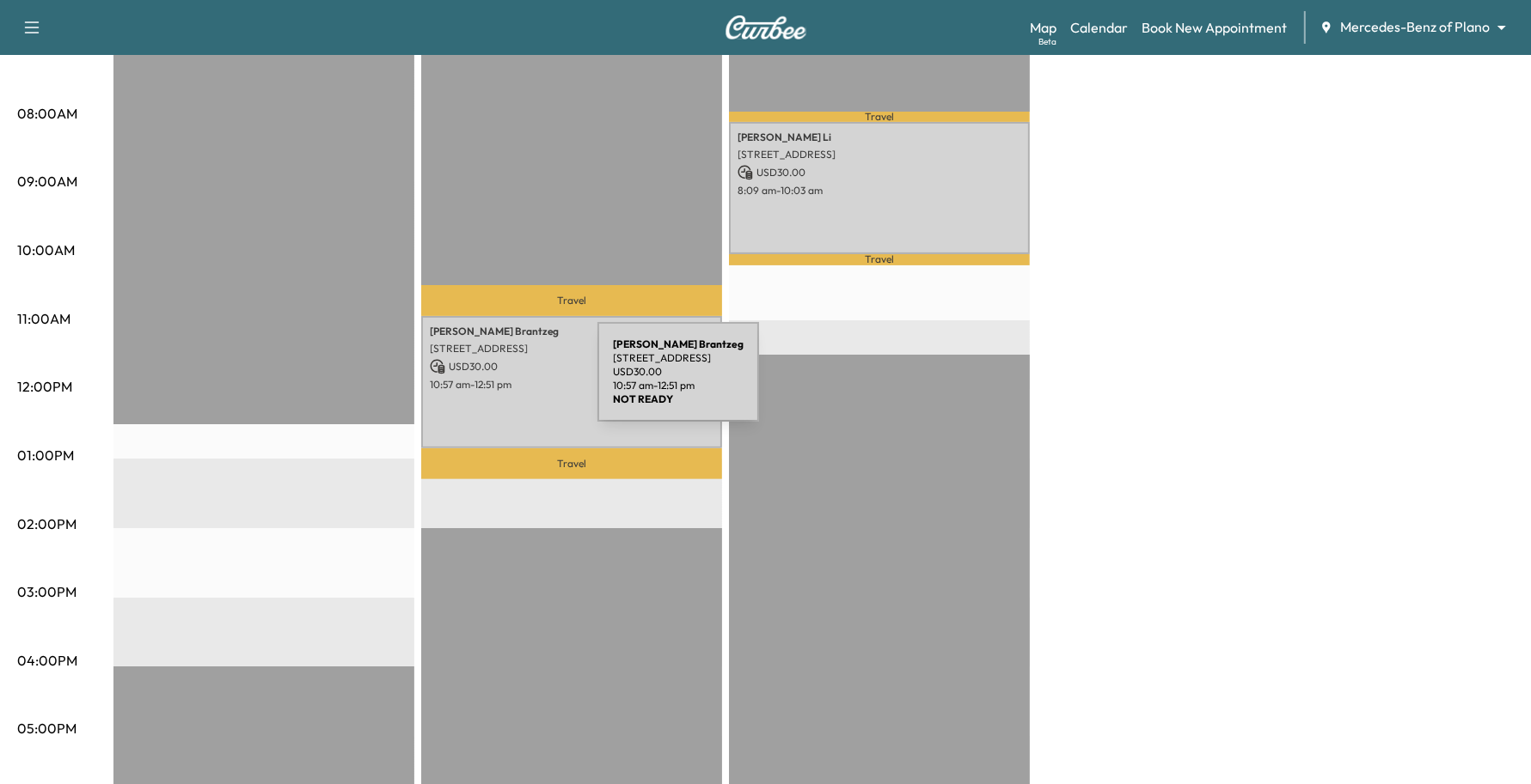
click at [469, 381] on p "10:57 am - 12:51 pm" at bounding box center [571, 384] width 284 height 14
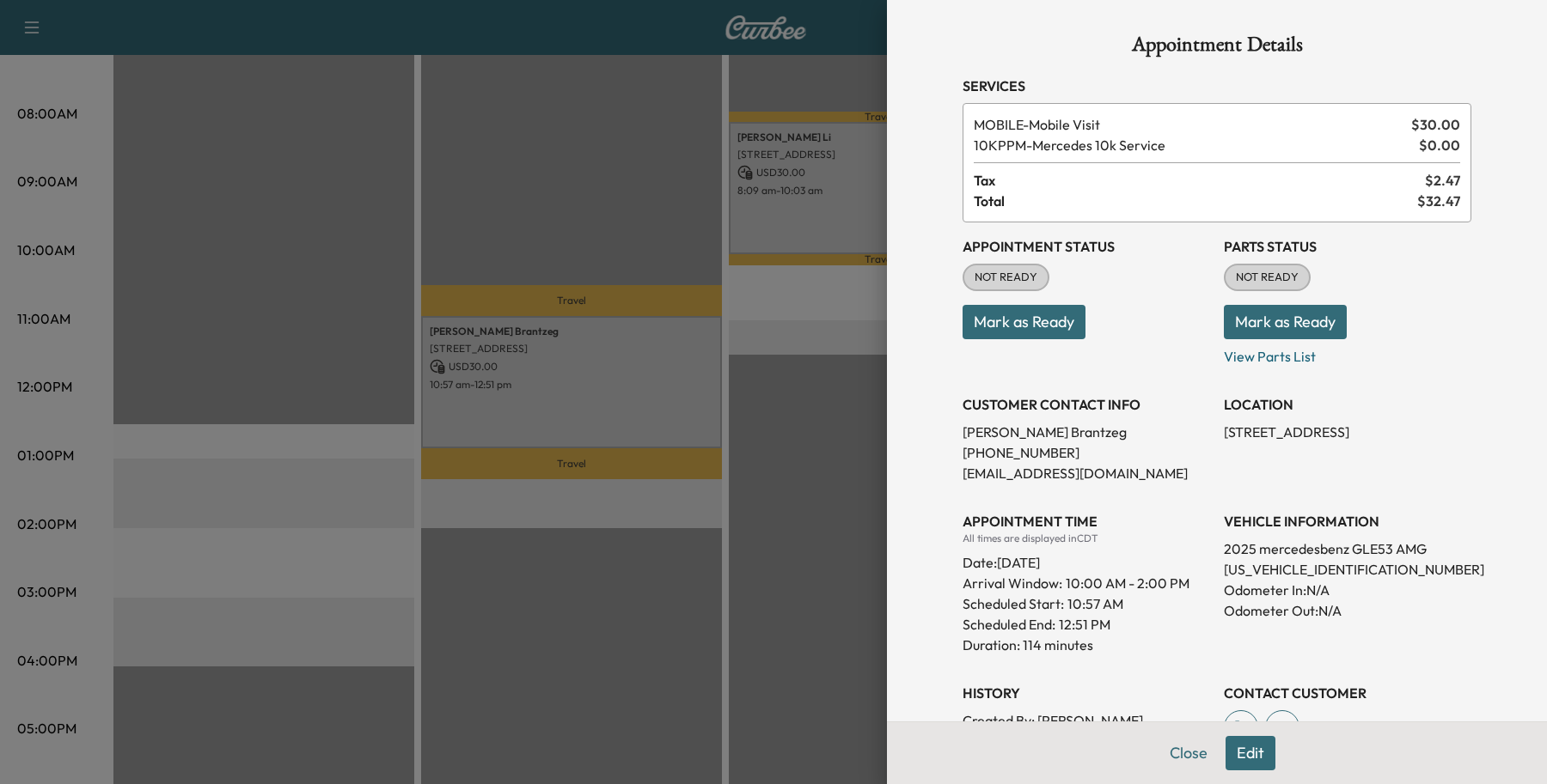
click at [1238, 745] on button "Edit" at bounding box center [1250, 753] width 50 height 34
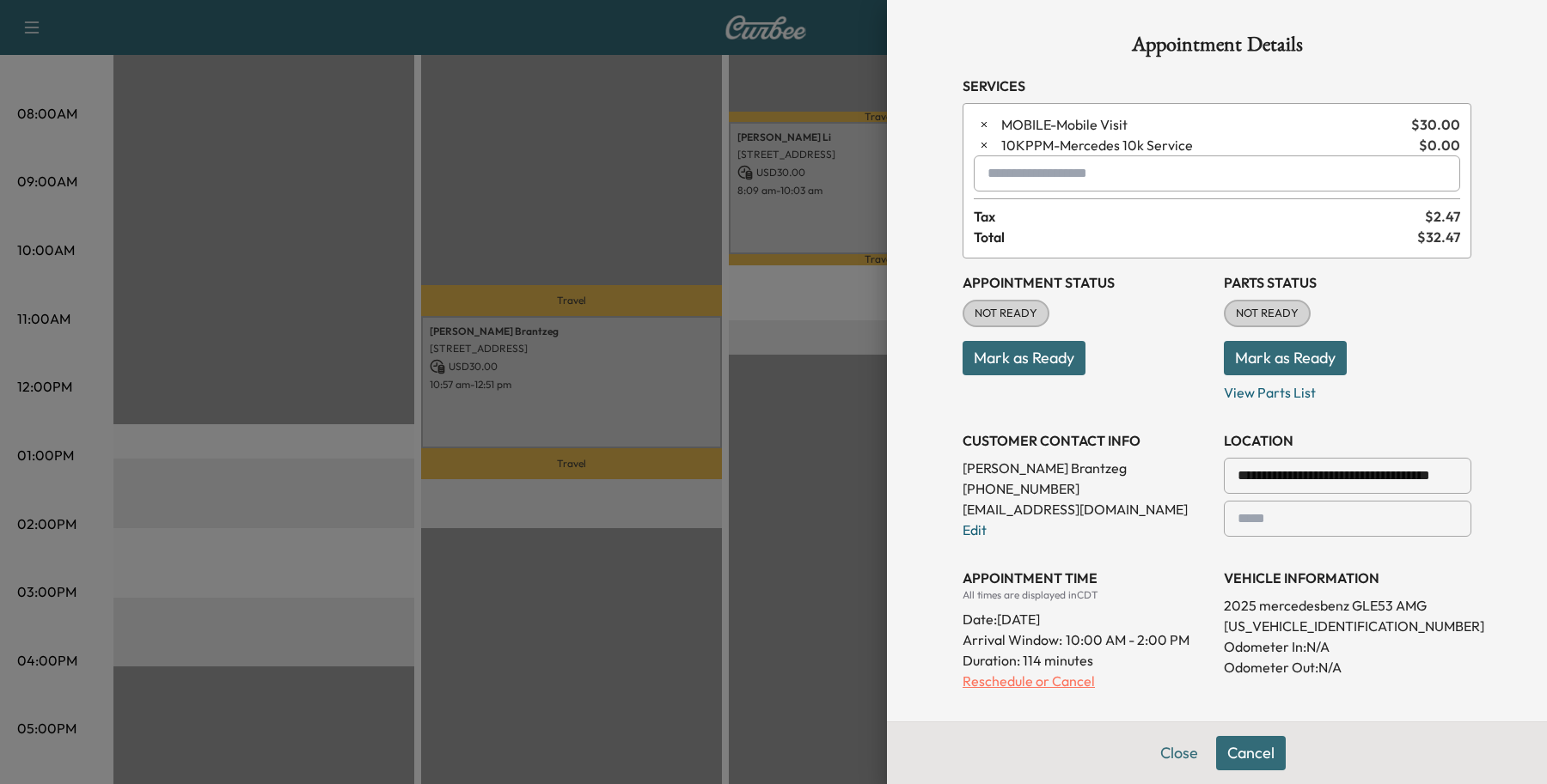
click at [1029, 683] on p "Reschedule or Cancel" at bounding box center [1086, 681] width 248 height 21
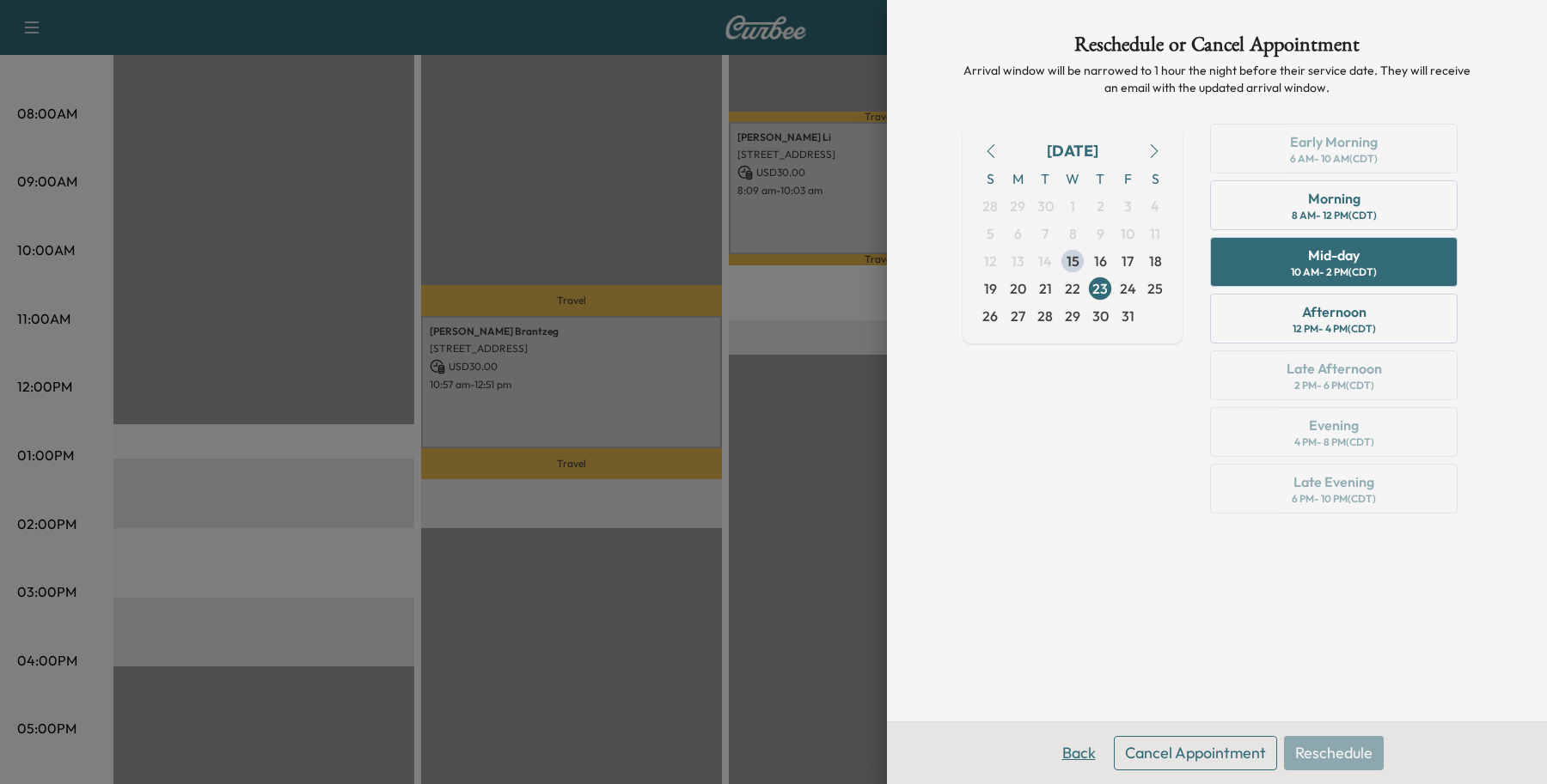
click at [1083, 754] on button "Back" at bounding box center [1078, 753] width 56 height 34
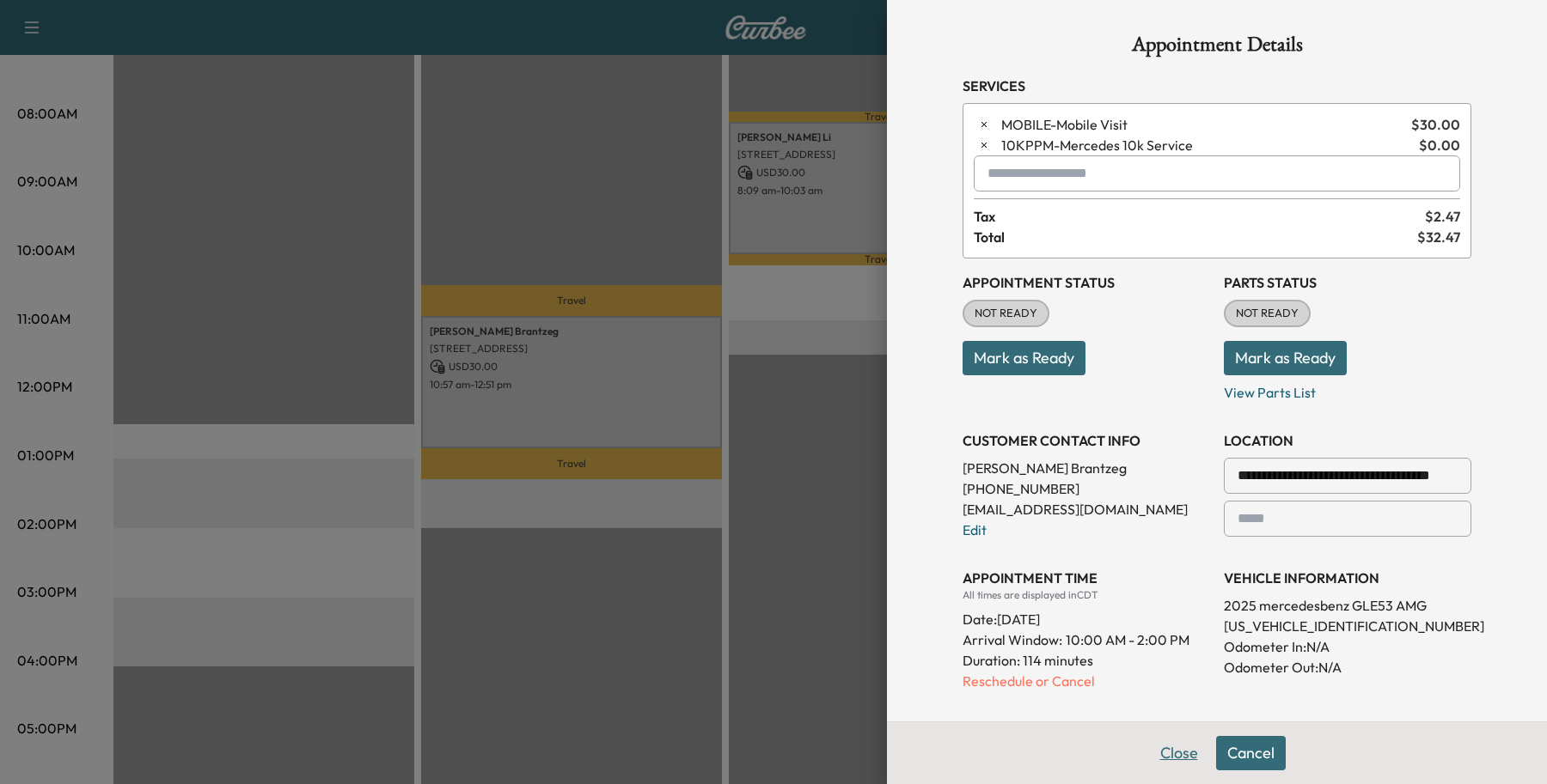
click at [1149, 750] on button "Close" at bounding box center [1179, 753] width 60 height 34
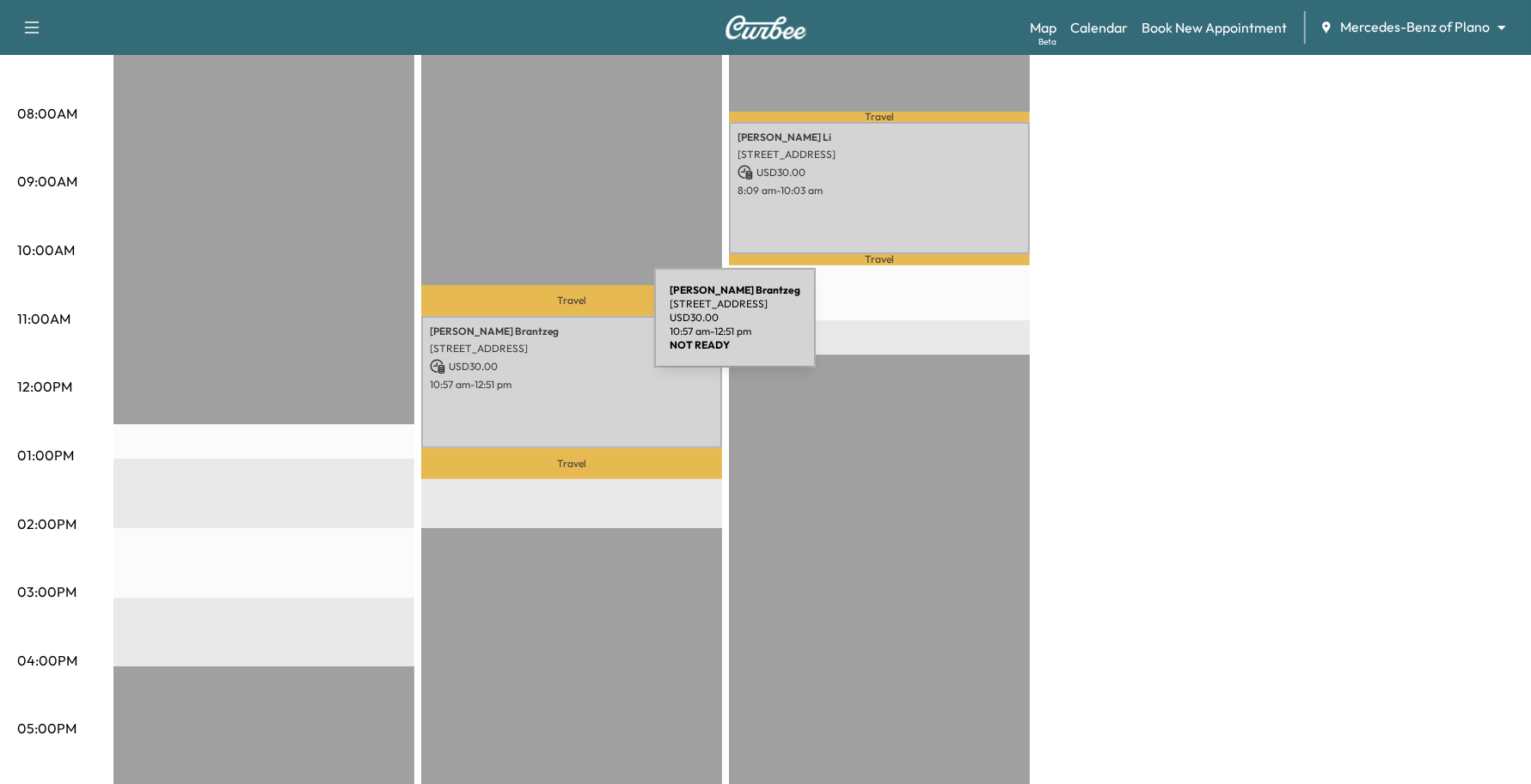
click at [520, 333] on p "[PERSON_NAME]" at bounding box center [571, 332] width 284 height 14
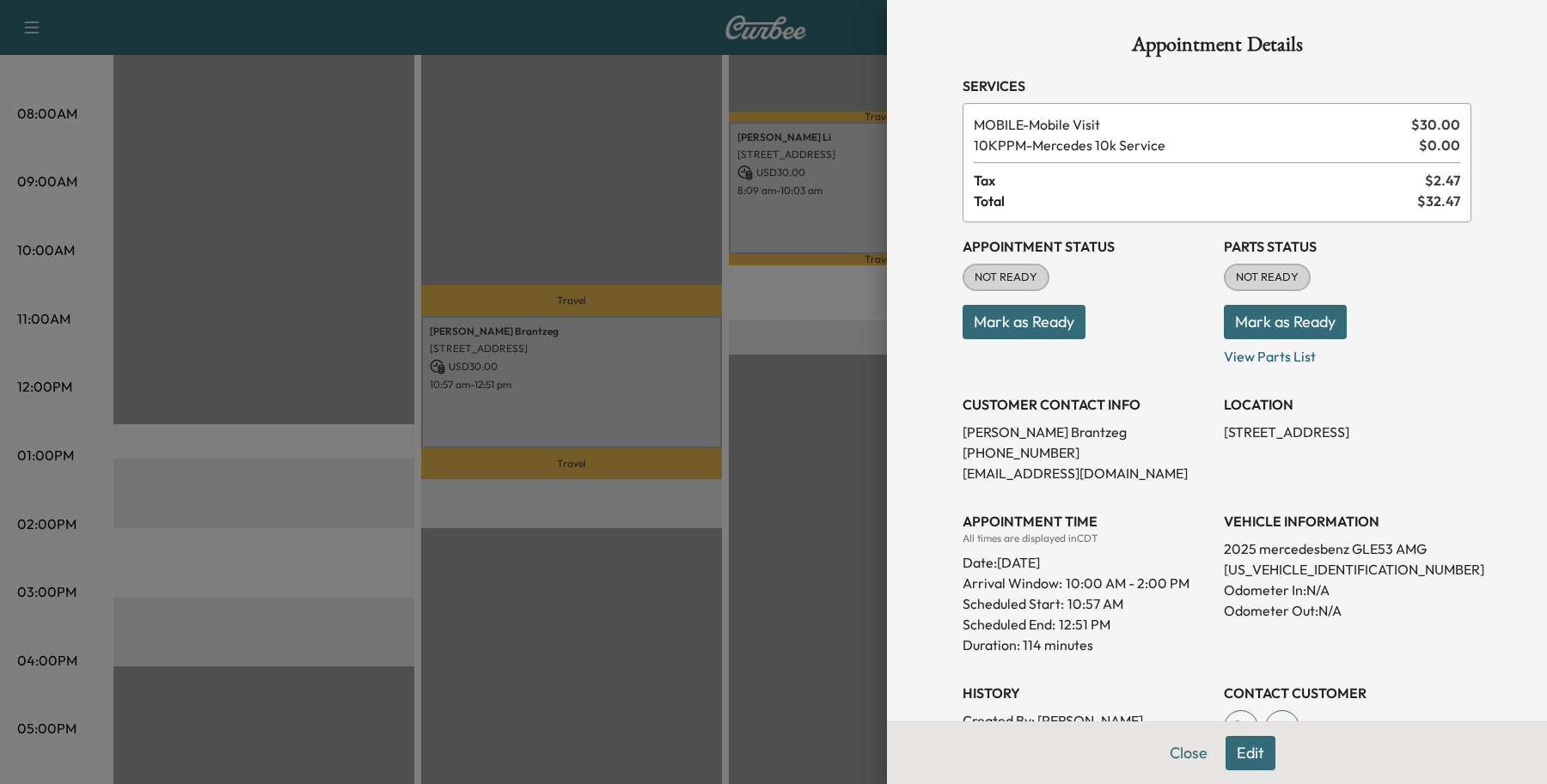
drag, startPoint x: 524, startPoint y: 325, endPoint x: 428, endPoint y: 327, distance: 96.0
click at [428, 327] on div at bounding box center [773, 392] width 1547 height 784
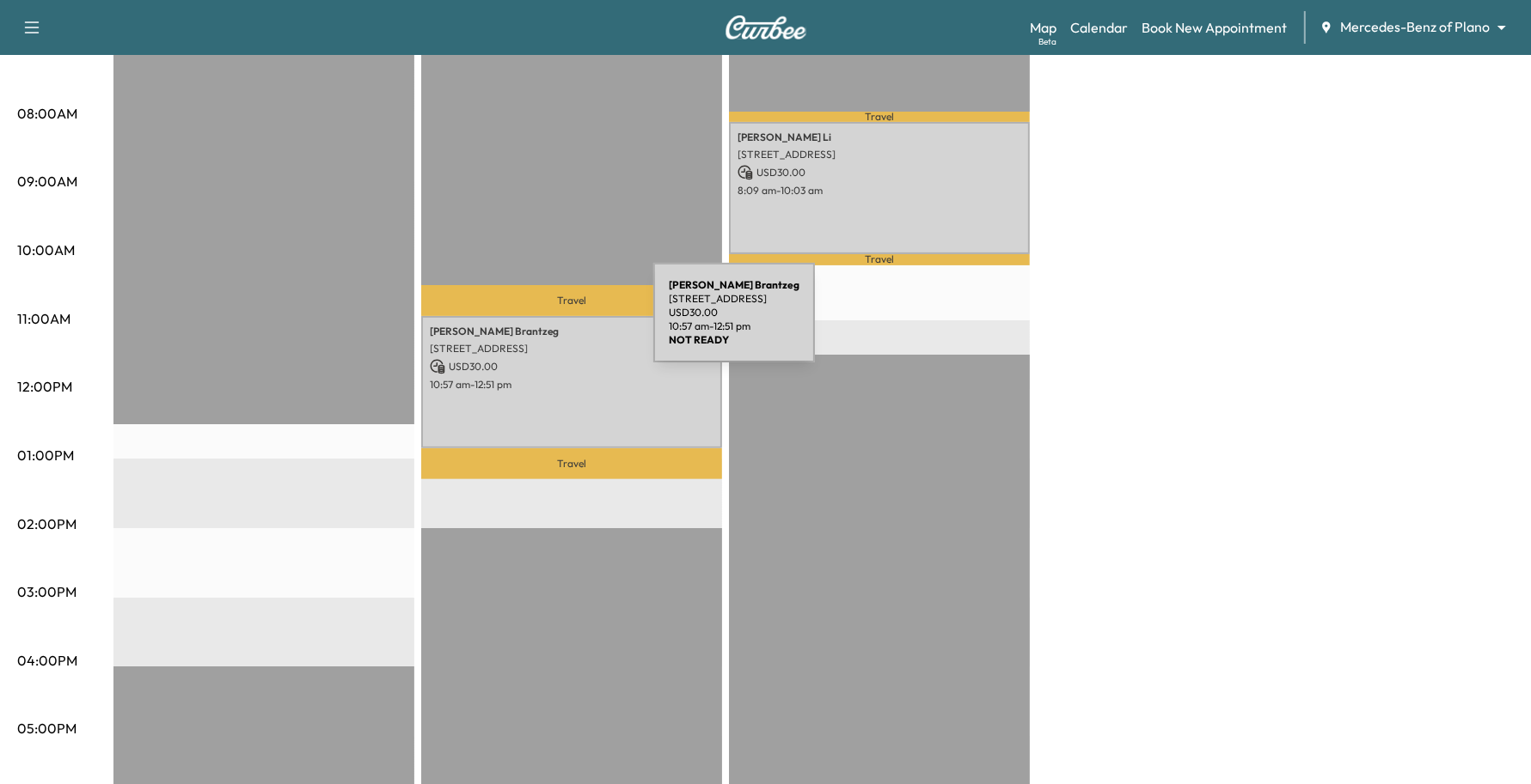
click at [524, 325] on p "[PERSON_NAME]" at bounding box center [571, 332] width 284 height 14
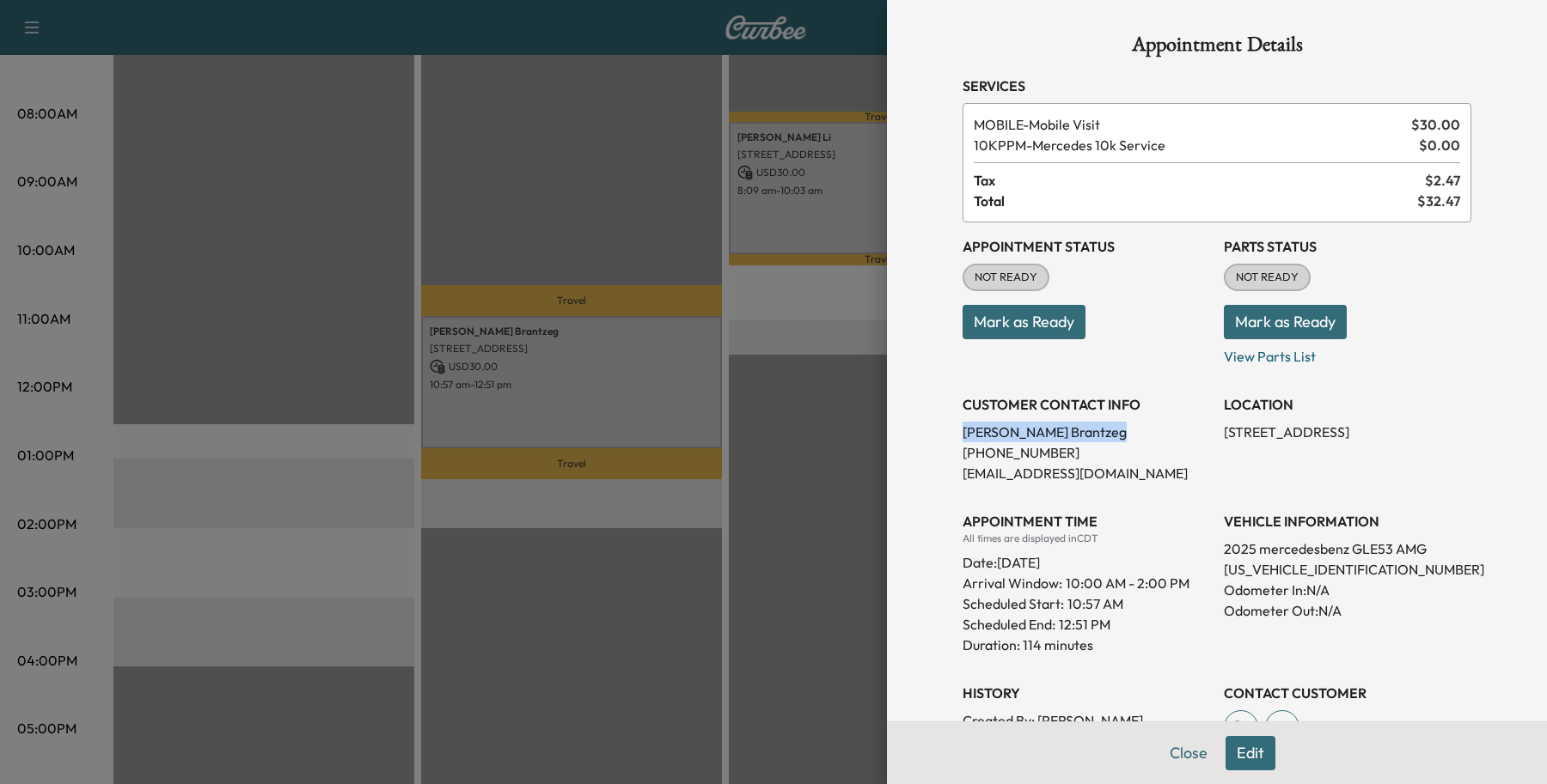
drag, startPoint x: 1002, startPoint y: 432, endPoint x: 939, endPoint y: 428, distance: 63.1
click at [942, 428] on div "Appointment Details Services MOBILE - Mobile Visit $ 30.00 10KPPM - Mercedes 10…" at bounding box center [1217, 487] width 551 height 975
copy p "[PERSON_NAME]"
